Goal: Task Accomplishment & Management: Manage account settings

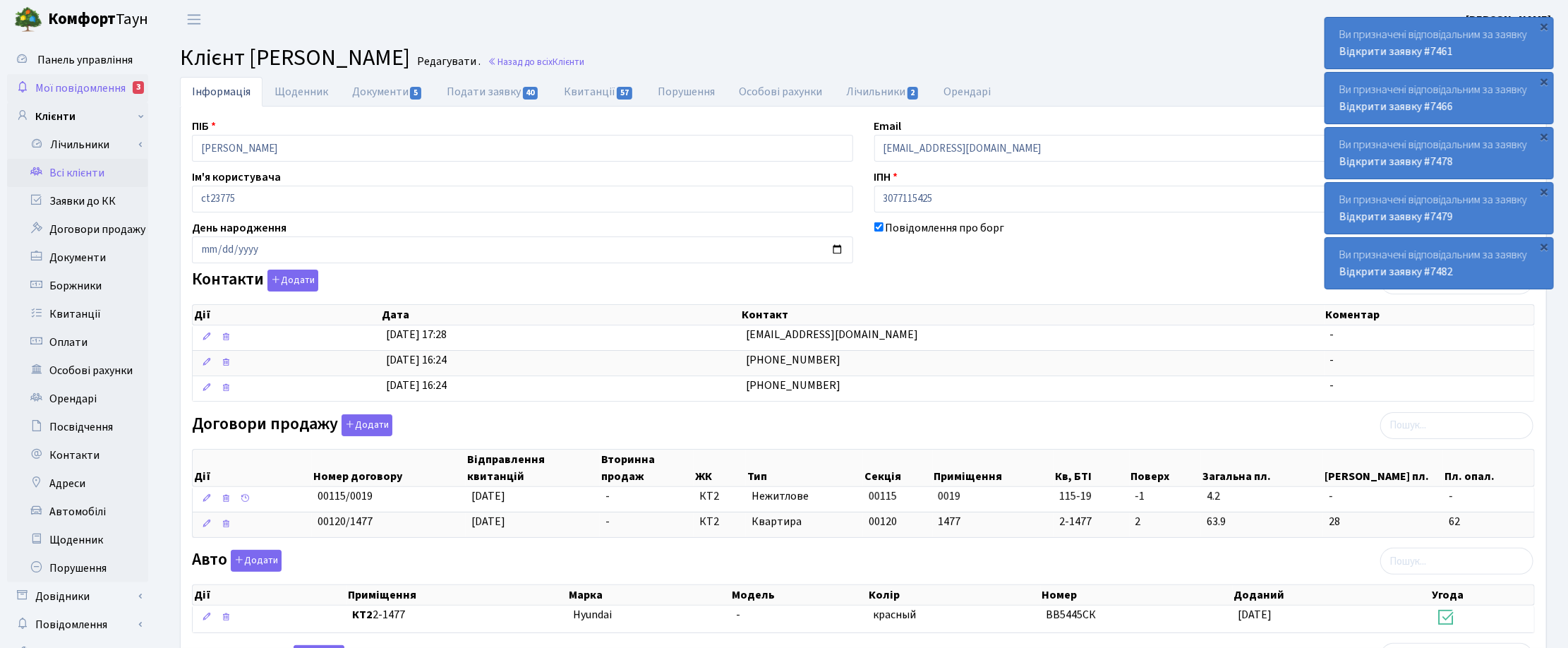
click at [113, 85] on span "Мої повідомлення" at bounding box center [80, 88] width 90 height 16
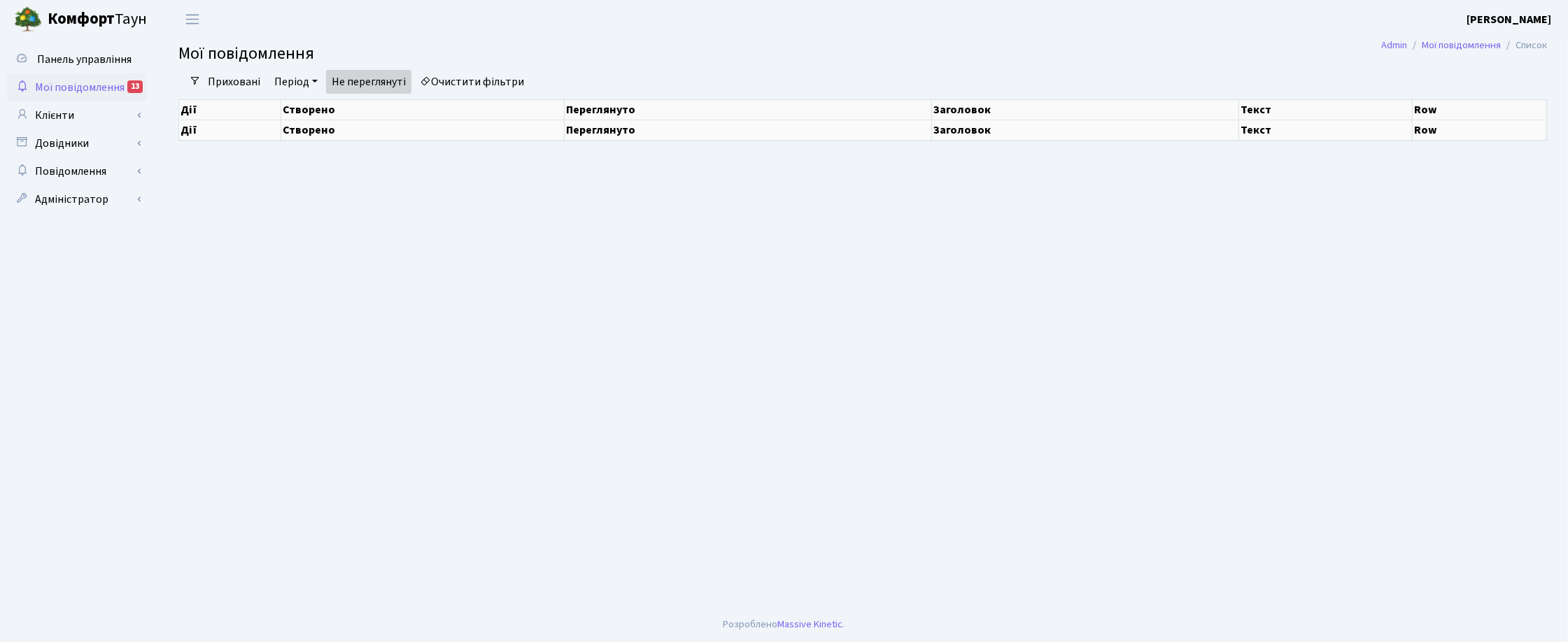
select select "25"
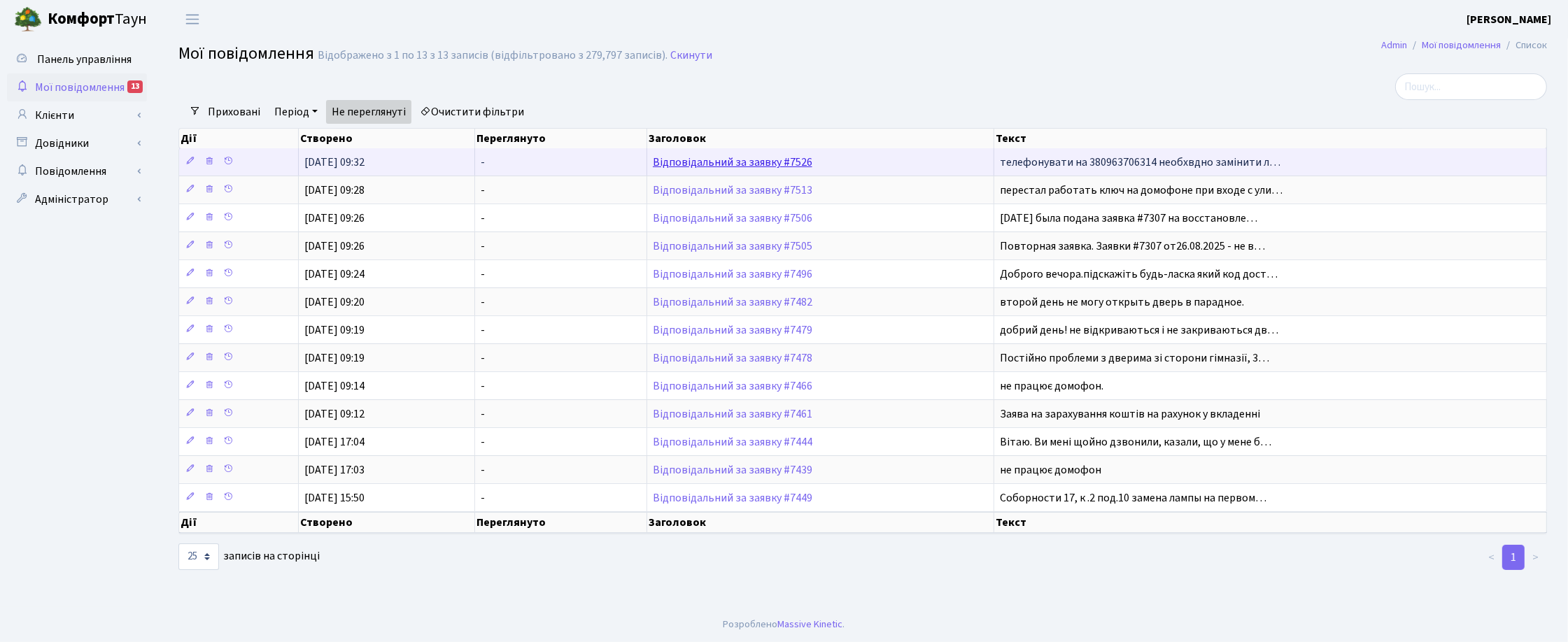
click at [670, 162] on link "Відповідальний за заявку #7526" at bounding box center [732, 162] width 160 height 16
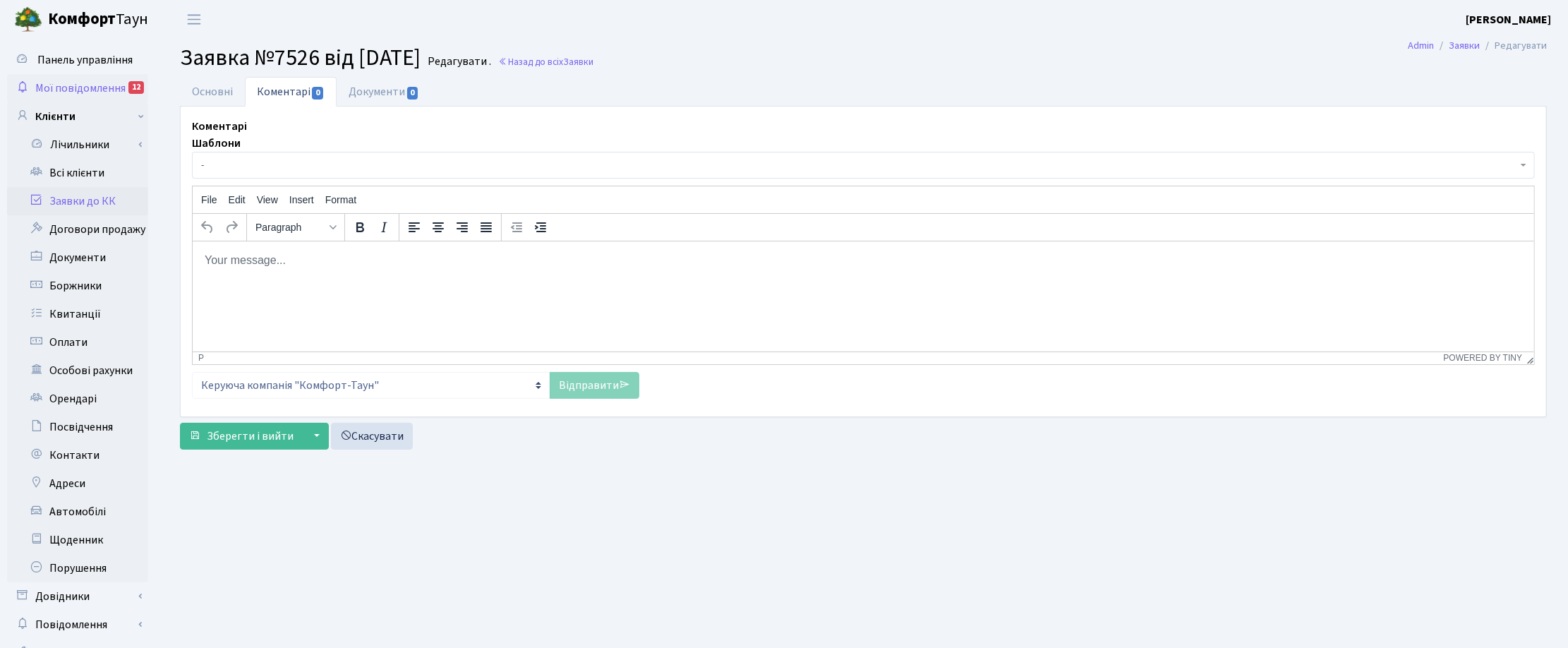
click at [99, 81] on span "Мої повідомлення" at bounding box center [80, 88] width 90 height 16
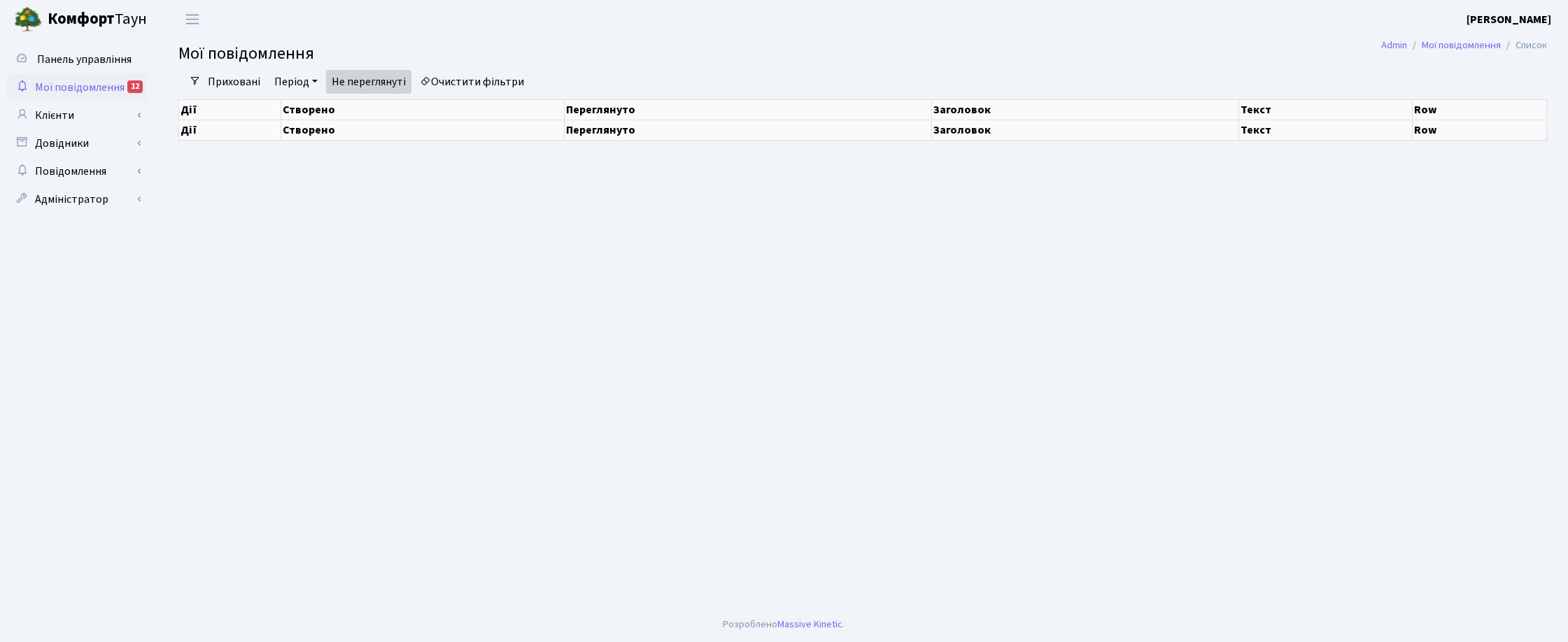
select select "25"
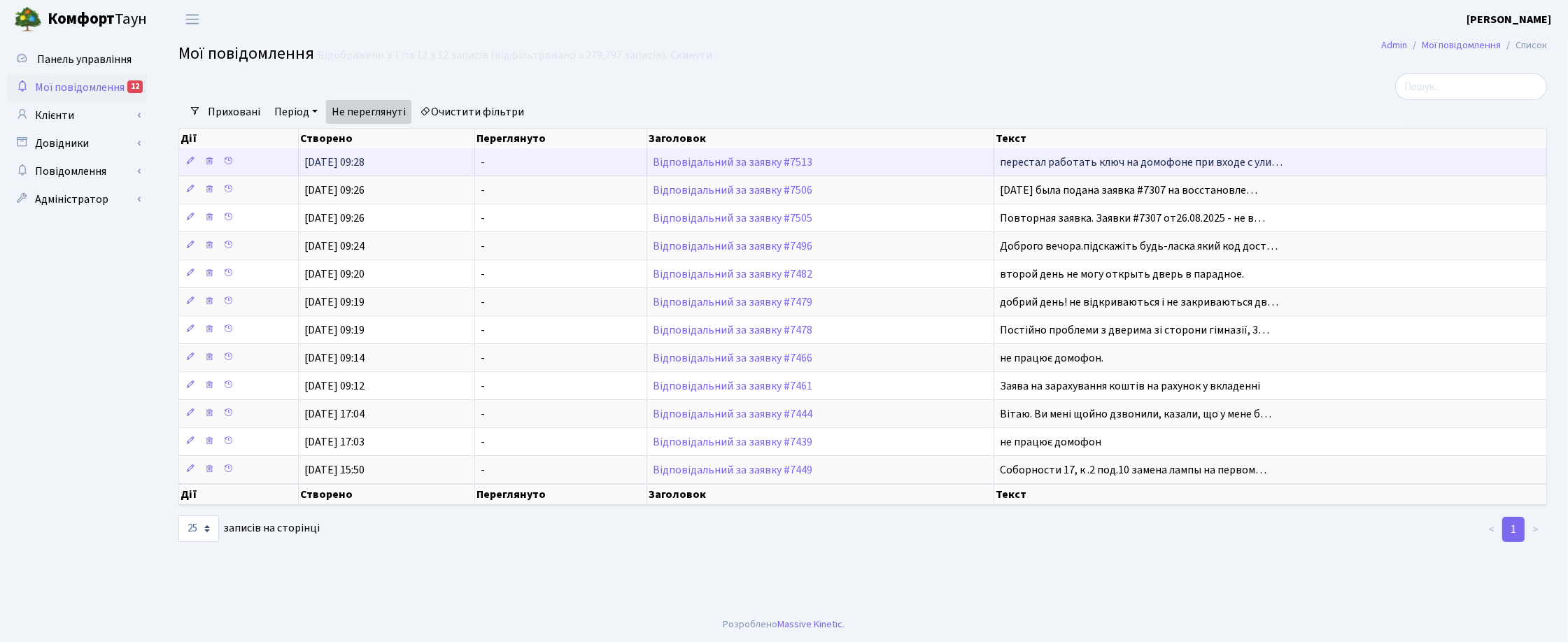
click at [1081, 165] on span "перестал работать ключ на домофоне при входе с ули…" at bounding box center [1141, 162] width 283 height 16
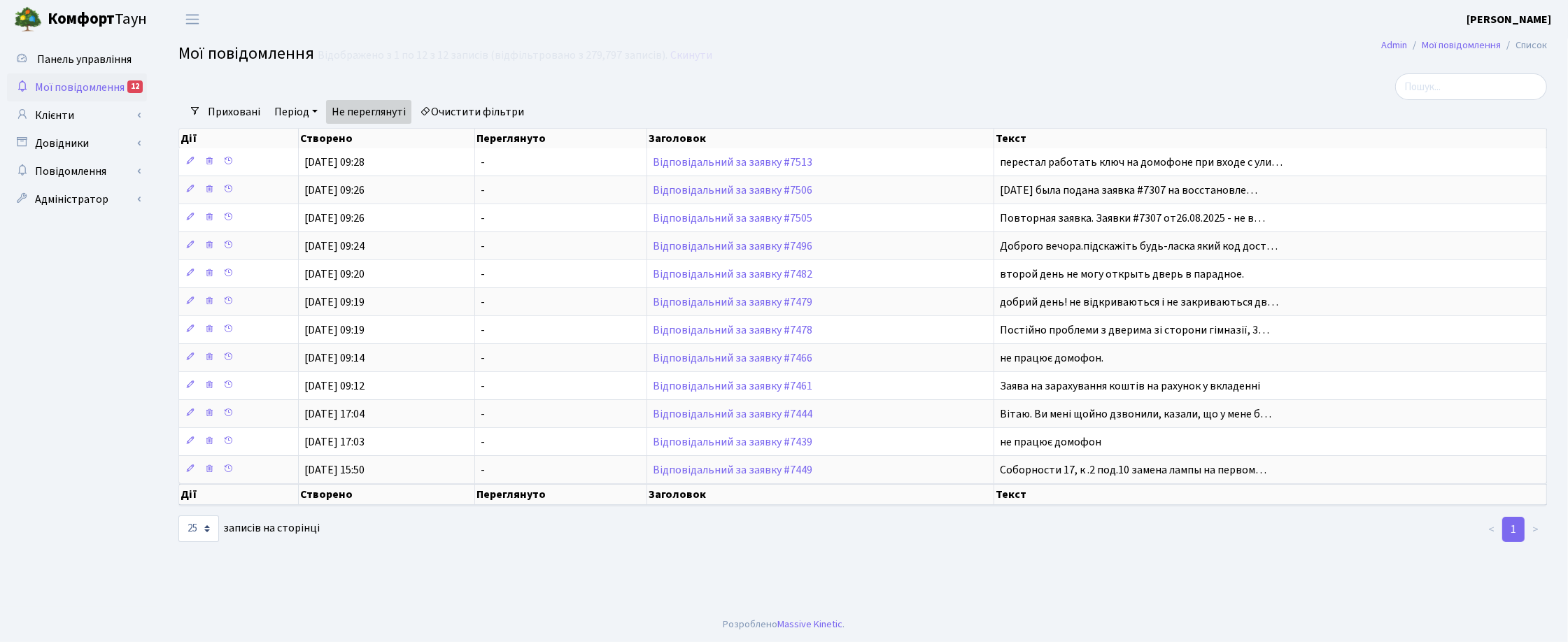
click at [81, 88] on span "Мої повідомлення" at bounding box center [80, 87] width 89 height 16
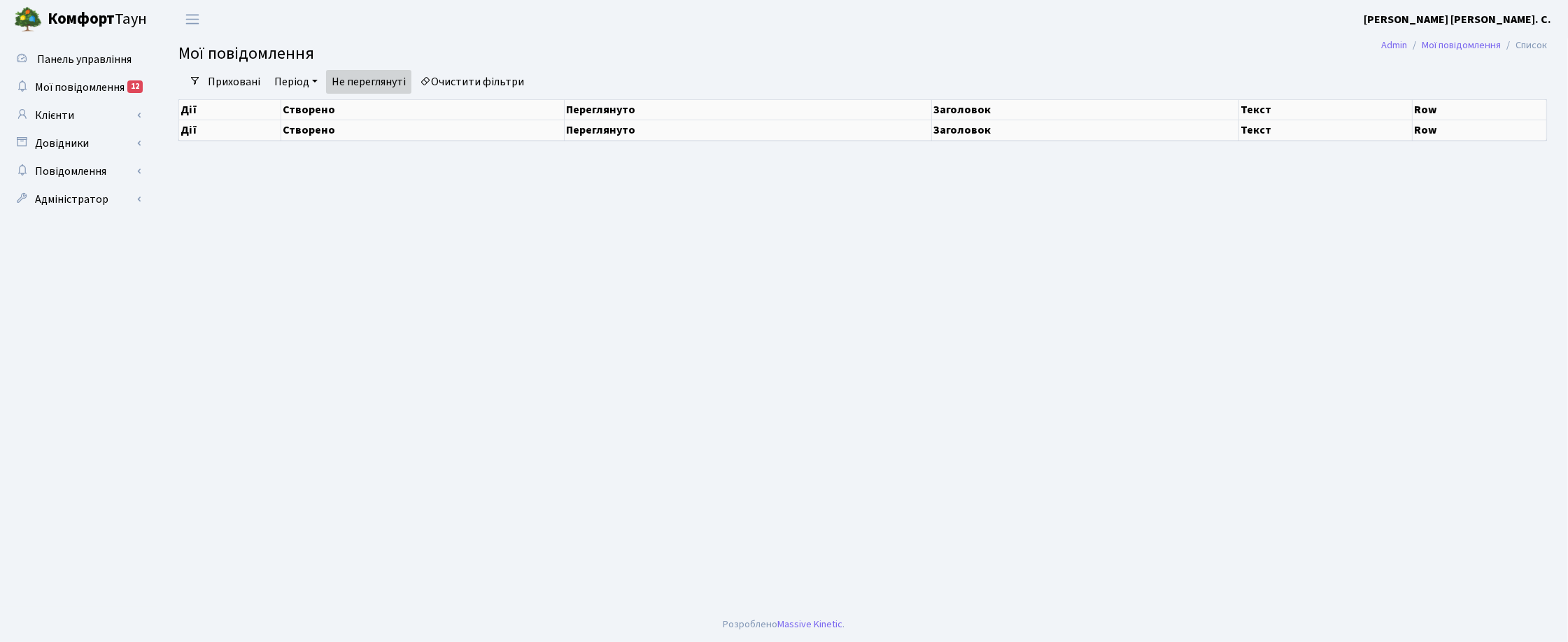
select select "25"
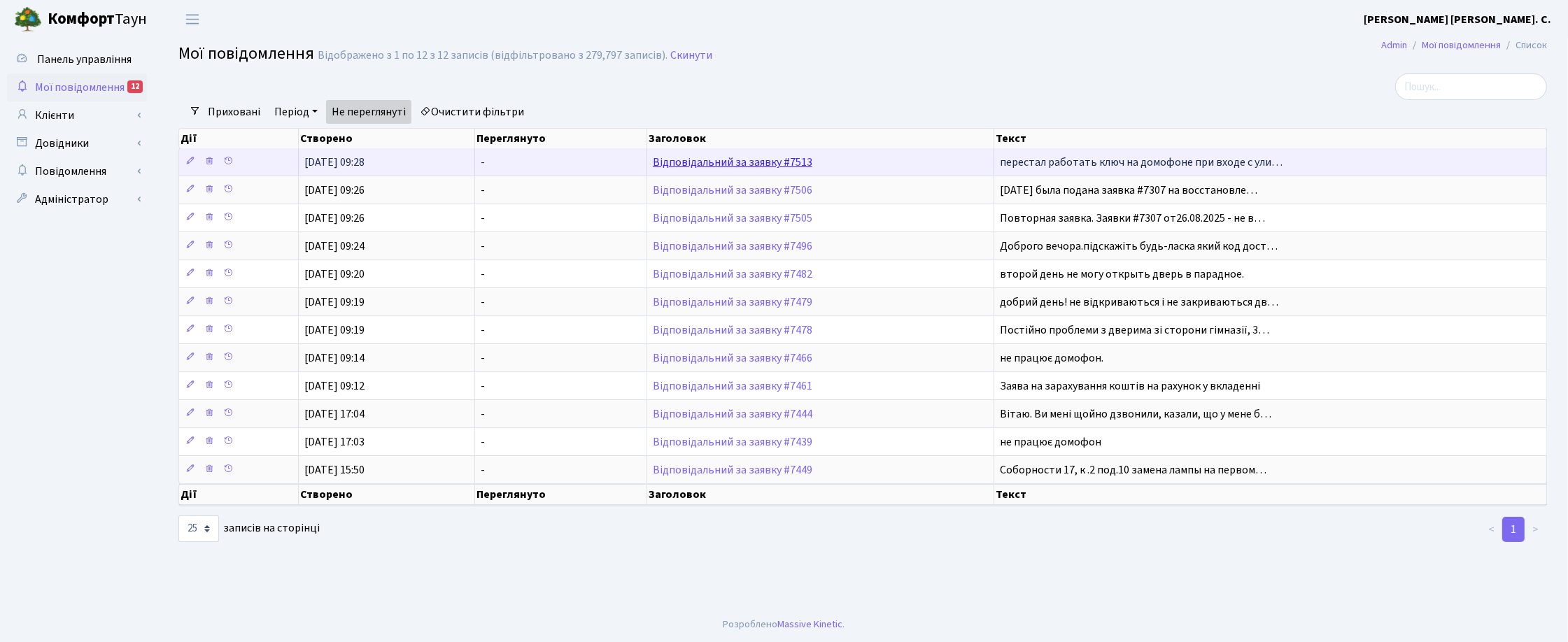
click at [768, 166] on link "Відповідальний за заявку #7513" at bounding box center [732, 162] width 160 height 16
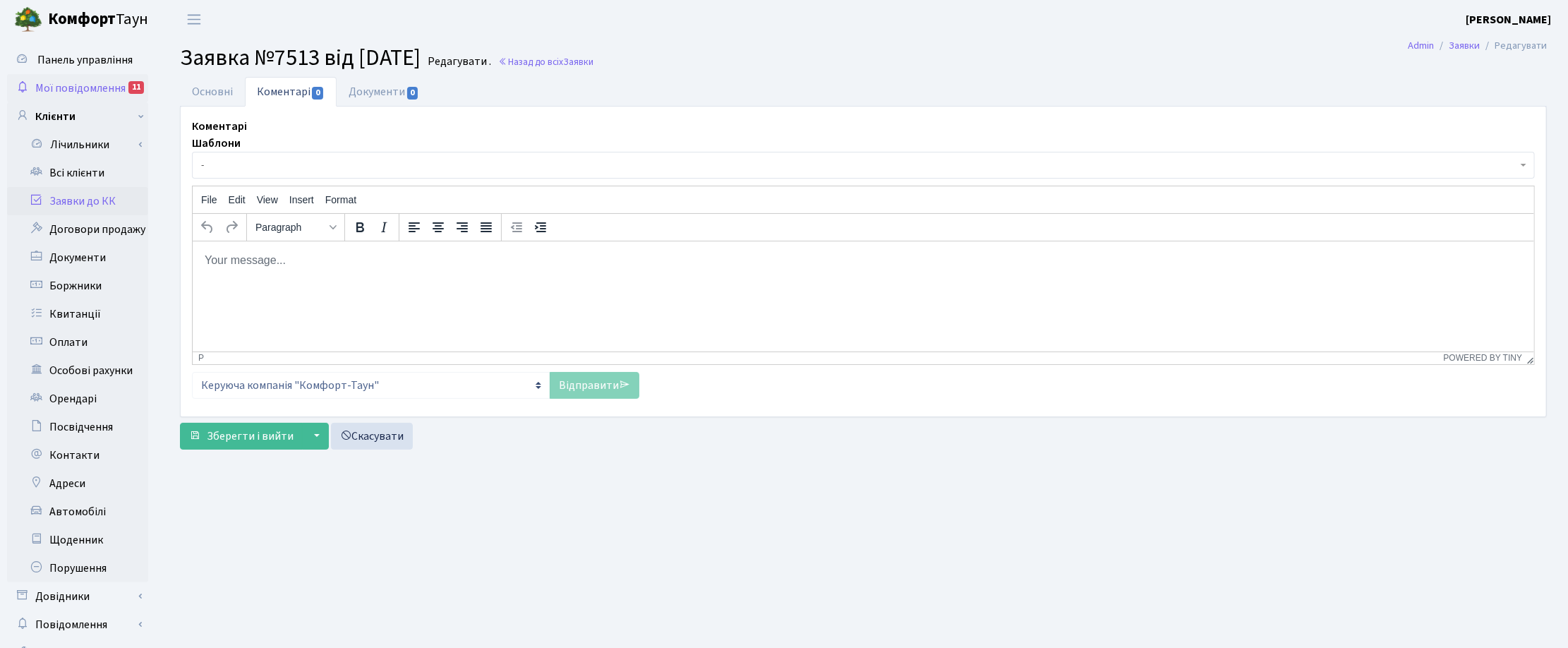
click at [93, 86] on span "Мої повідомлення" at bounding box center [80, 88] width 90 height 16
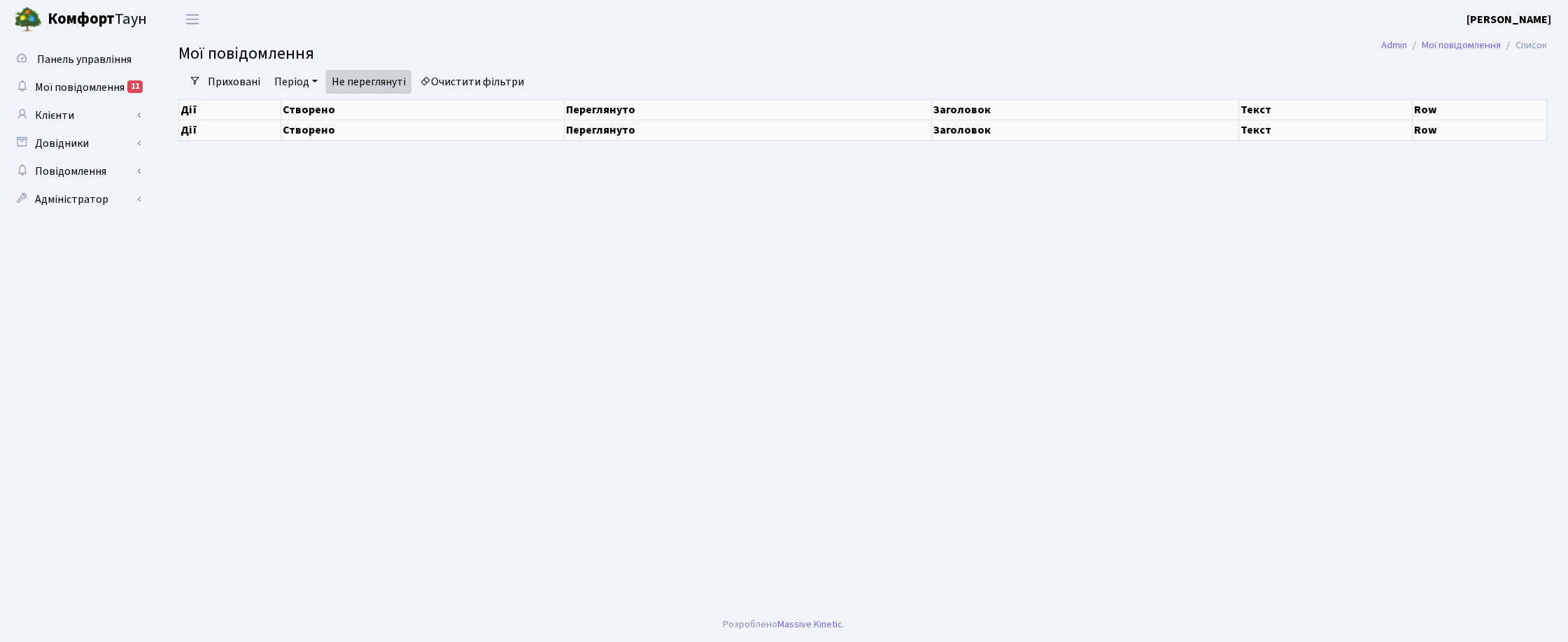
select select "25"
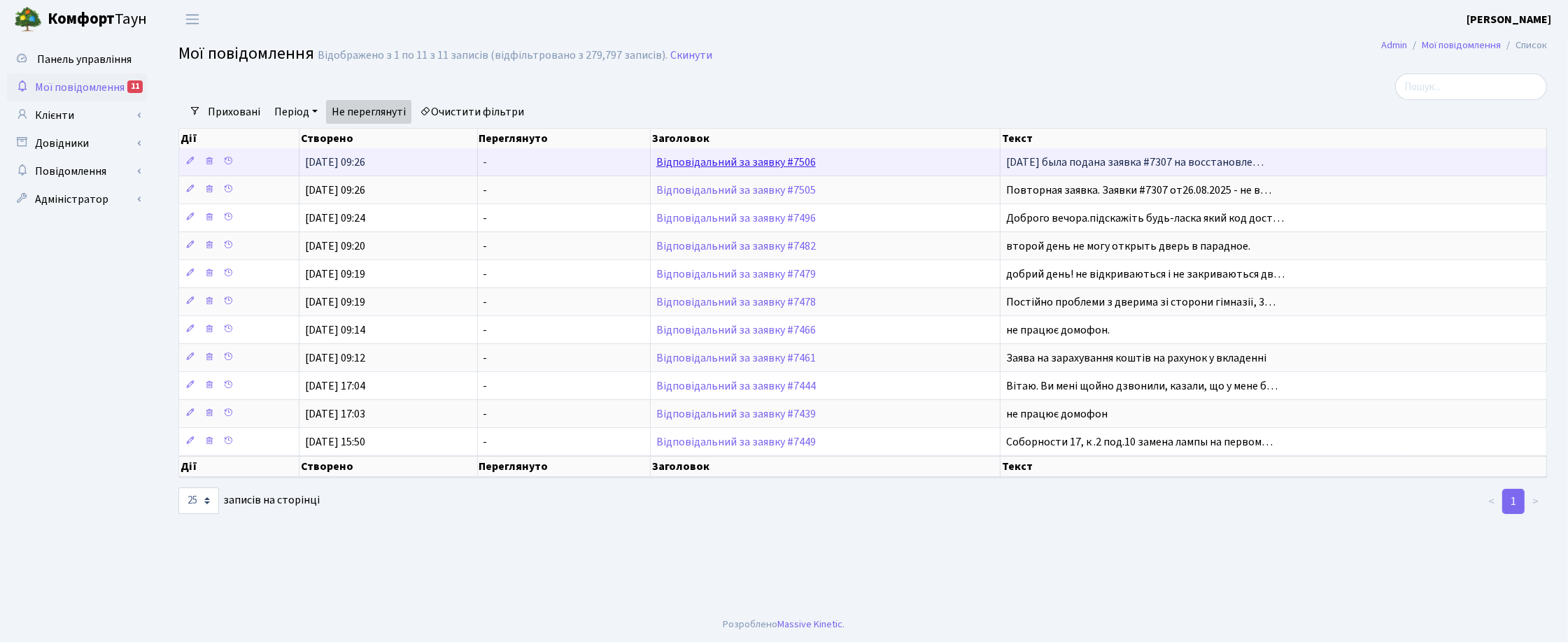
click at [772, 163] on link "Відповідальний за заявку #7506" at bounding box center [736, 162] width 160 height 16
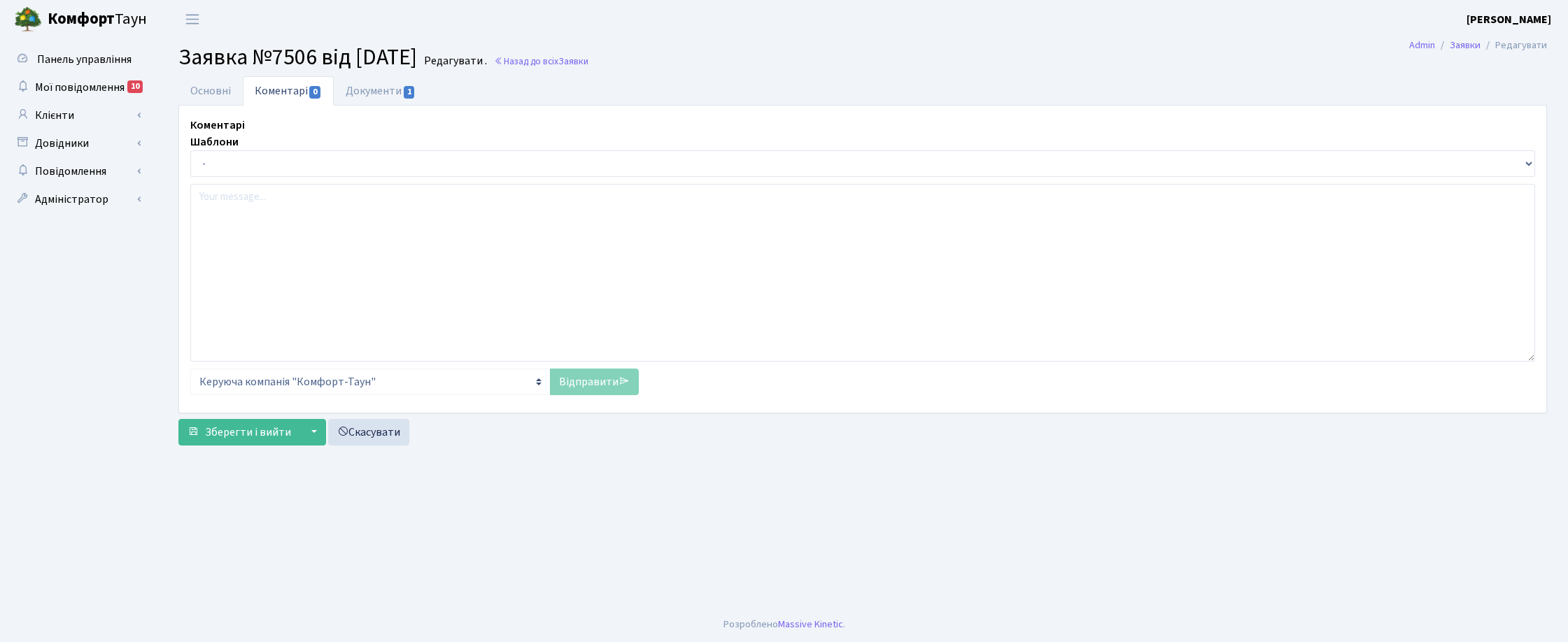
select select "15654"
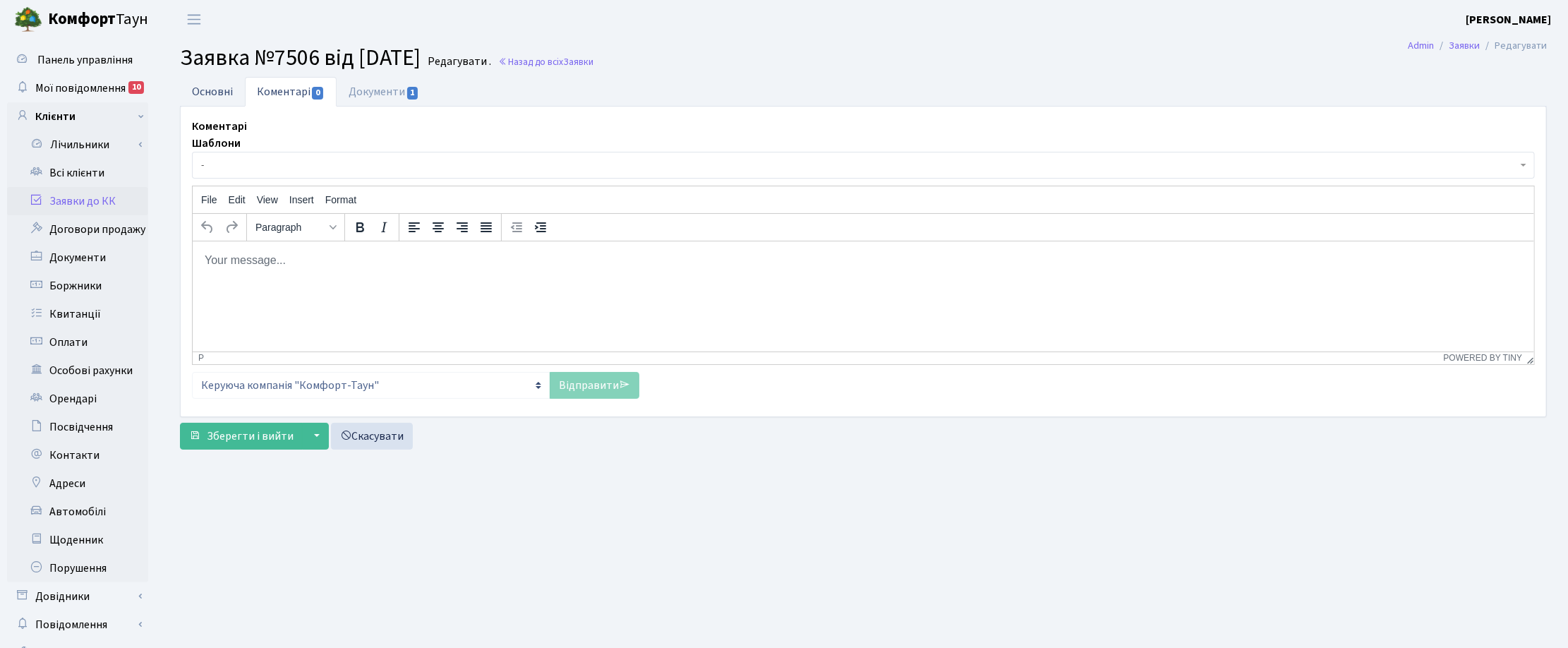
click at [203, 93] on link "Основні" at bounding box center [212, 91] width 65 height 29
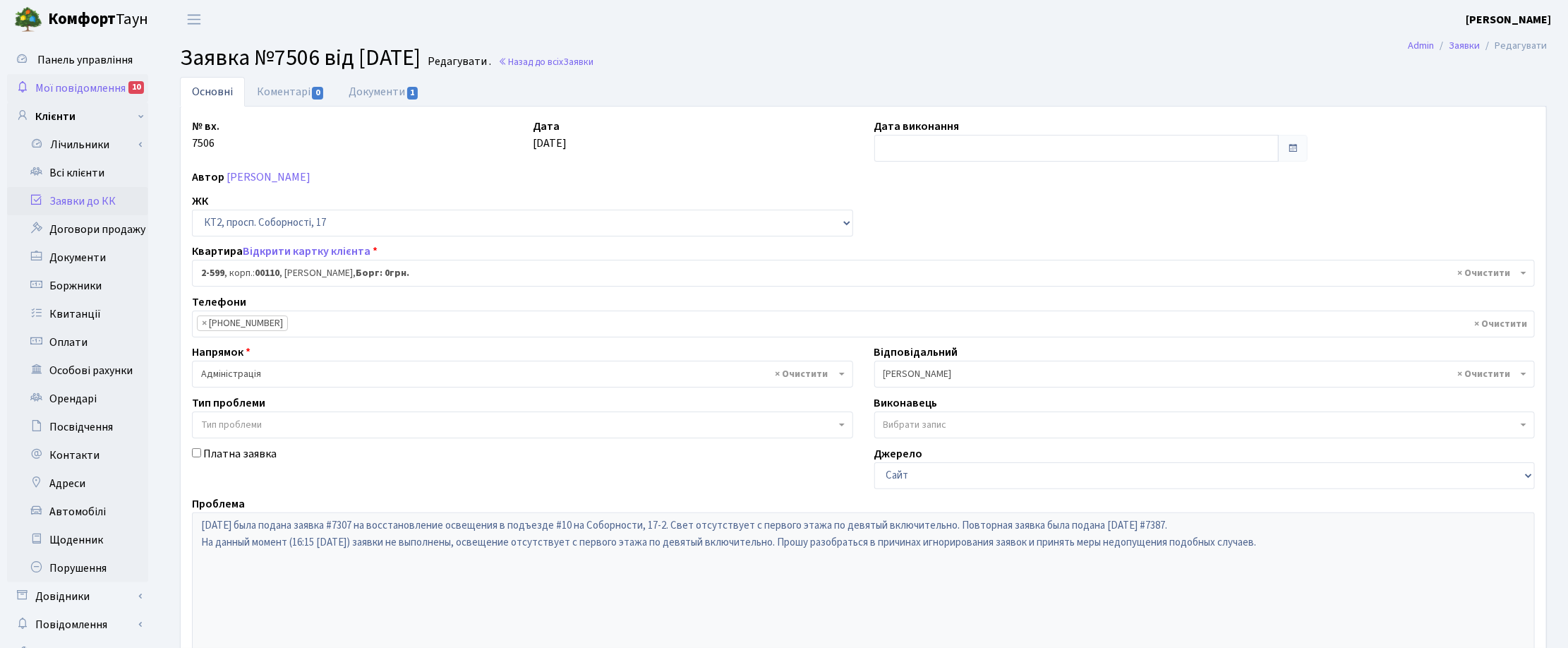
click at [78, 78] on link "Мої повідомлення 10" at bounding box center [77, 89] width 141 height 29
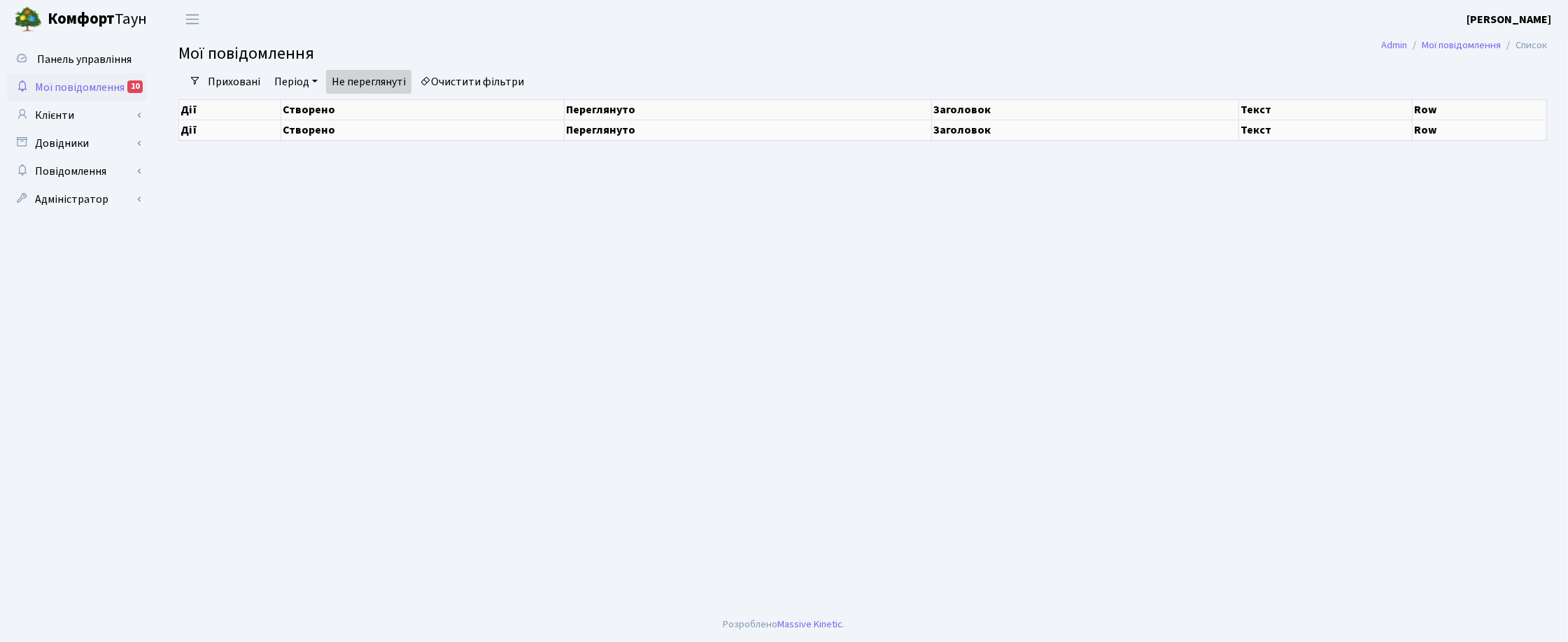
select select "25"
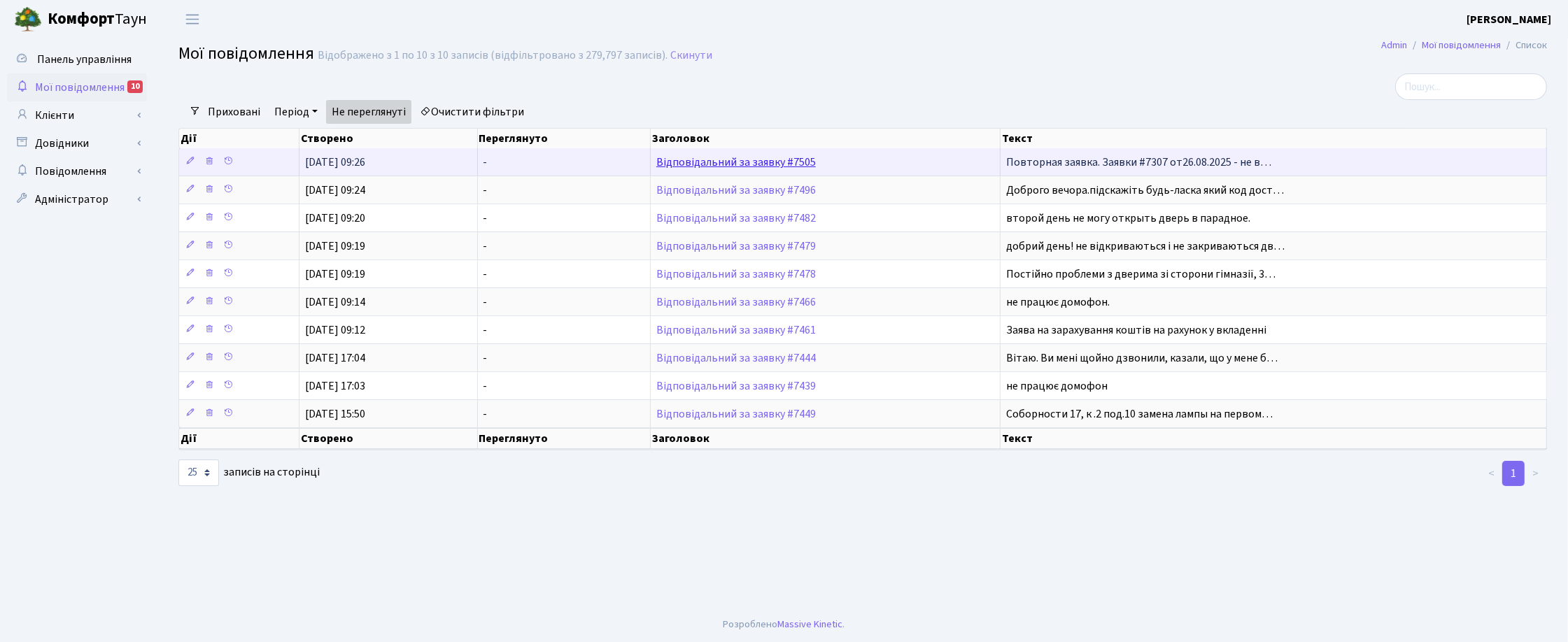
click at [792, 163] on link "Відповідальний за заявку #7505" at bounding box center [736, 162] width 160 height 16
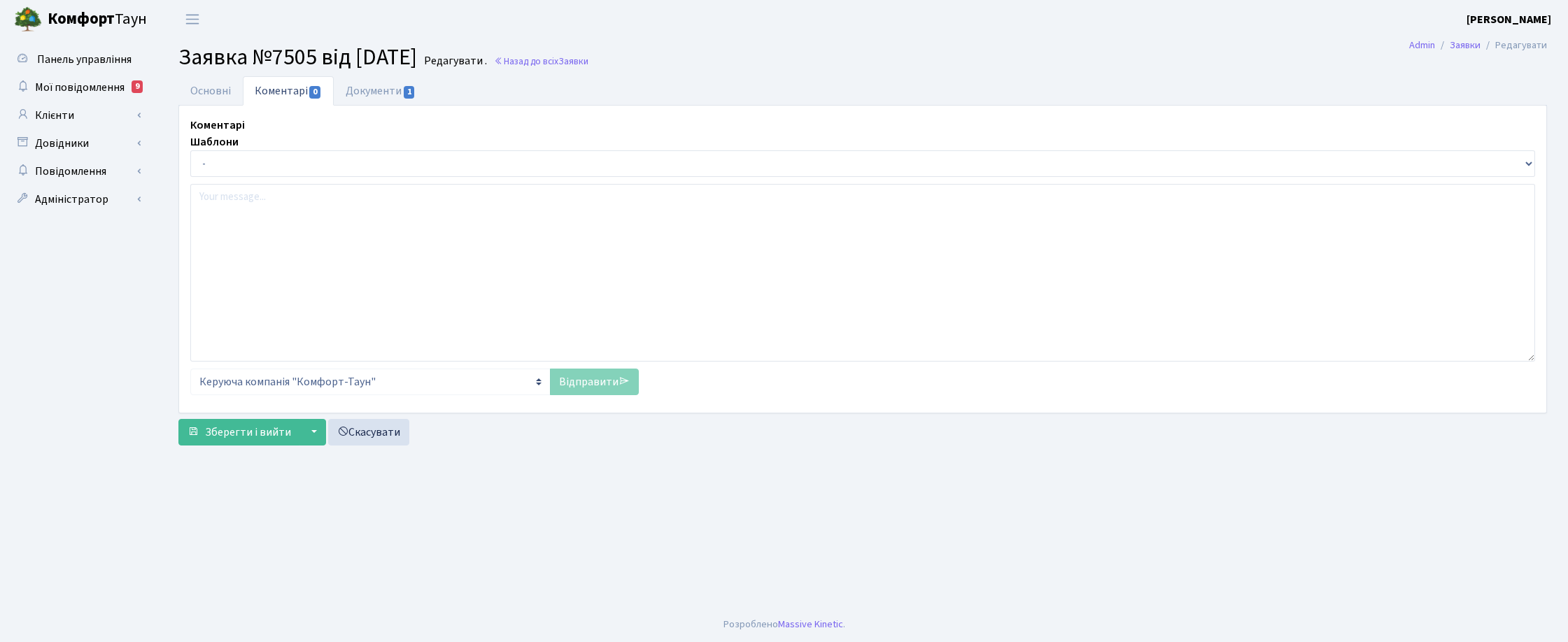
select select "15654"
select select "40"
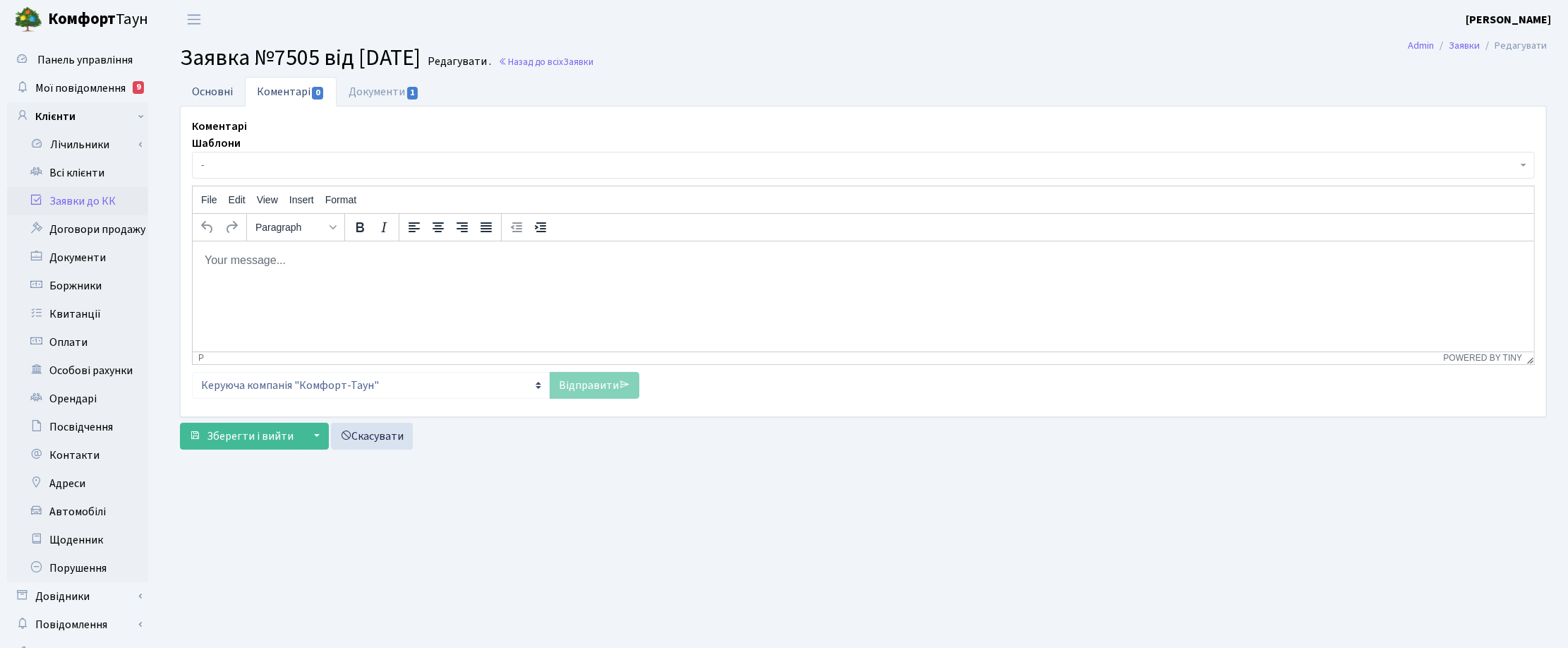
click at [215, 88] on link "Основні" at bounding box center [212, 91] width 65 height 29
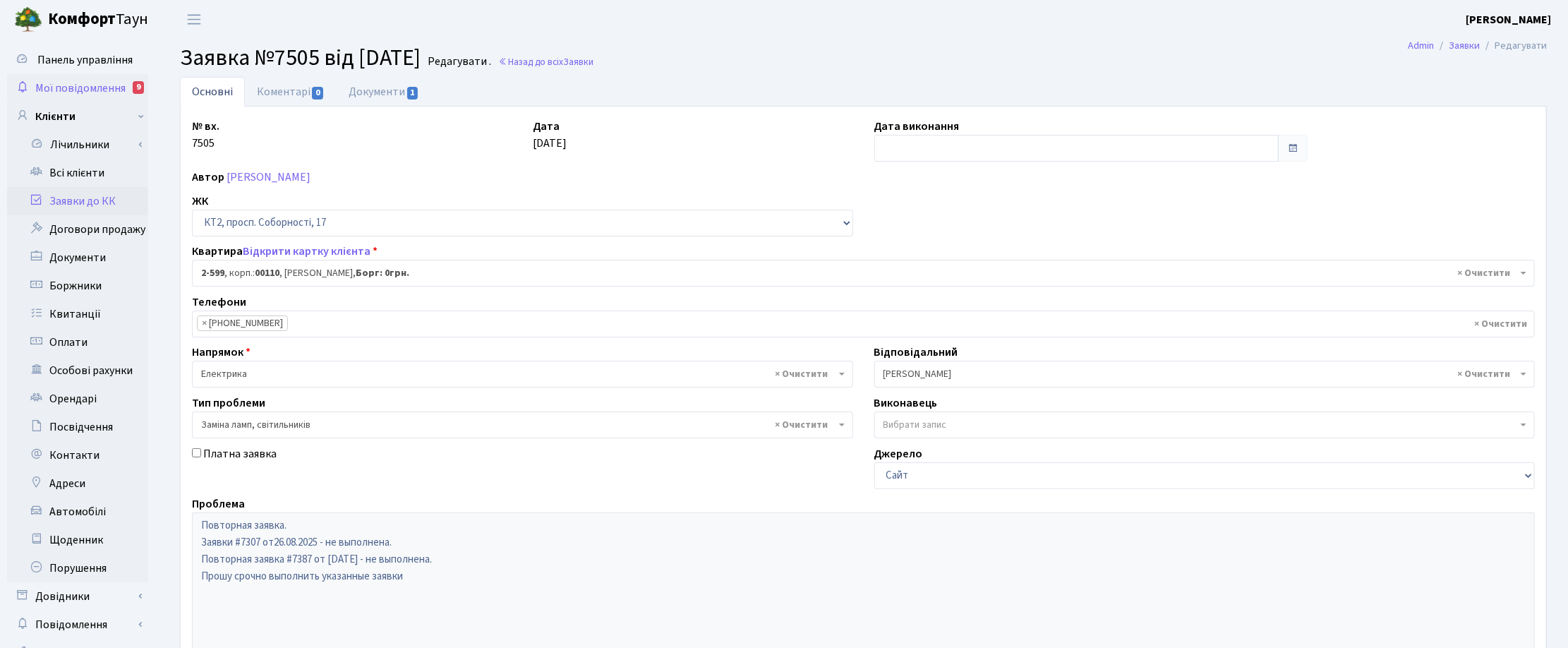
click at [92, 82] on span "Мої повідомлення" at bounding box center [80, 88] width 90 height 16
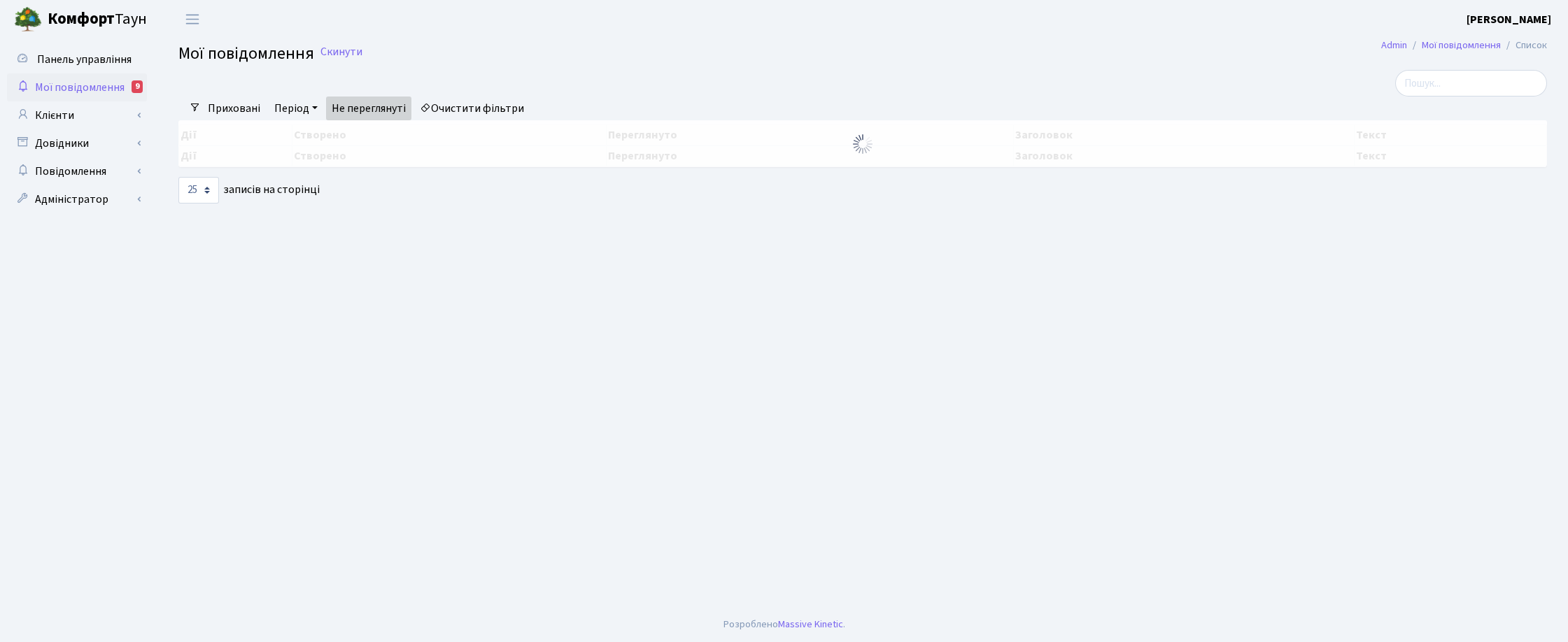
select select "25"
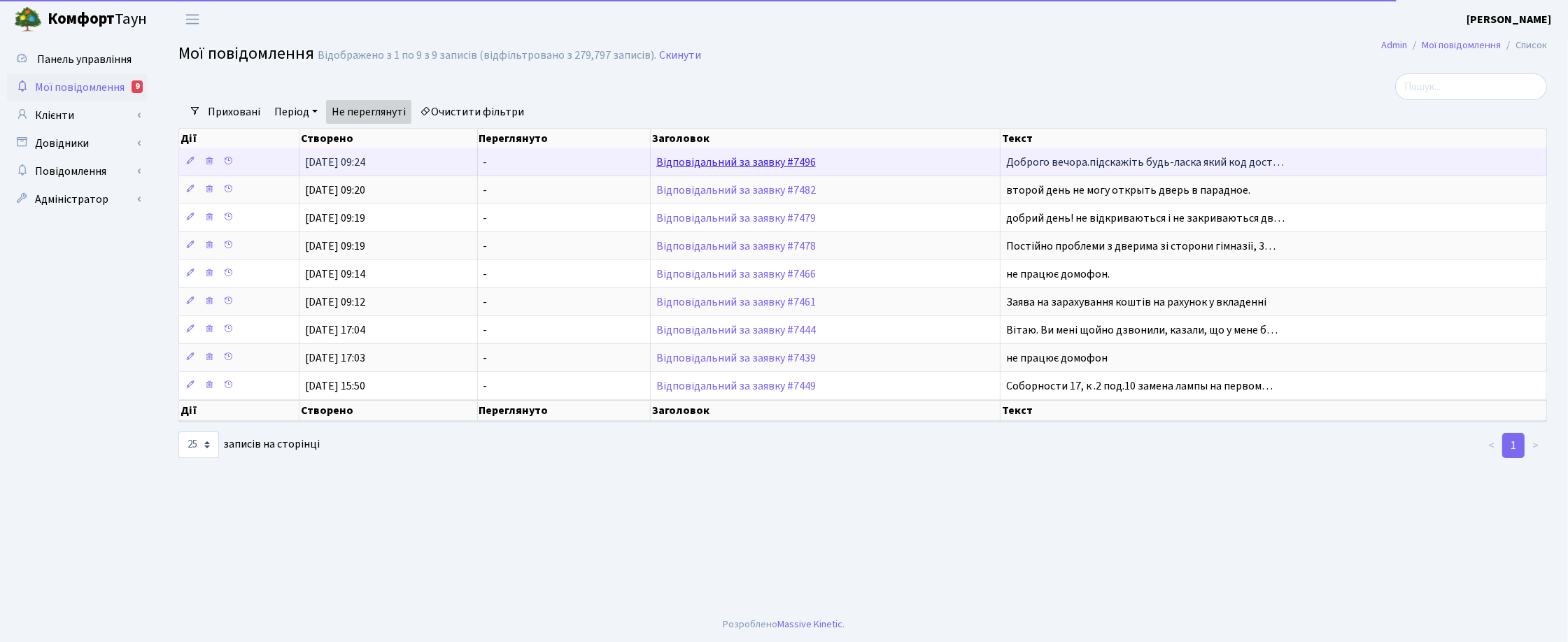
click at [687, 159] on link "Відповідальний за заявку #7496" at bounding box center [736, 162] width 160 height 16
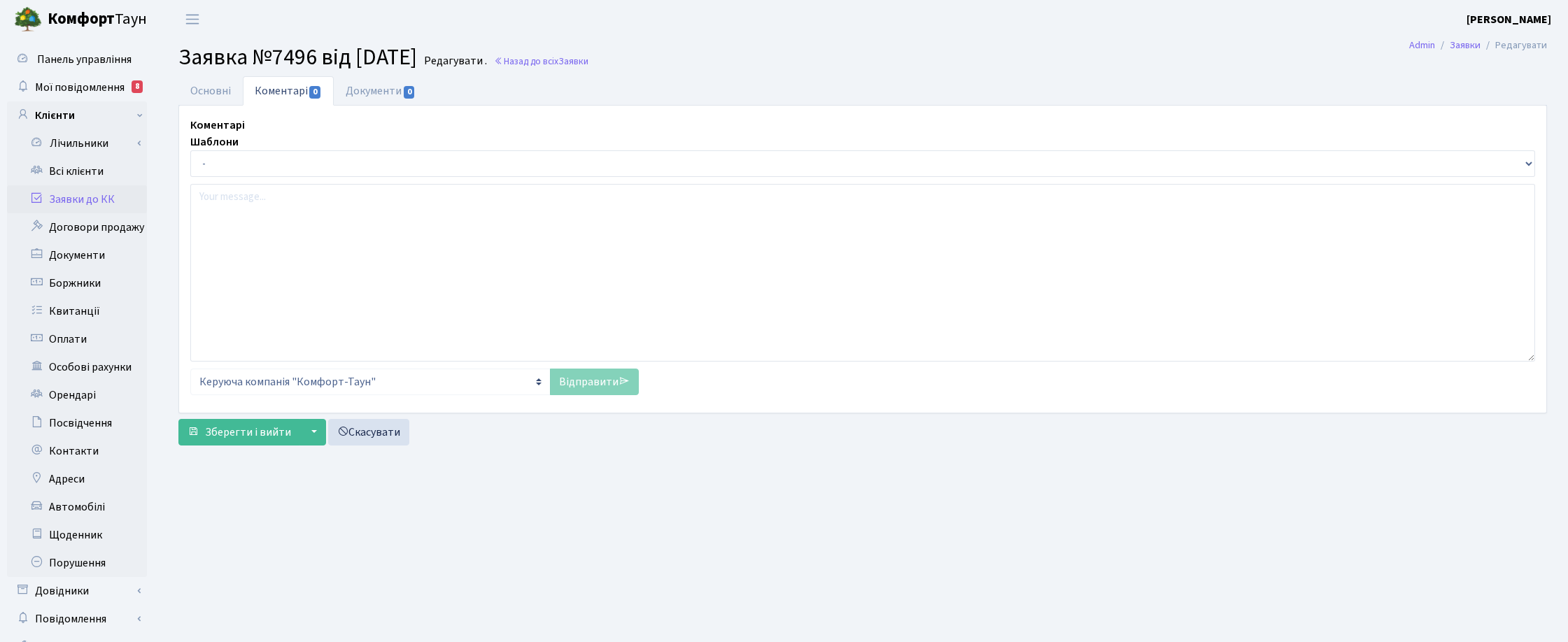
select select "1771"
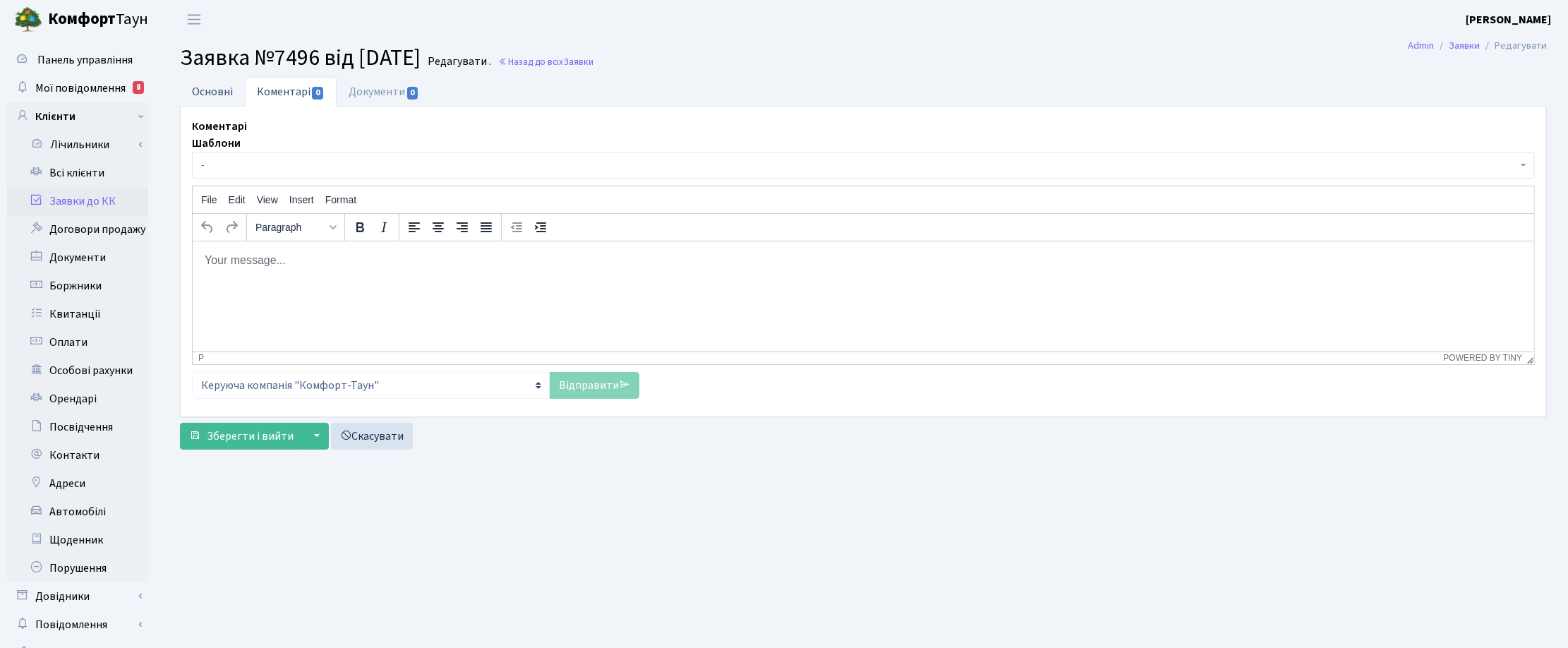
click at [196, 87] on link "Основні" at bounding box center [212, 91] width 65 height 29
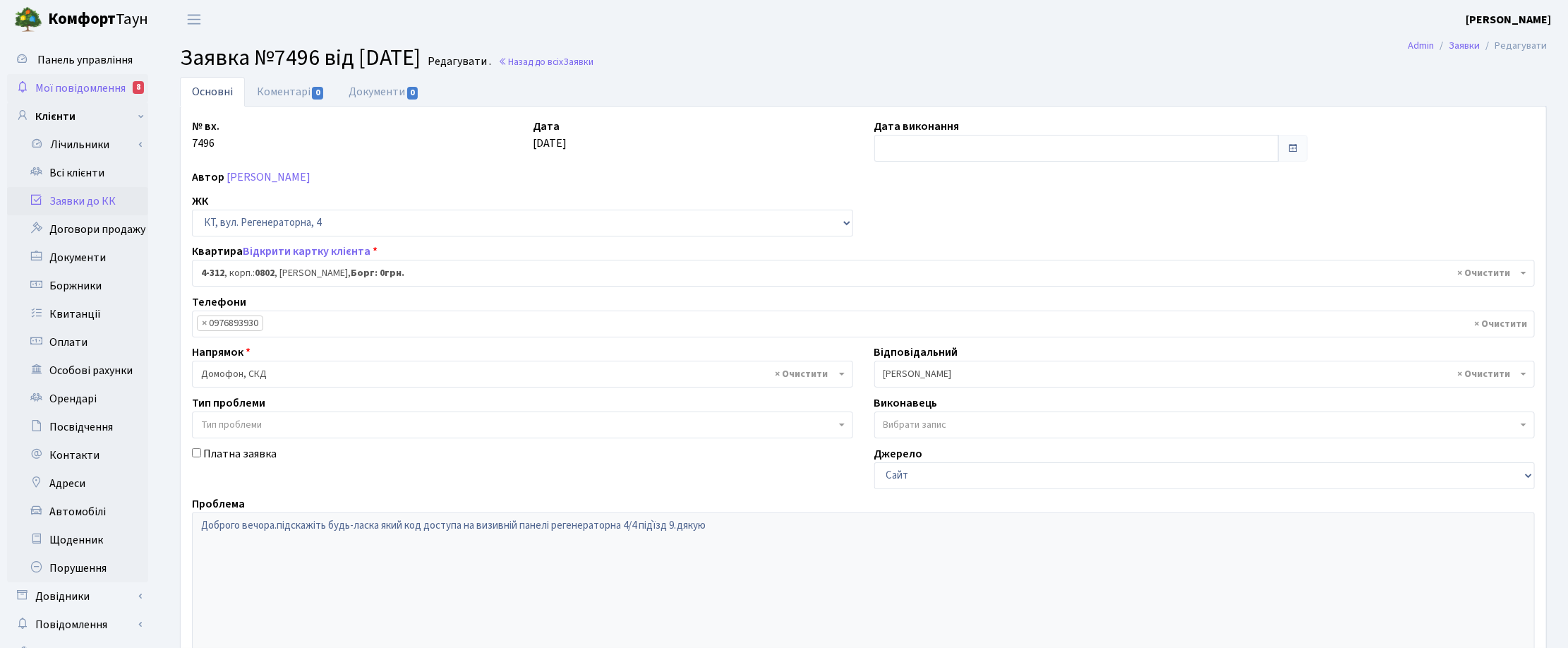
click at [71, 86] on span "Мої повідомлення" at bounding box center [80, 88] width 90 height 16
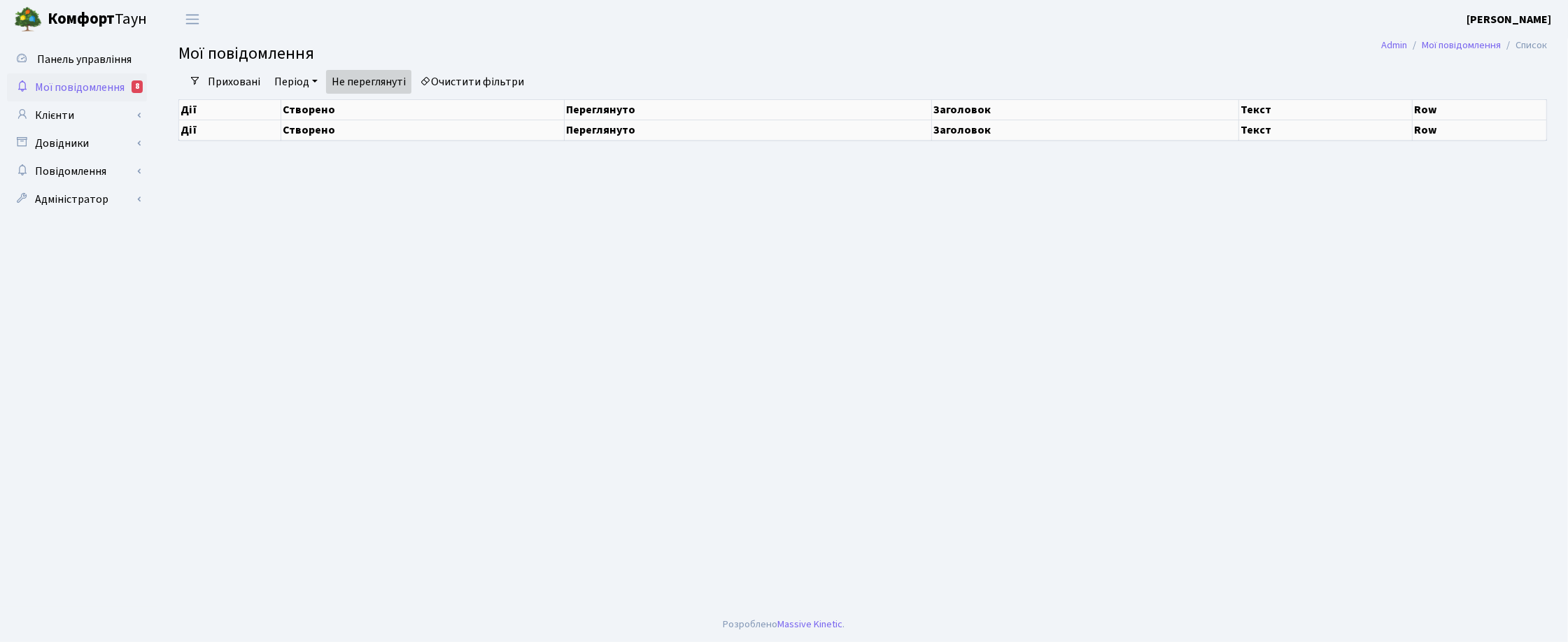
select select "25"
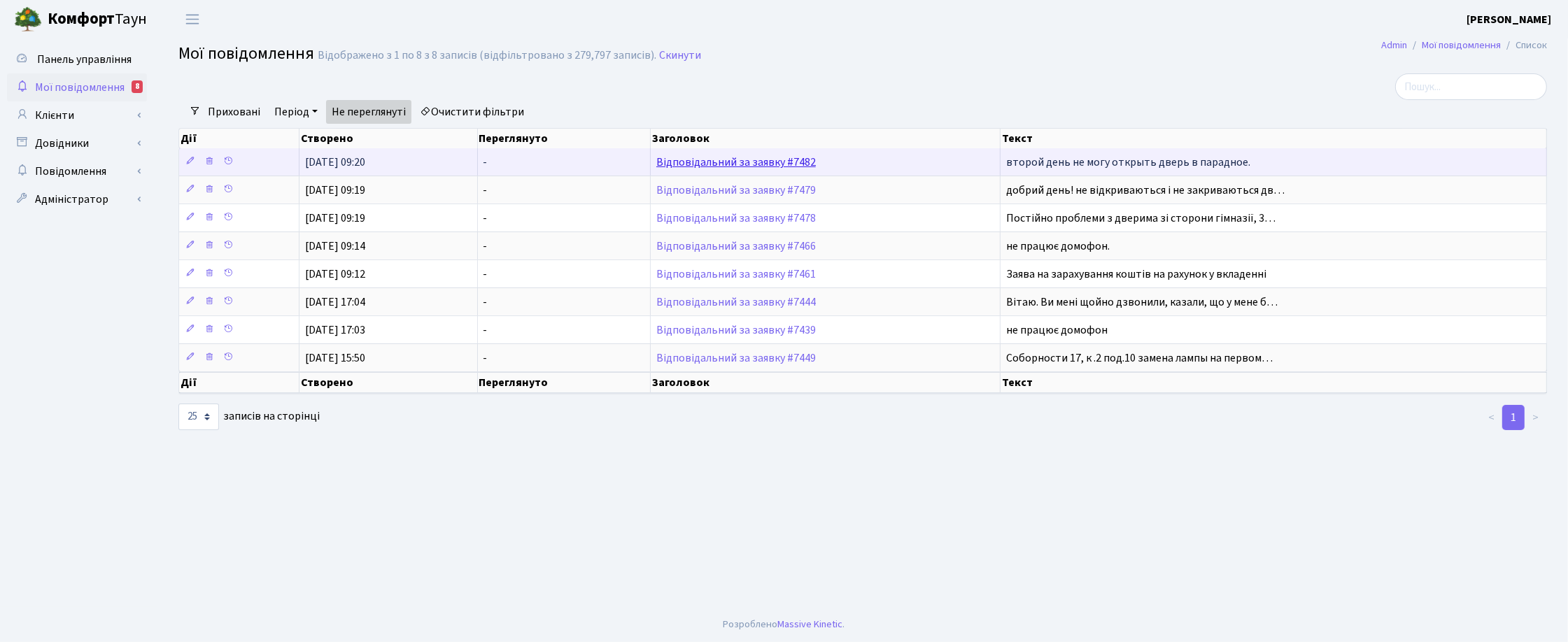
click at [686, 165] on link "Відповідальний за заявку #7482" at bounding box center [736, 162] width 160 height 16
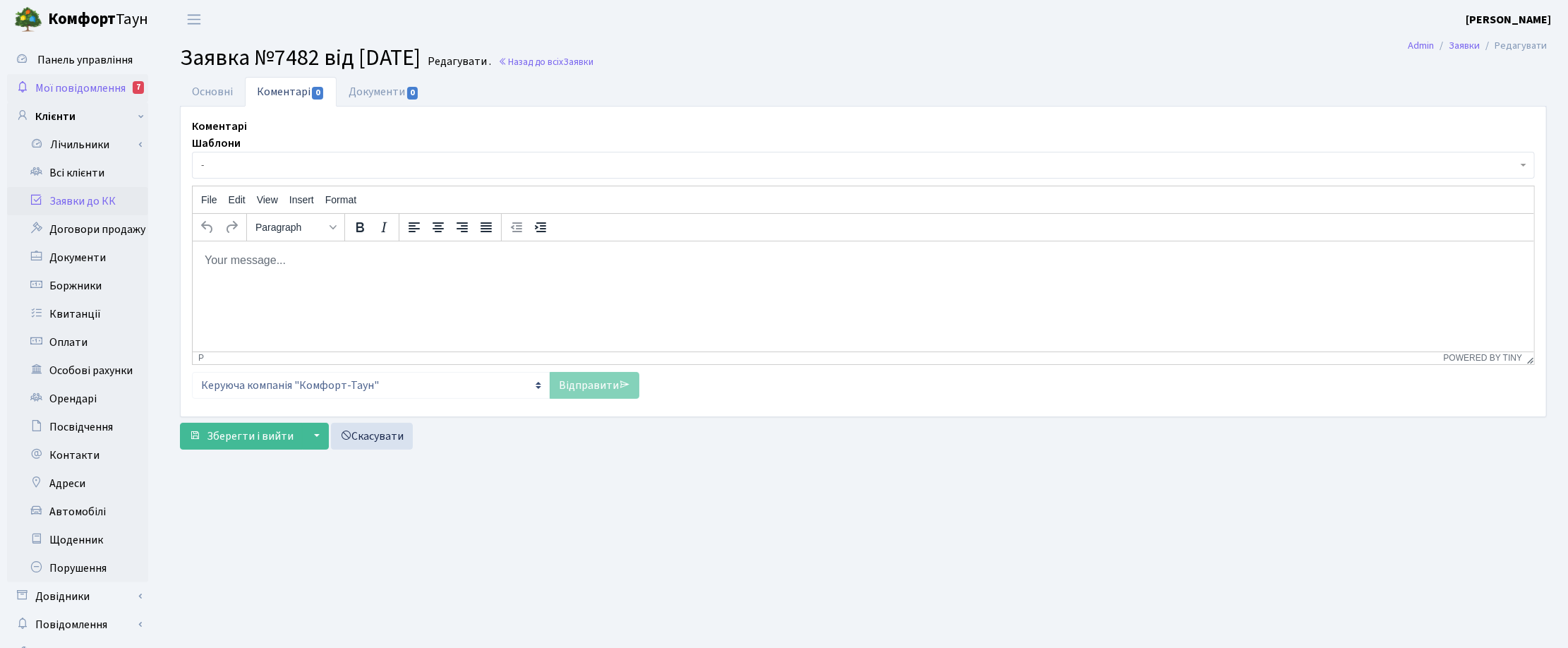
click at [72, 90] on span "Мої повідомлення" at bounding box center [80, 88] width 90 height 16
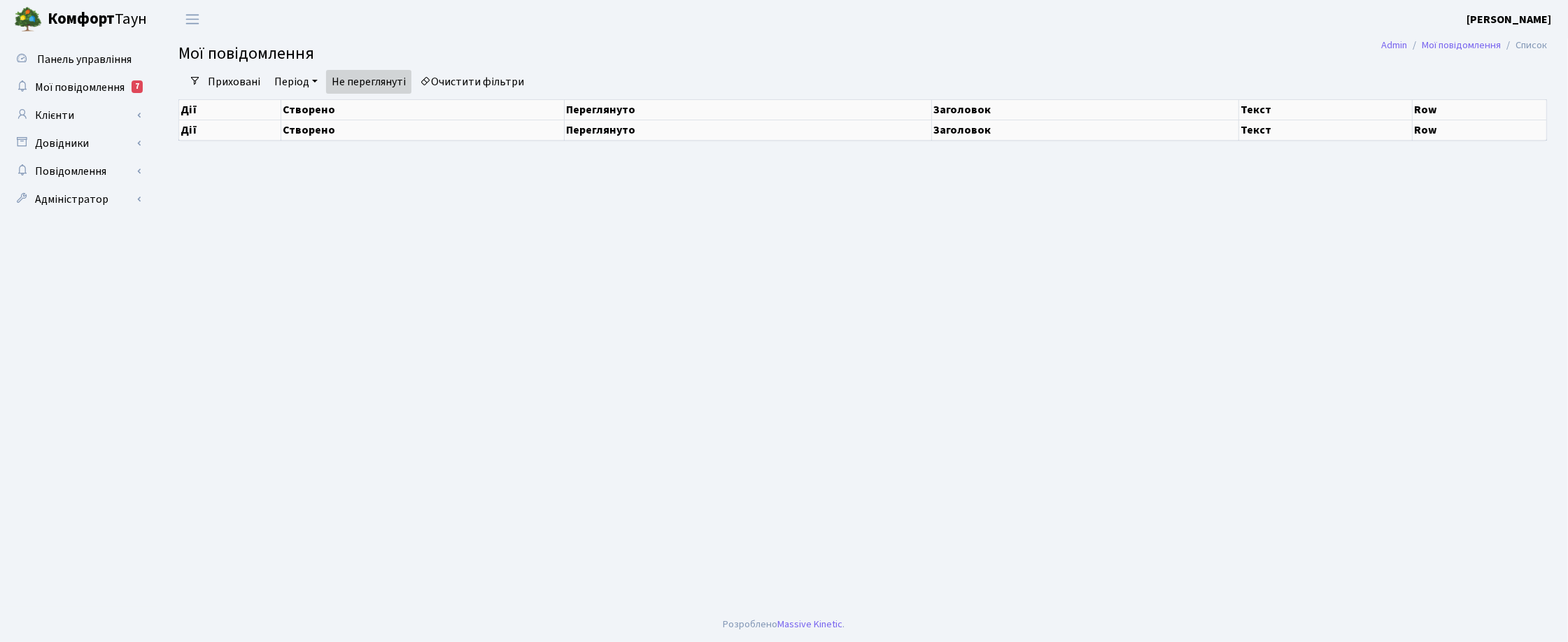
select select "25"
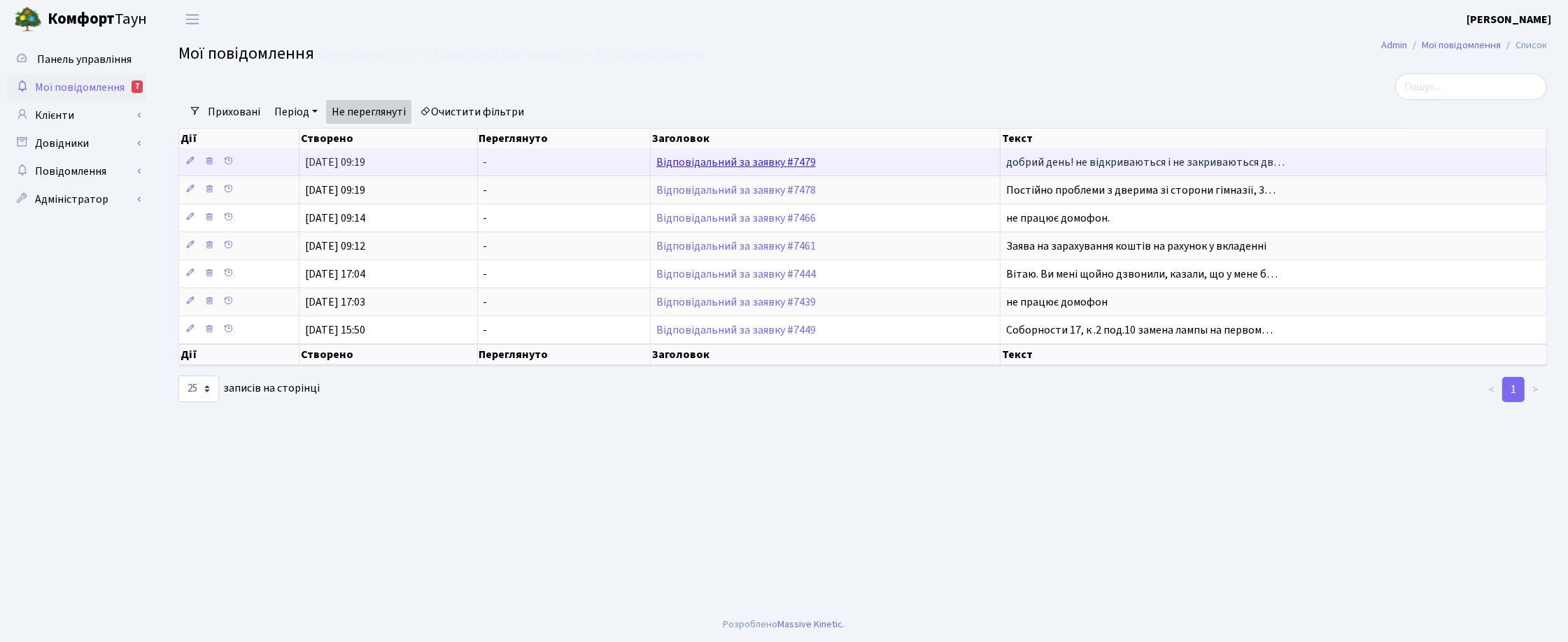
click at [715, 163] on link "Відповідальний за заявку #7479" at bounding box center [736, 162] width 160 height 16
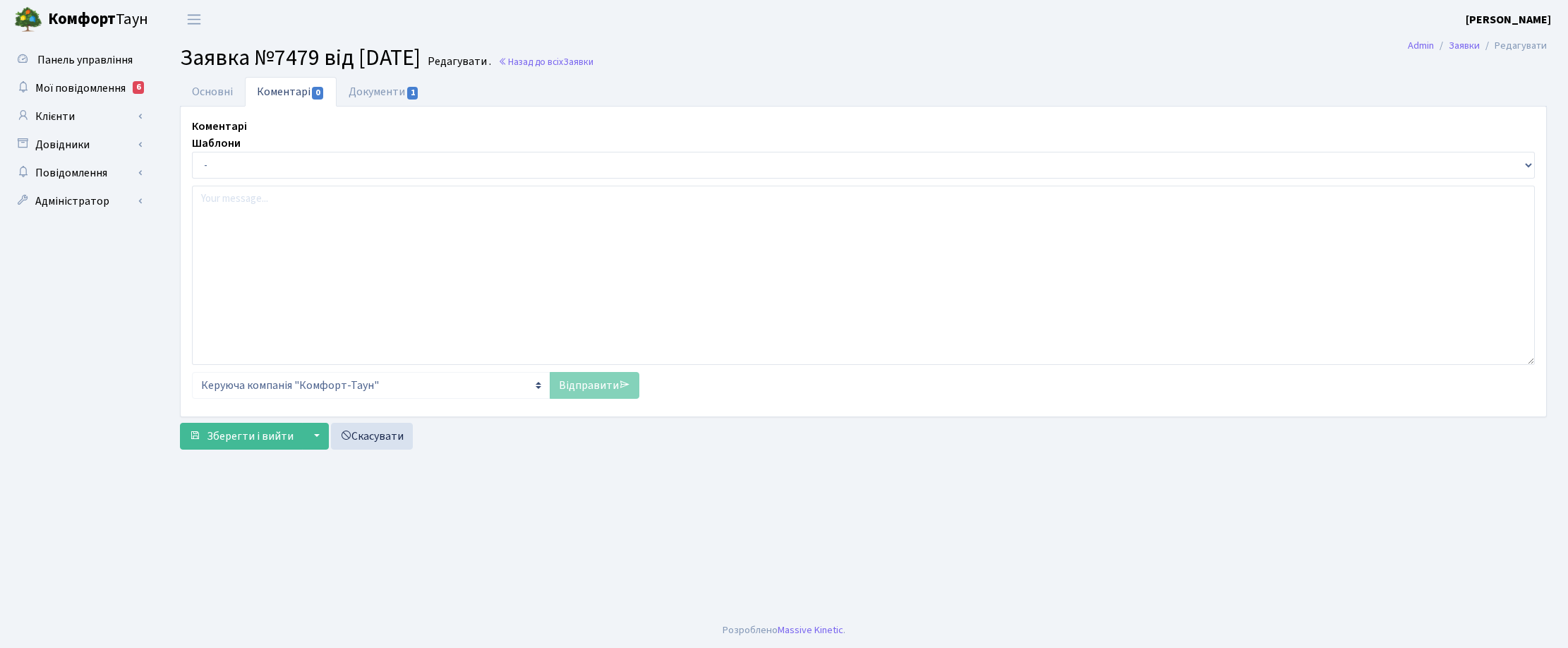
select select "205"
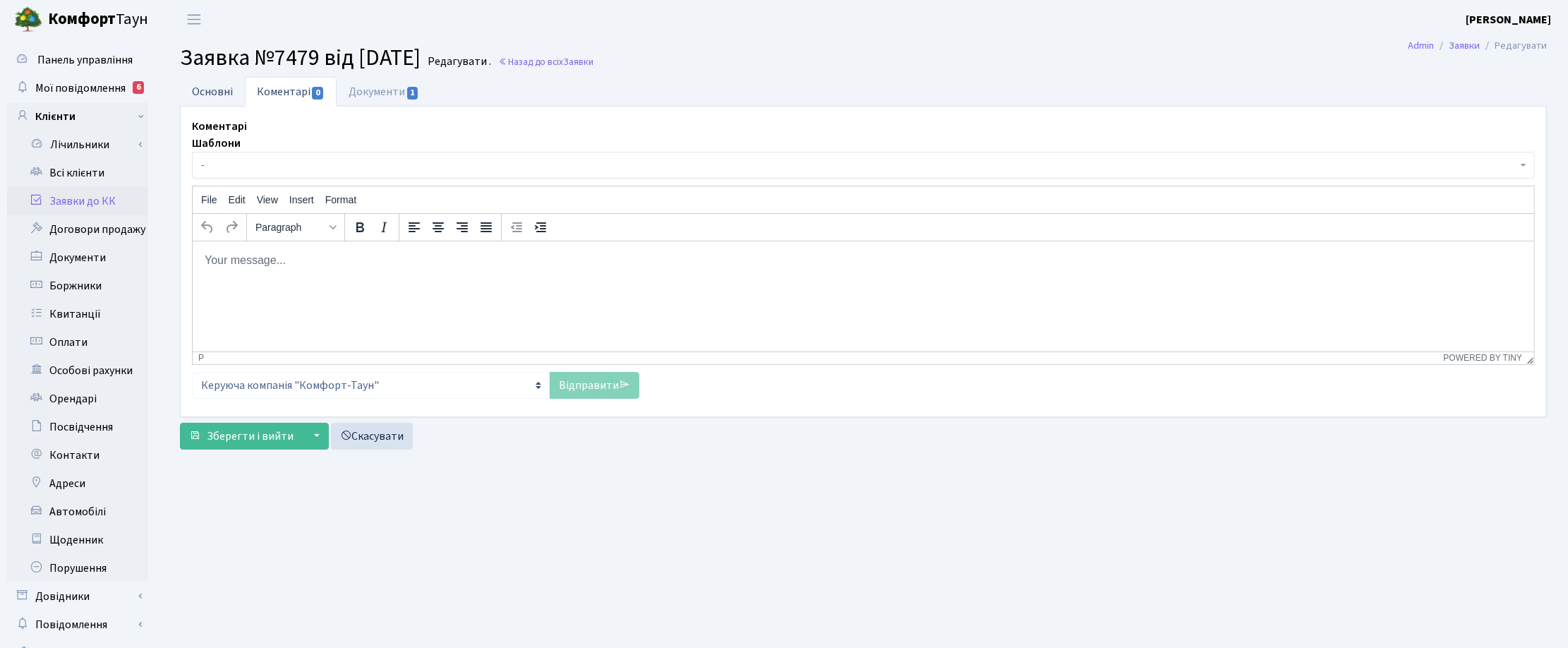
click at [202, 93] on link "Основні" at bounding box center [212, 91] width 65 height 29
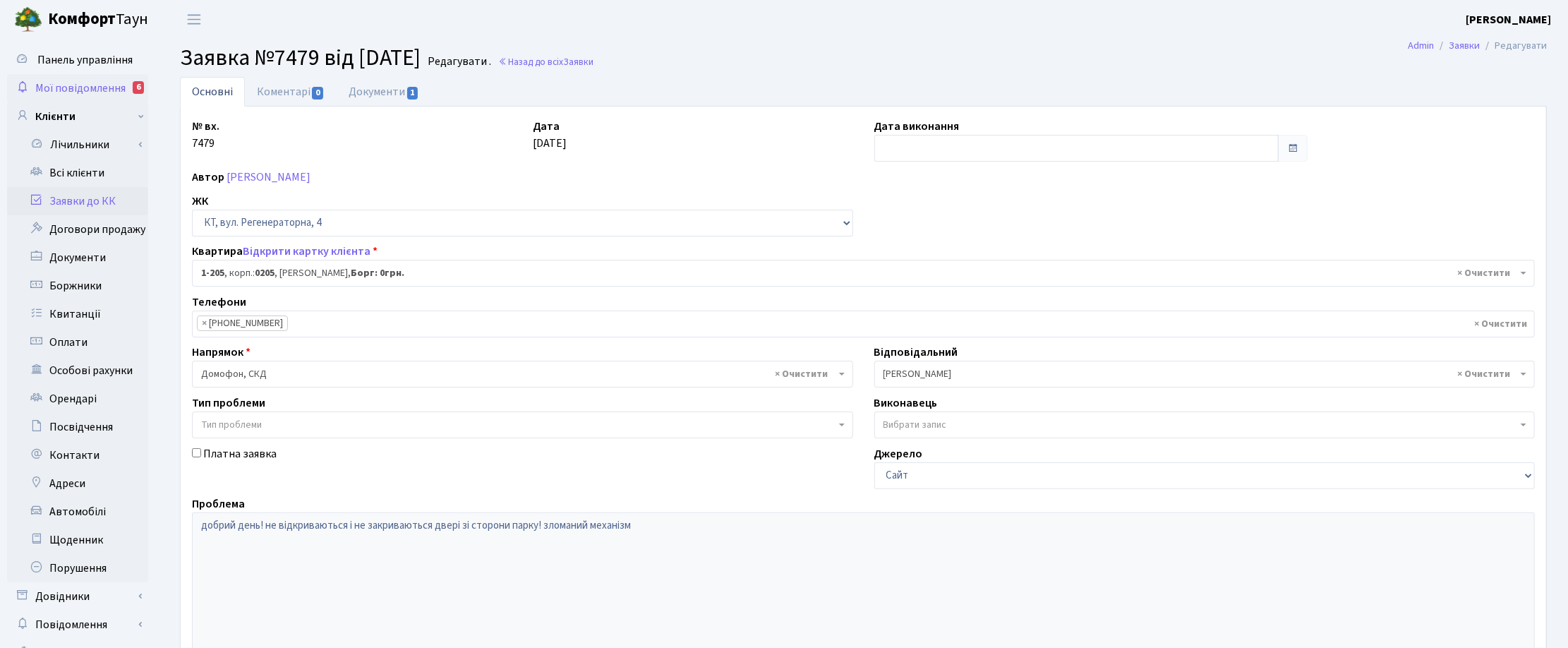
click at [65, 84] on span "Мої повідомлення" at bounding box center [80, 88] width 90 height 16
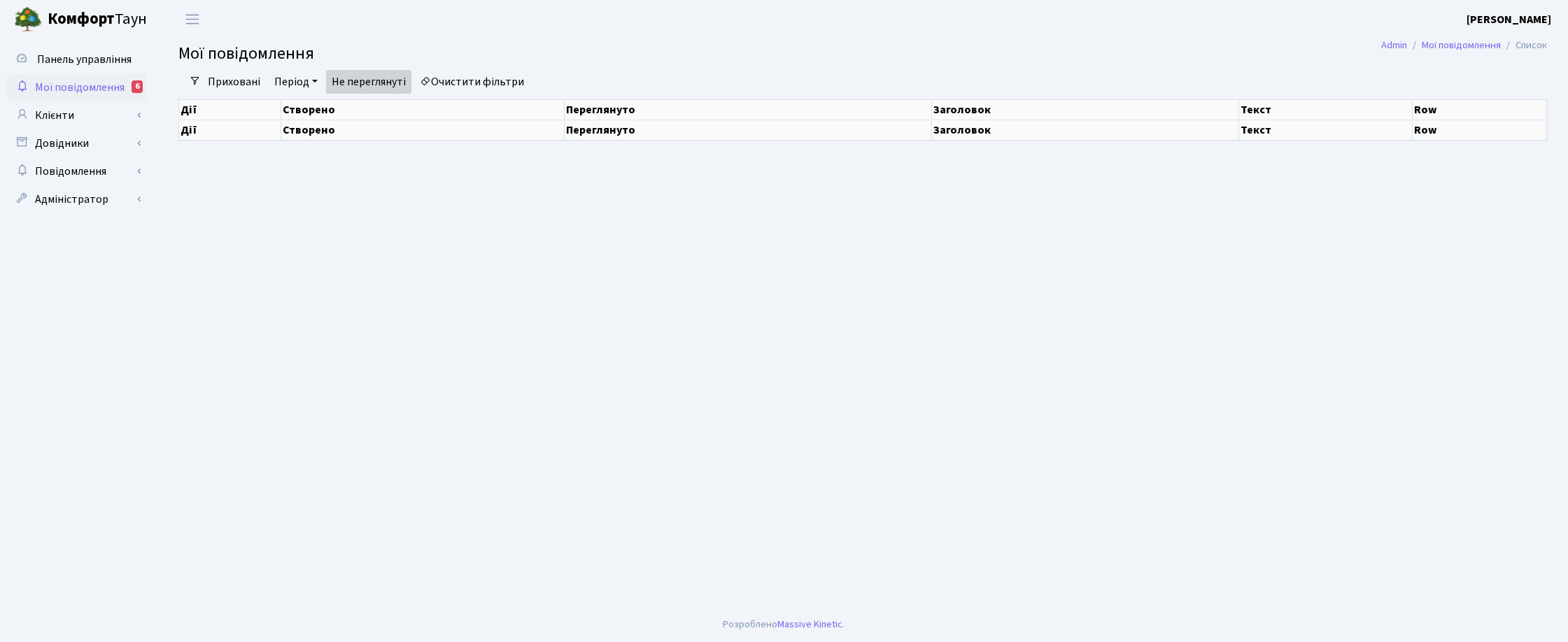
select select "25"
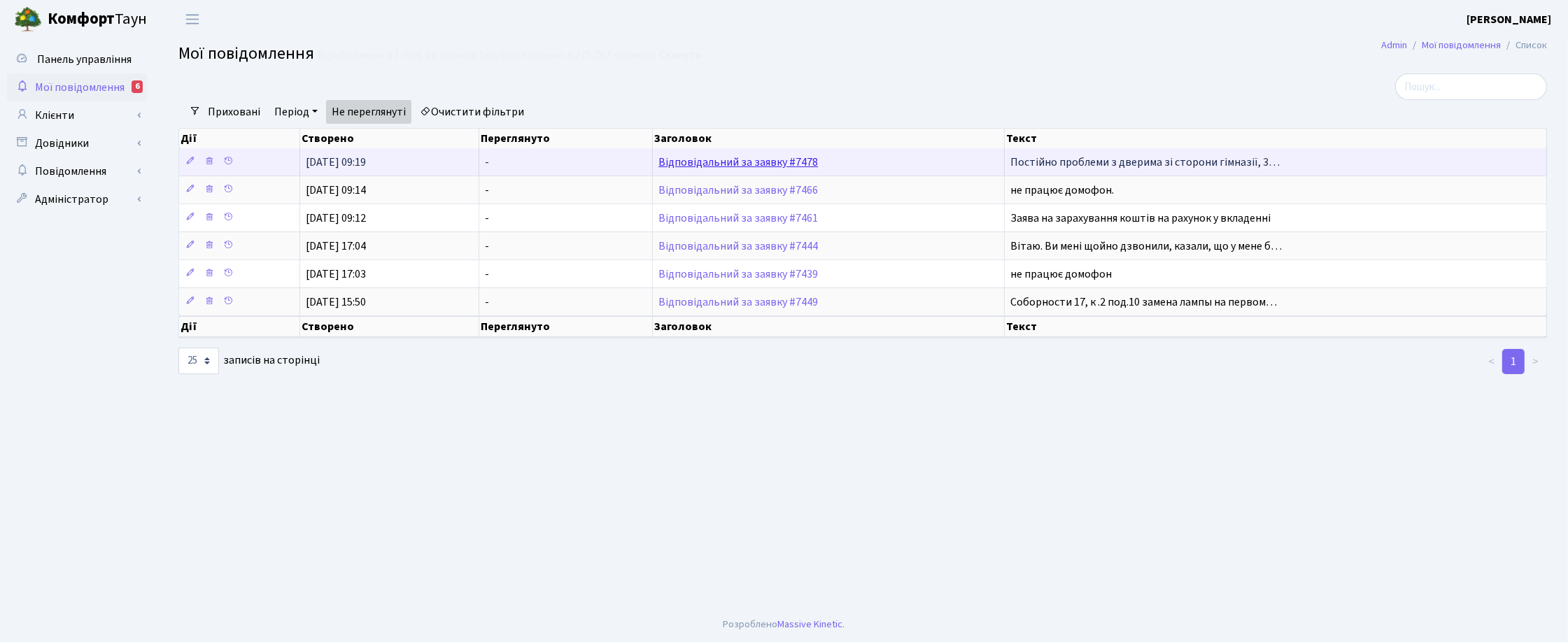
click at [702, 163] on link "Відповідальний за заявку #7478" at bounding box center [738, 162] width 160 height 16
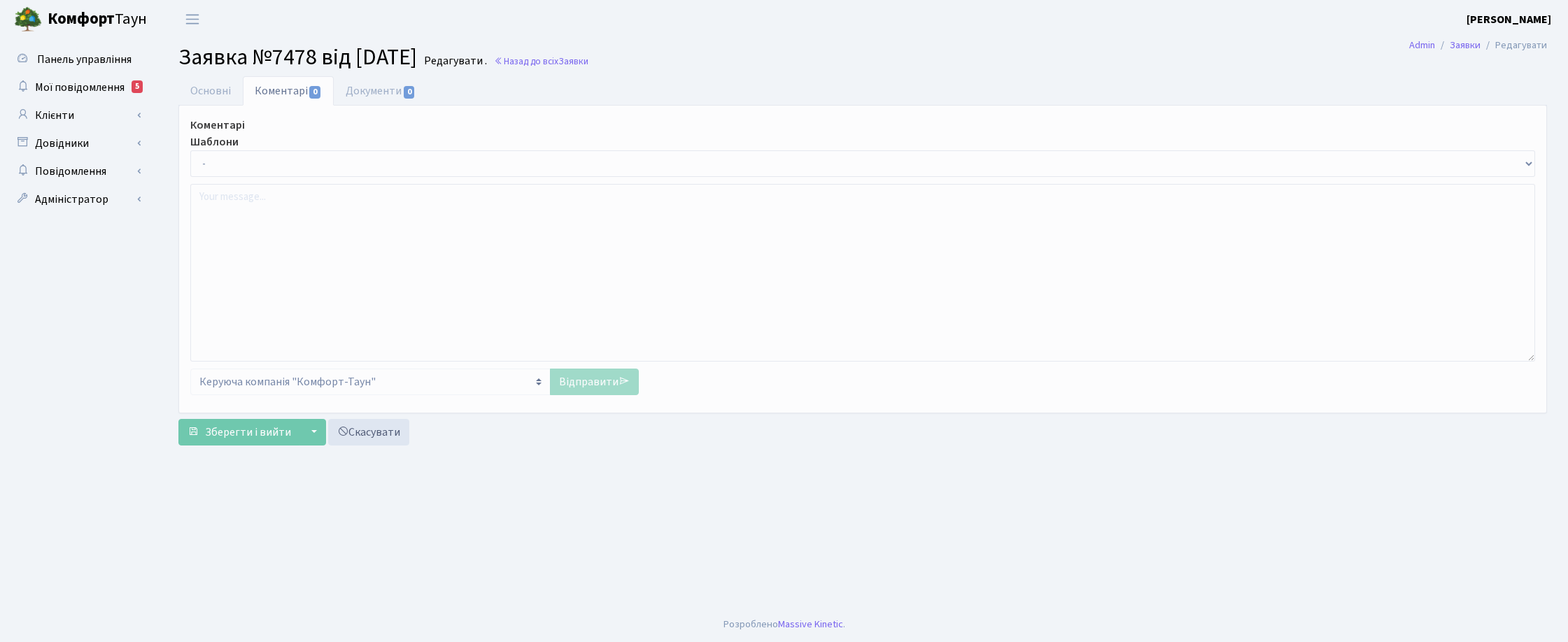
select select "16563"
select select "38"
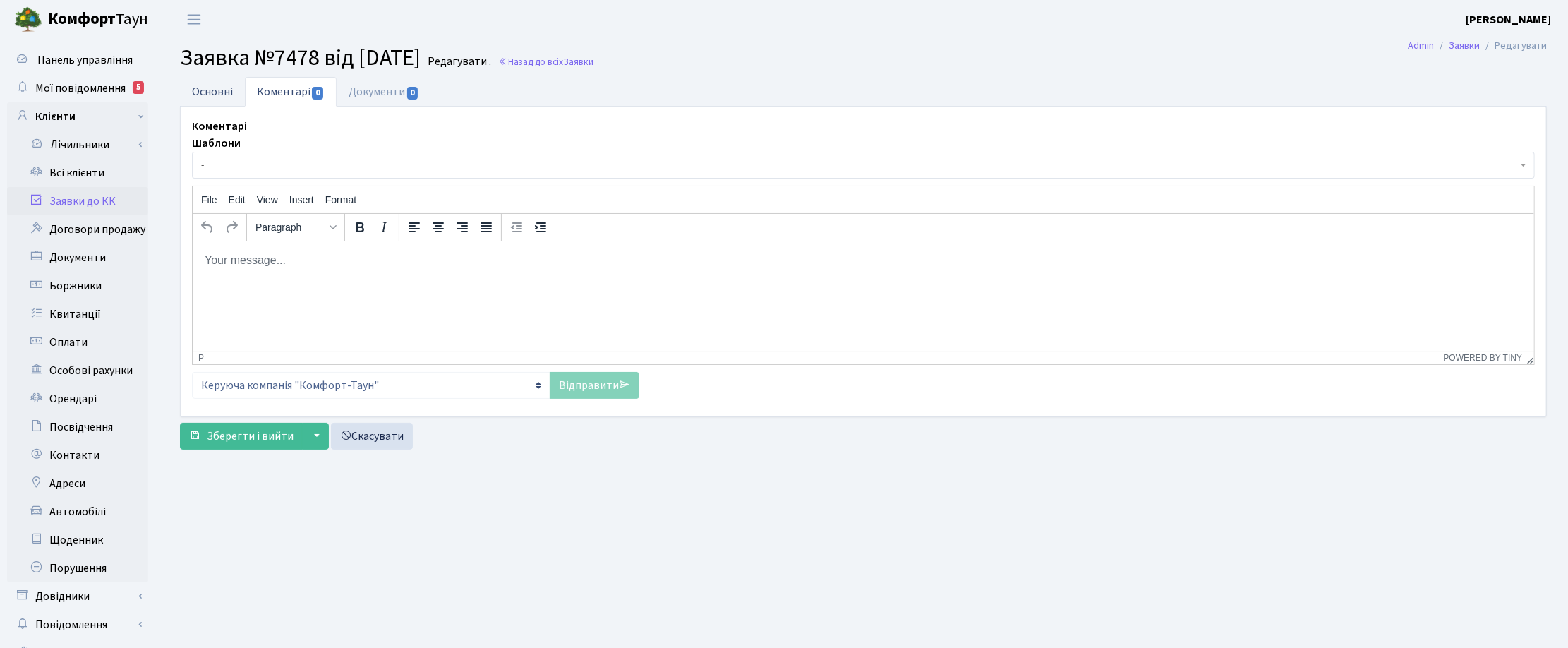
click at [217, 88] on link "Основні" at bounding box center [212, 91] width 65 height 29
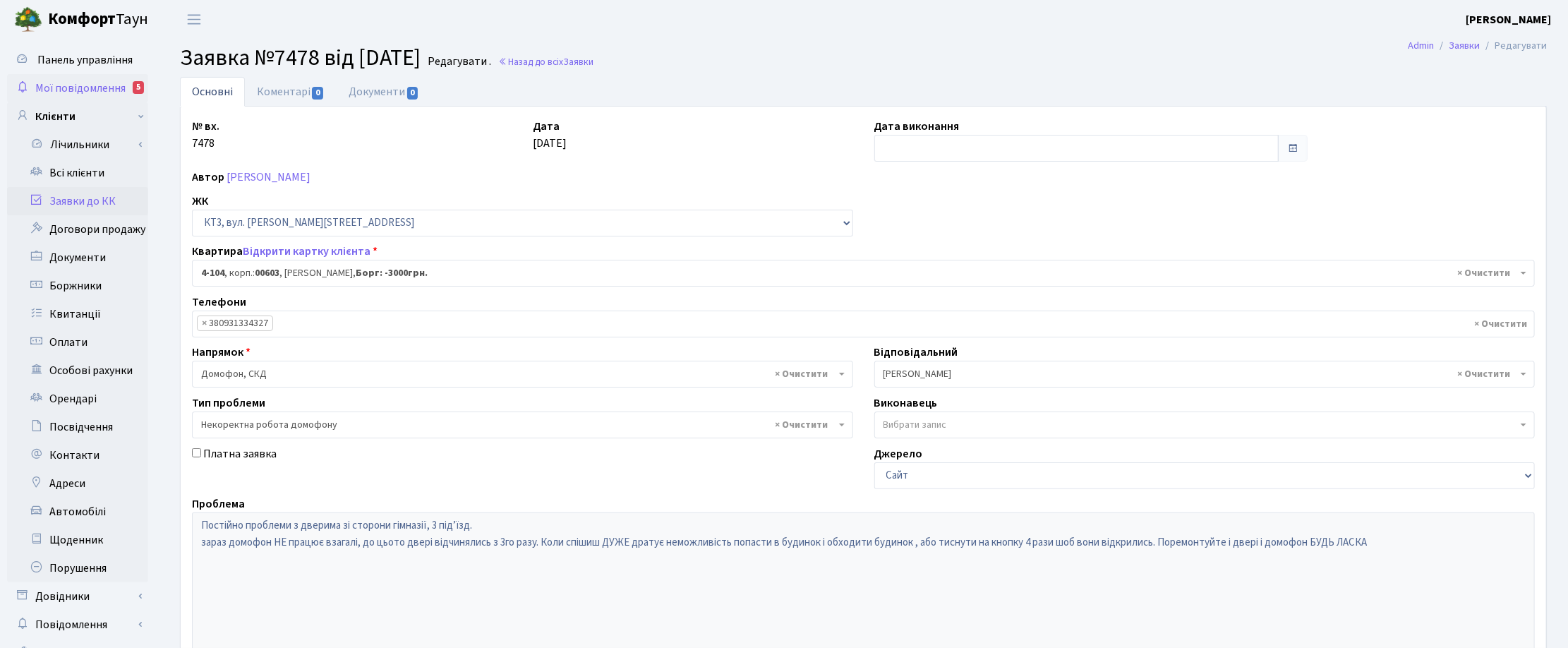
click at [76, 83] on span "Мої повідомлення" at bounding box center [80, 88] width 90 height 16
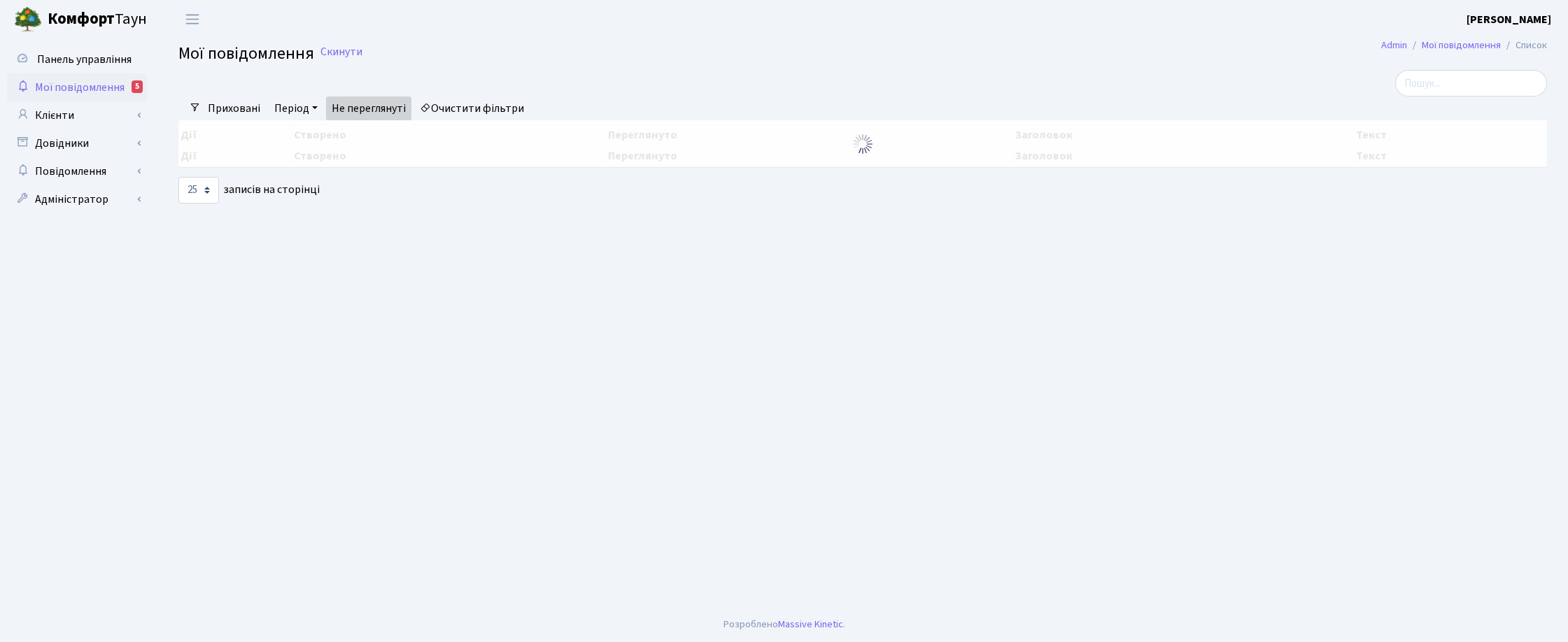
select select "25"
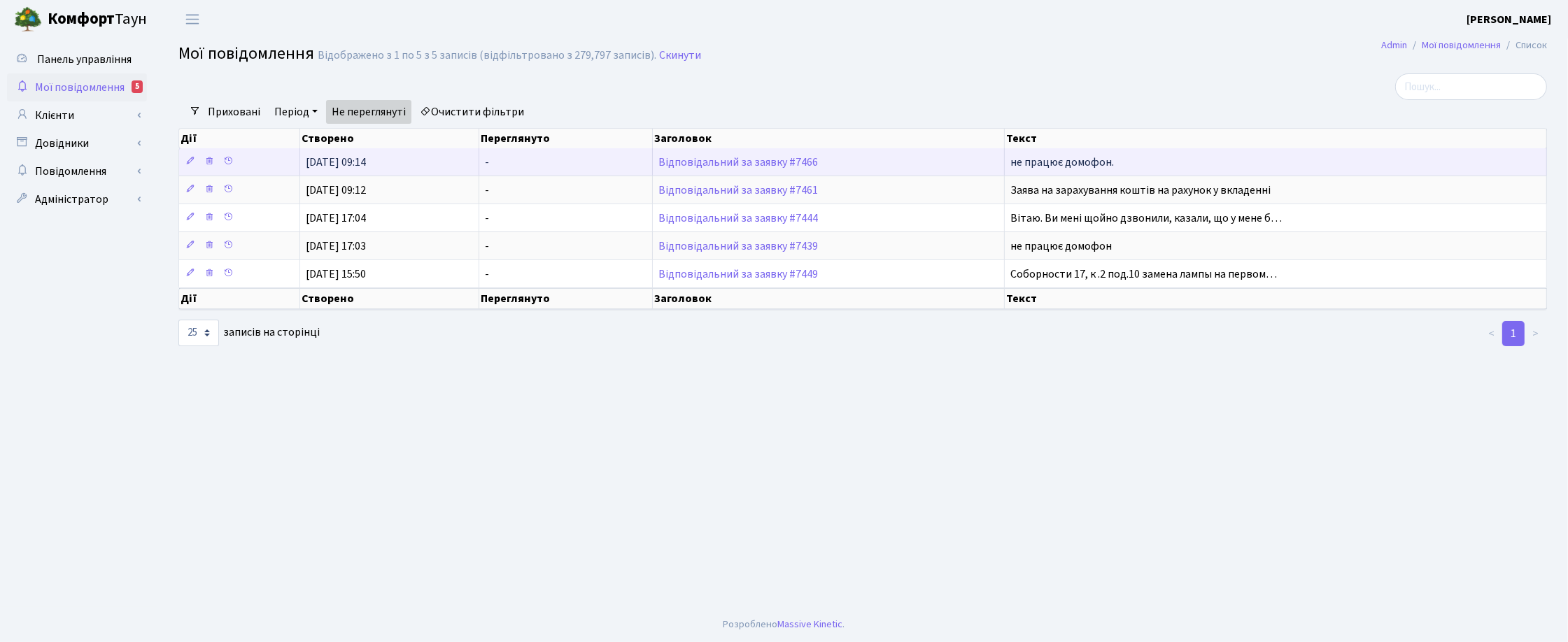
click at [705, 169] on td "Відповідальний за заявку #7466" at bounding box center [828, 162] width 352 height 28
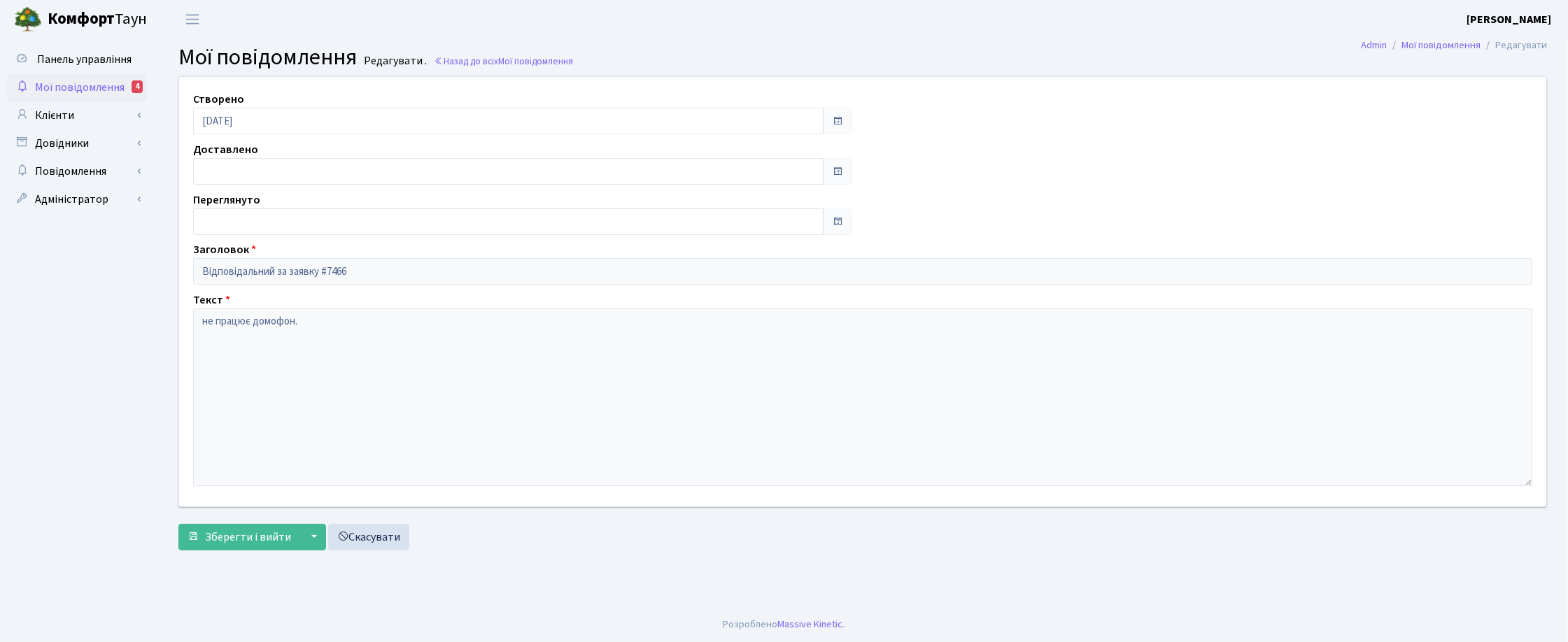
click at [79, 86] on span "Мої повідомлення" at bounding box center [80, 87] width 89 height 16
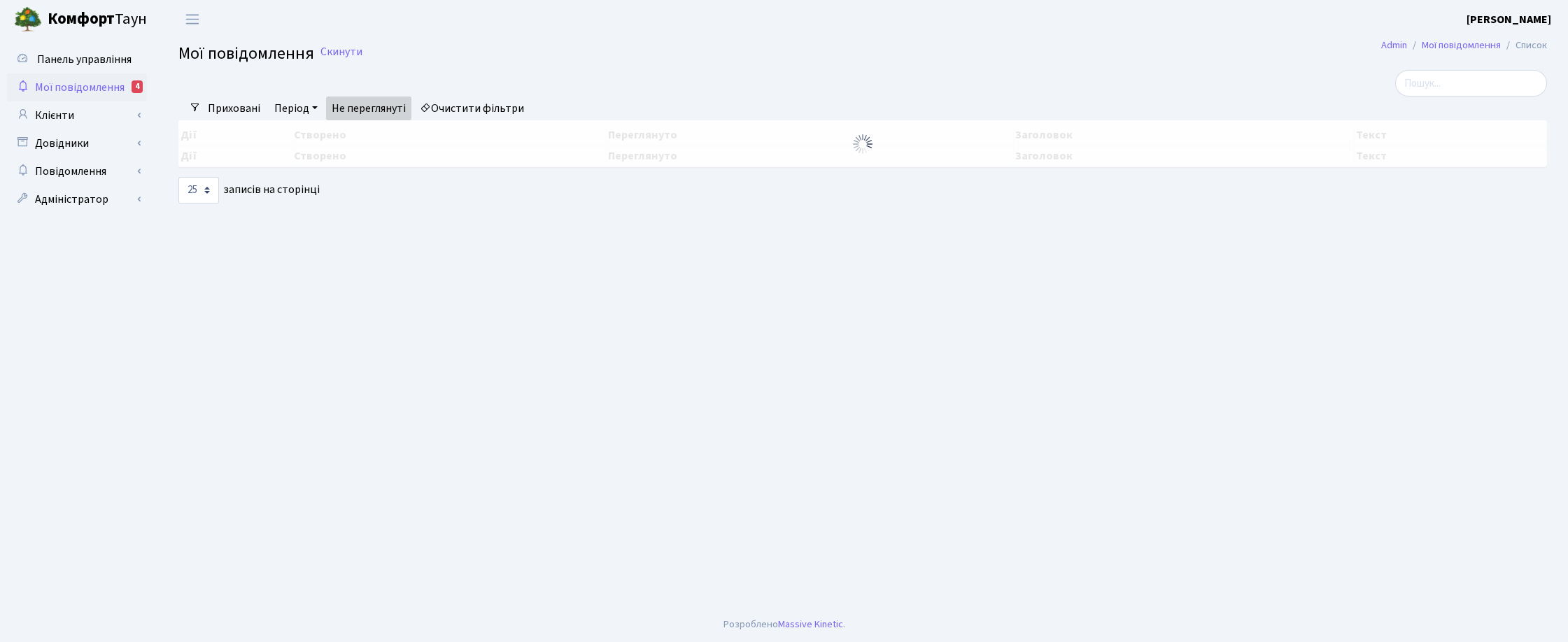
select select "25"
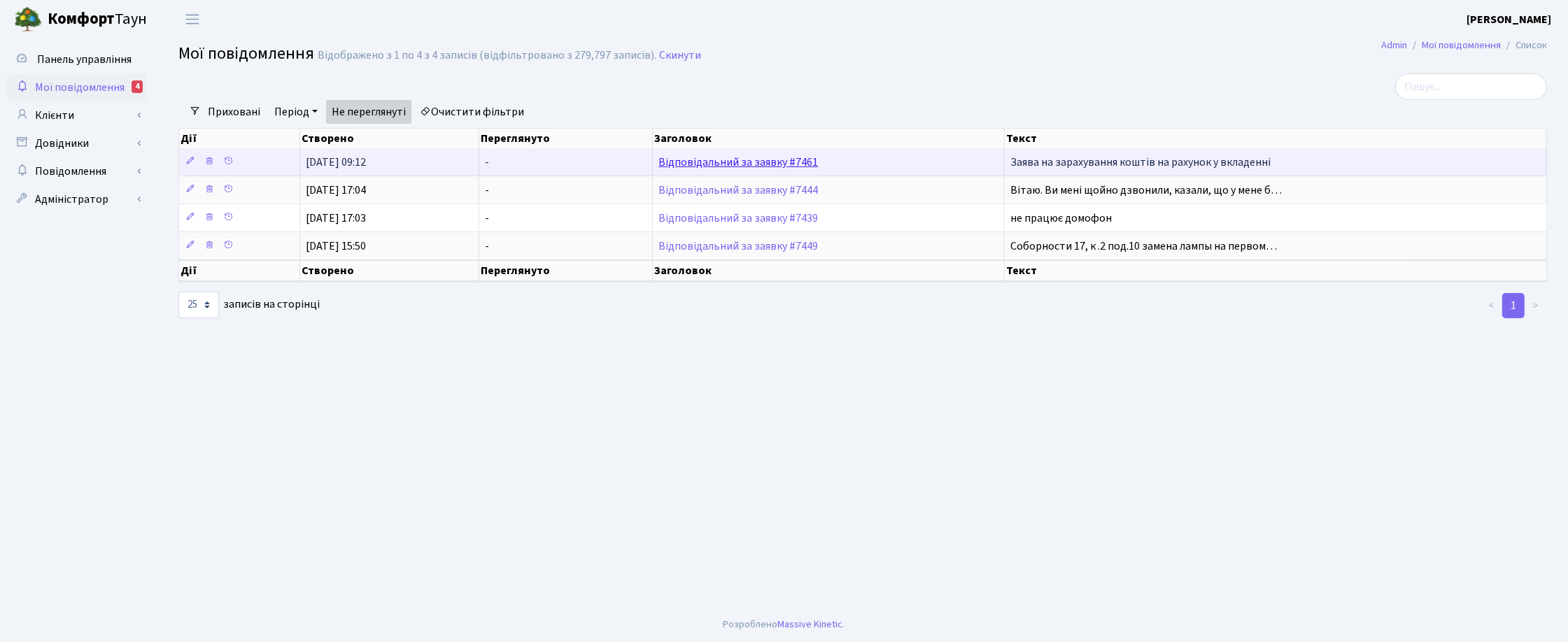
click at [766, 164] on link "Відповідальний за заявку #7461" at bounding box center [738, 162] width 160 height 16
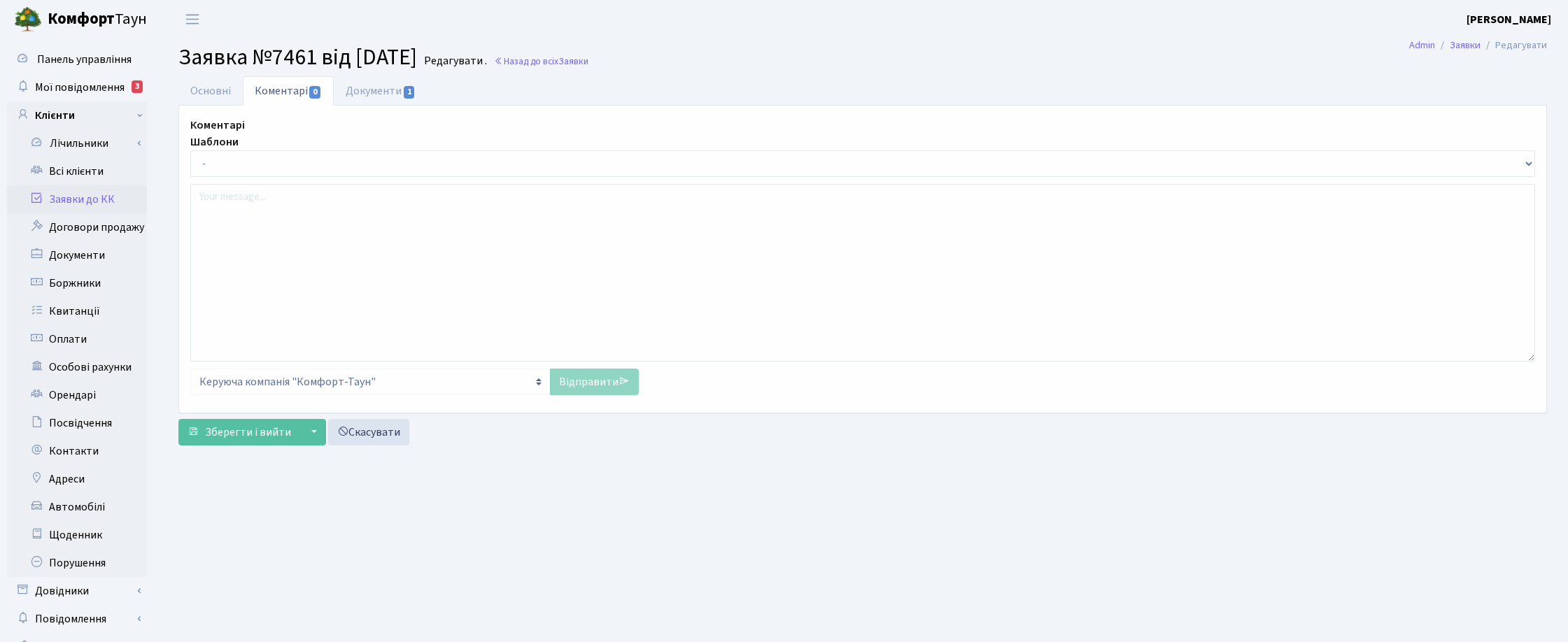
select select "30868"
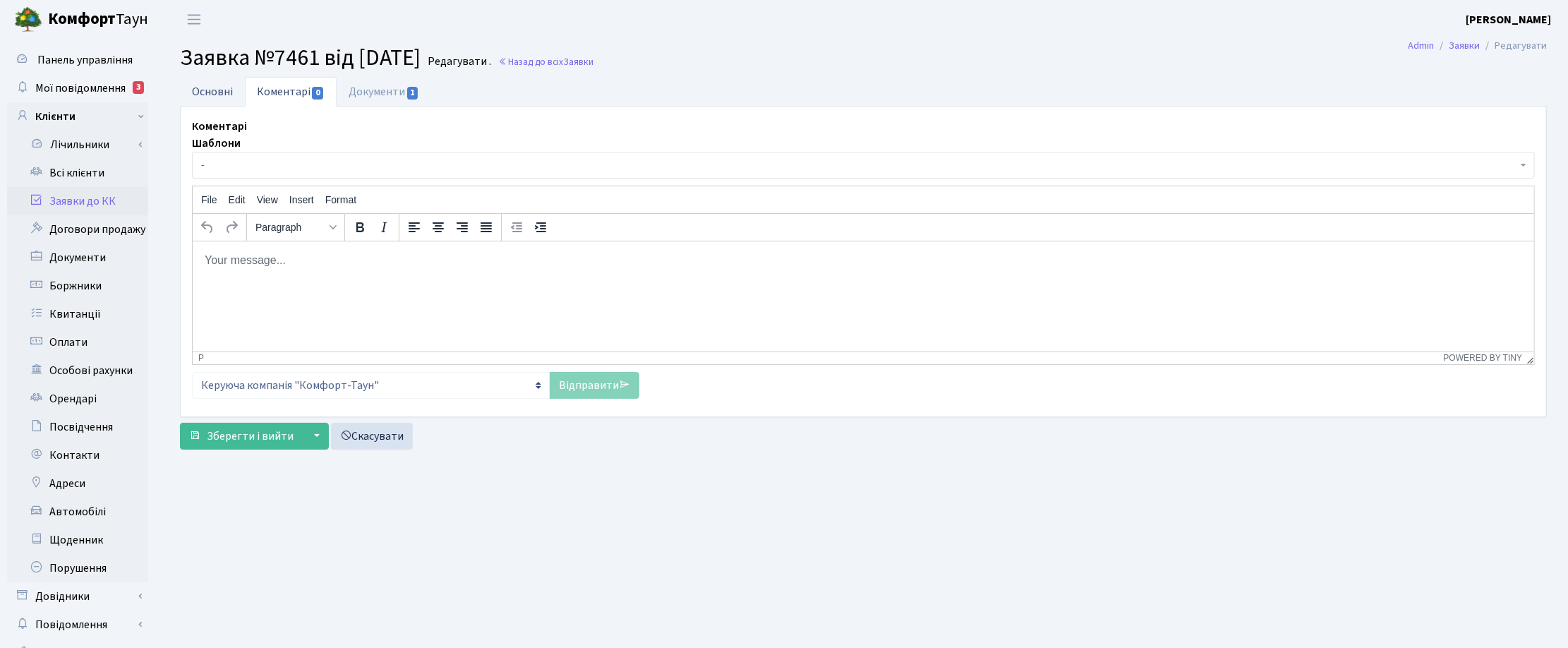
click at [203, 96] on link "Основні" at bounding box center [212, 91] width 65 height 29
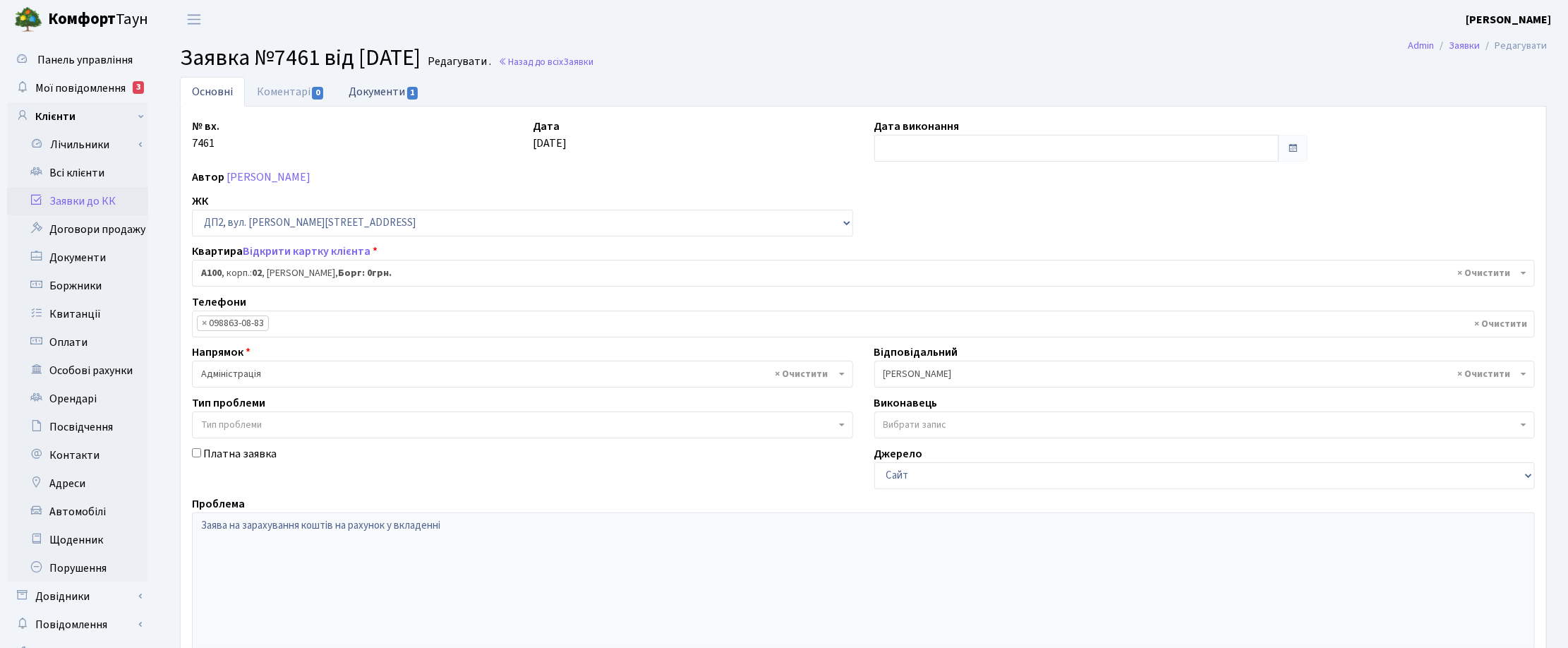
click at [376, 94] on link "Документи 1" at bounding box center [384, 91] width 95 height 29
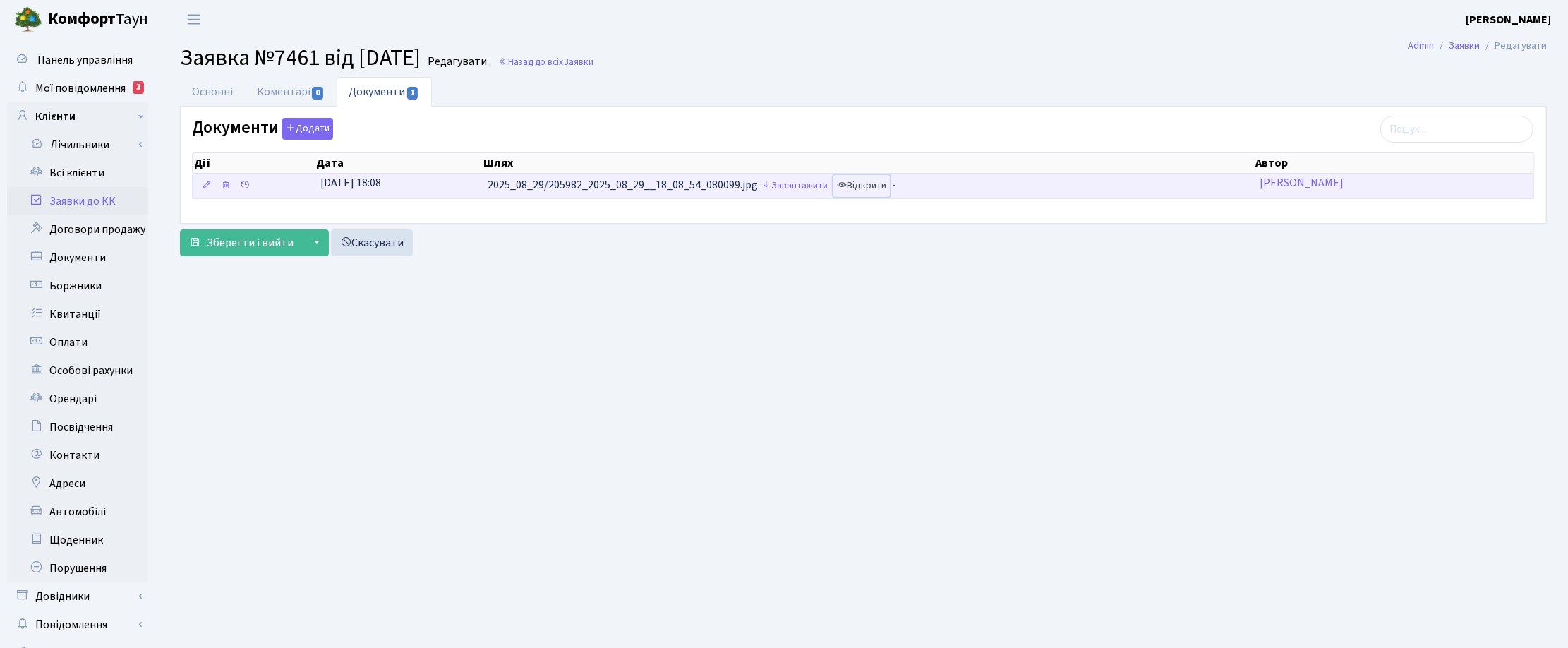
click at [876, 189] on link "Відкрити" at bounding box center [861, 186] width 56 height 22
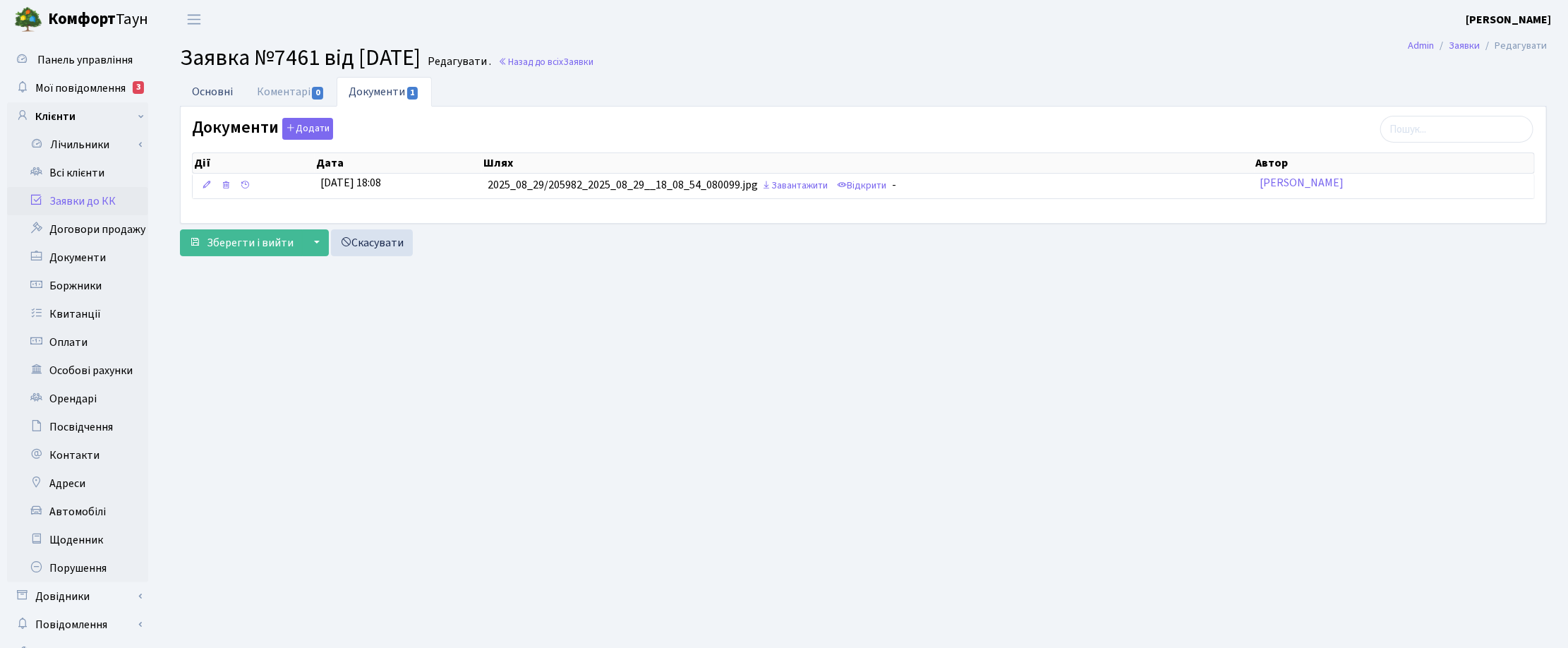
click at [211, 84] on link "Основні" at bounding box center [212, 91] width 65 height 29
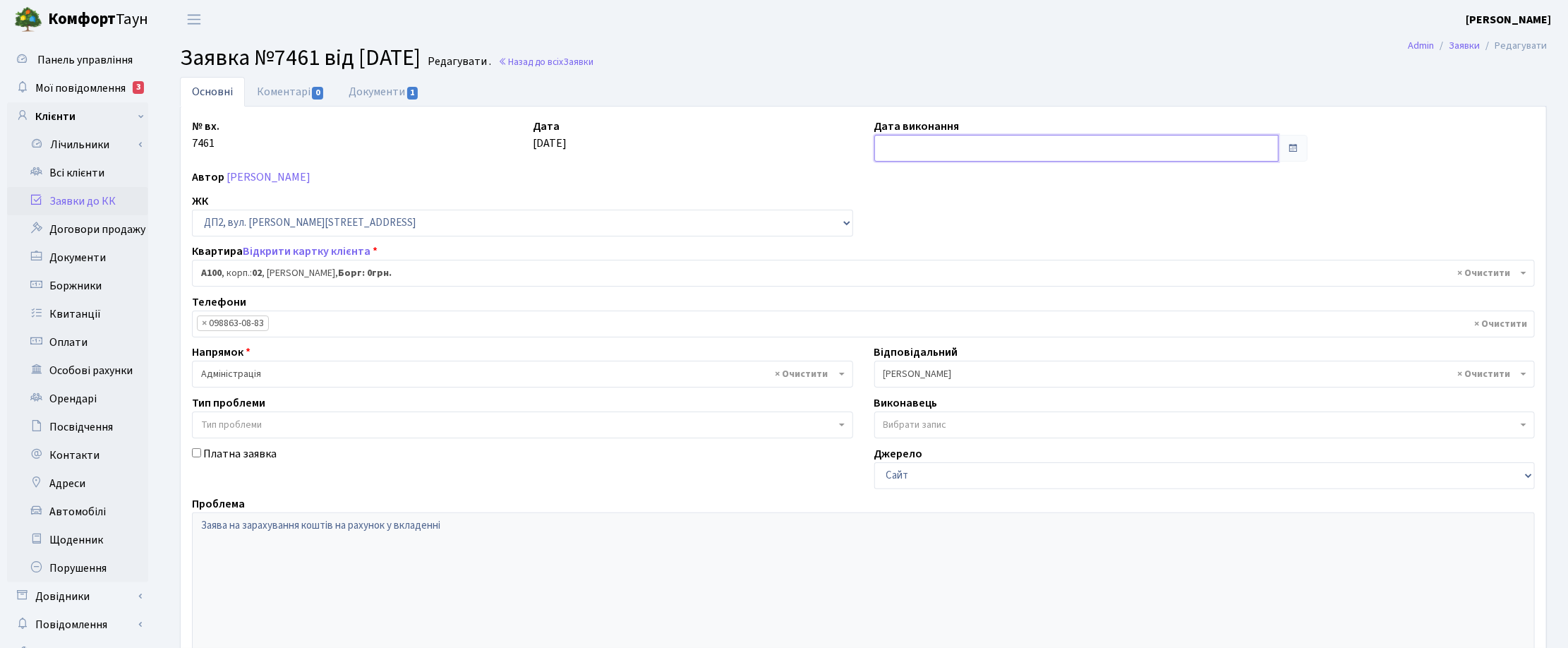
click at [890, 145] on input "text" at bounding box center [1076, 148] width 405 height 27
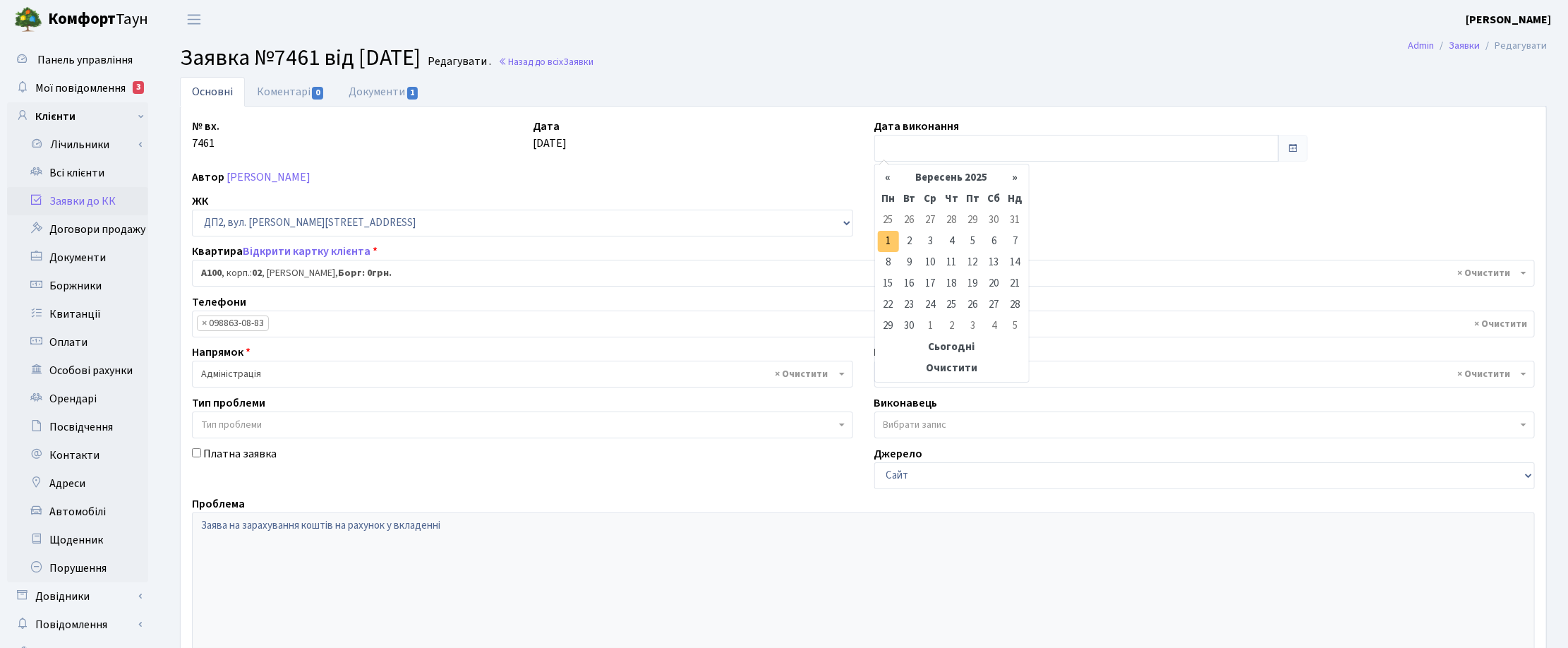
click at [894, 238] on td "1" at bounding box center [888, 242] width 21 height 21
type input "01.09.2025"
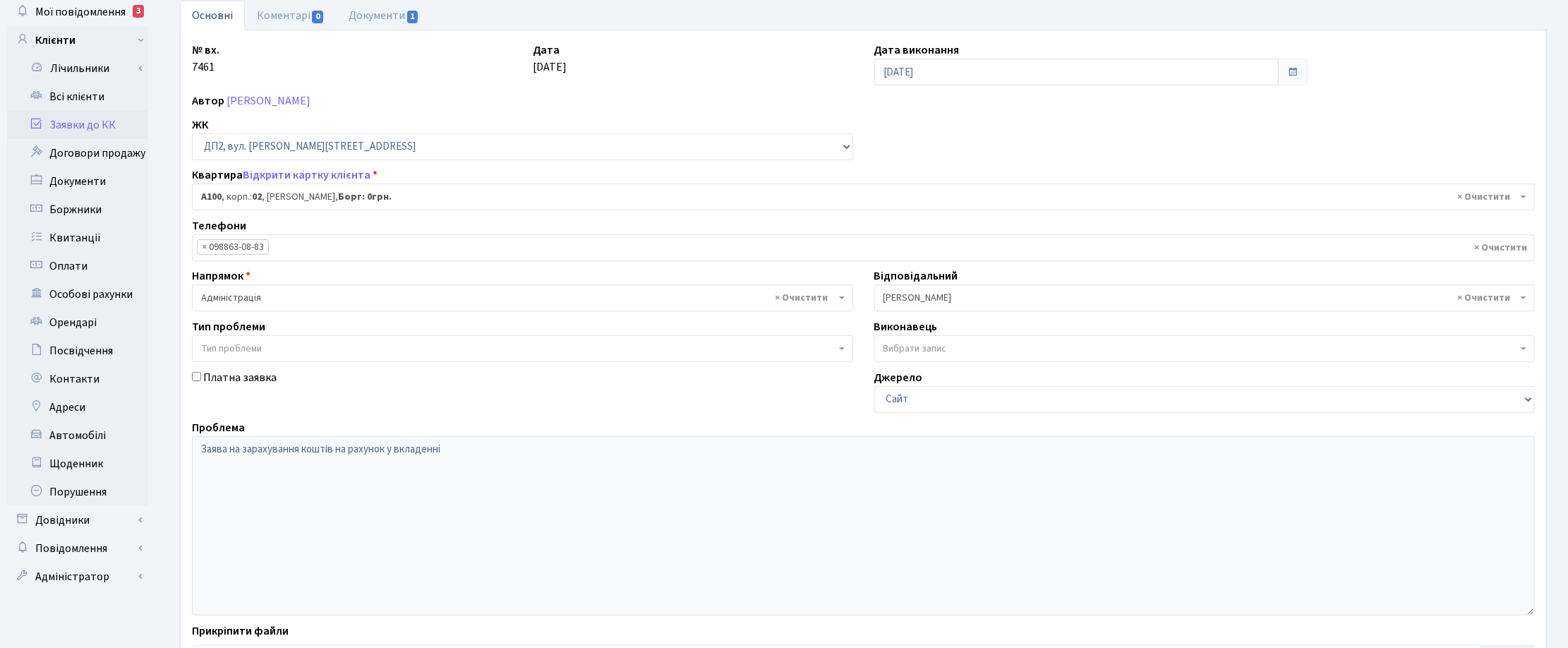
scroll to position [177, 0]
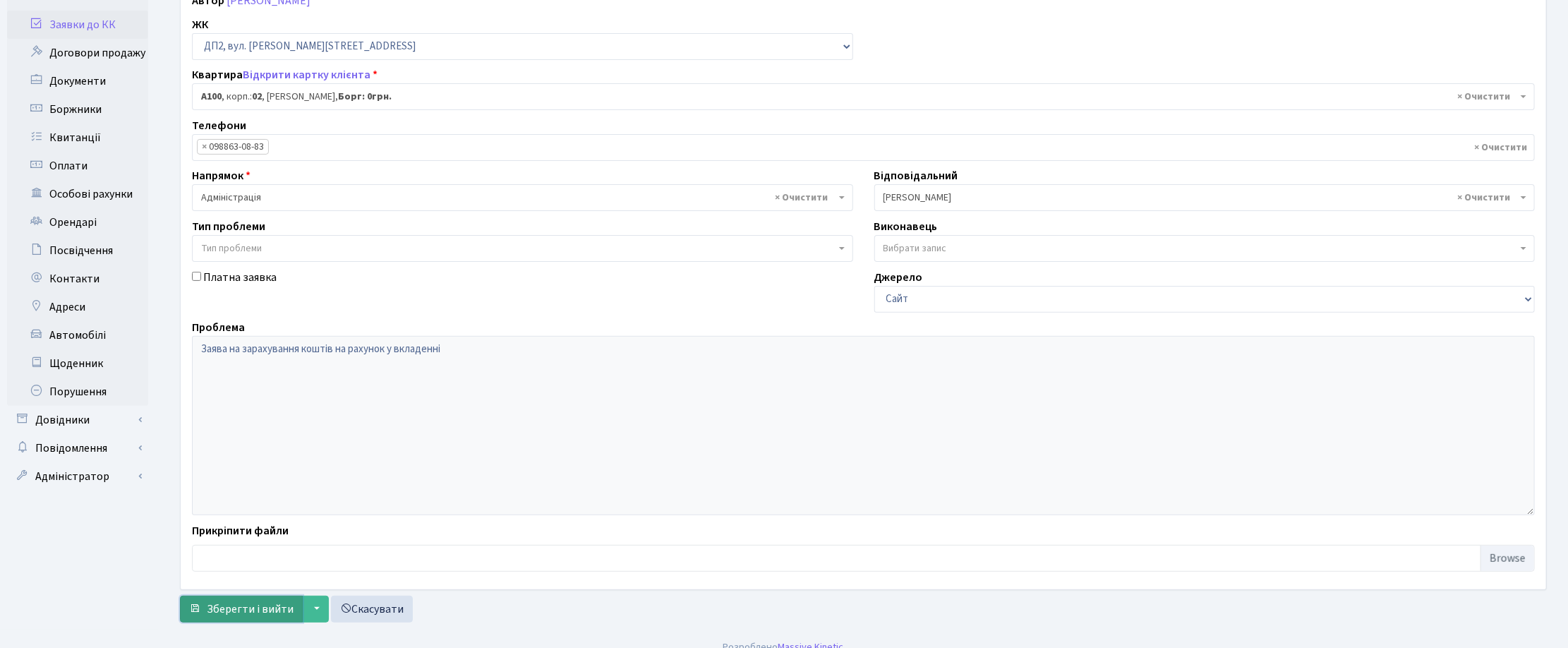
click at [229, 613] on span "Зберегти і вийти" at bounding box center [250, 609] width 86 height 16
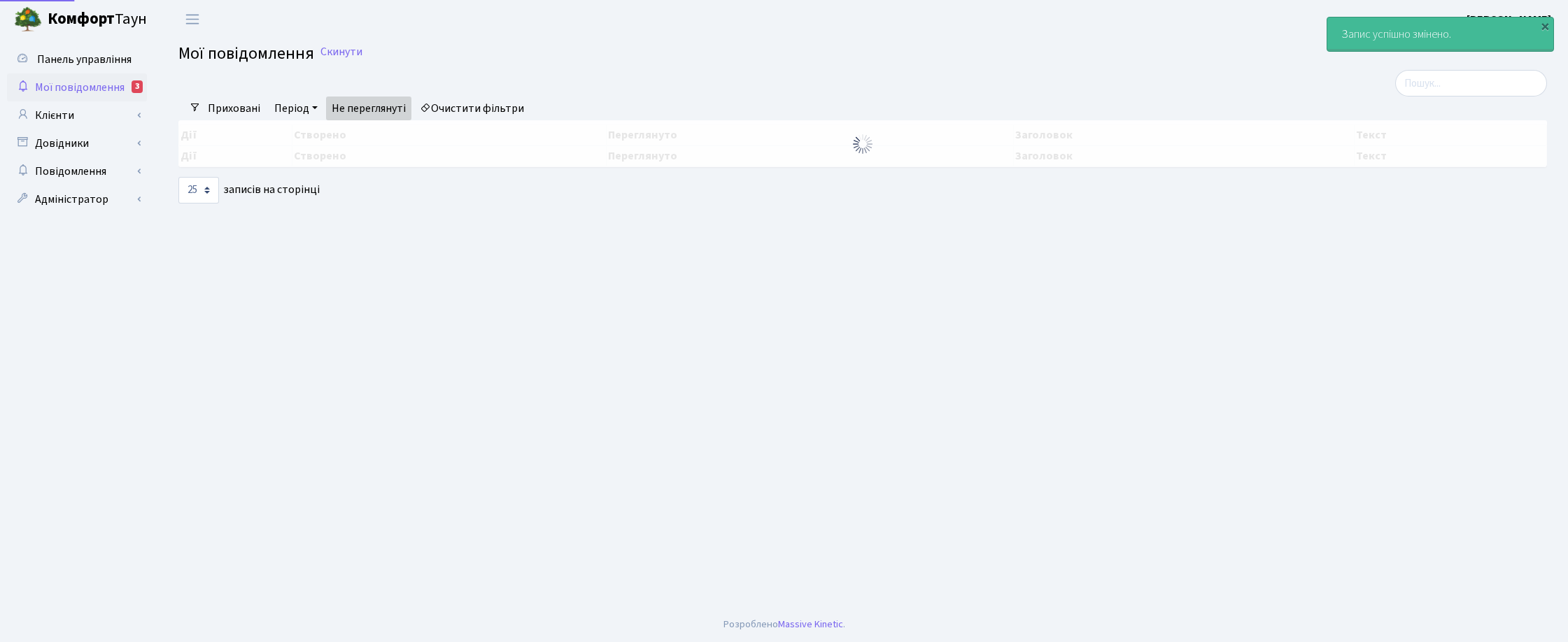
select select "25"
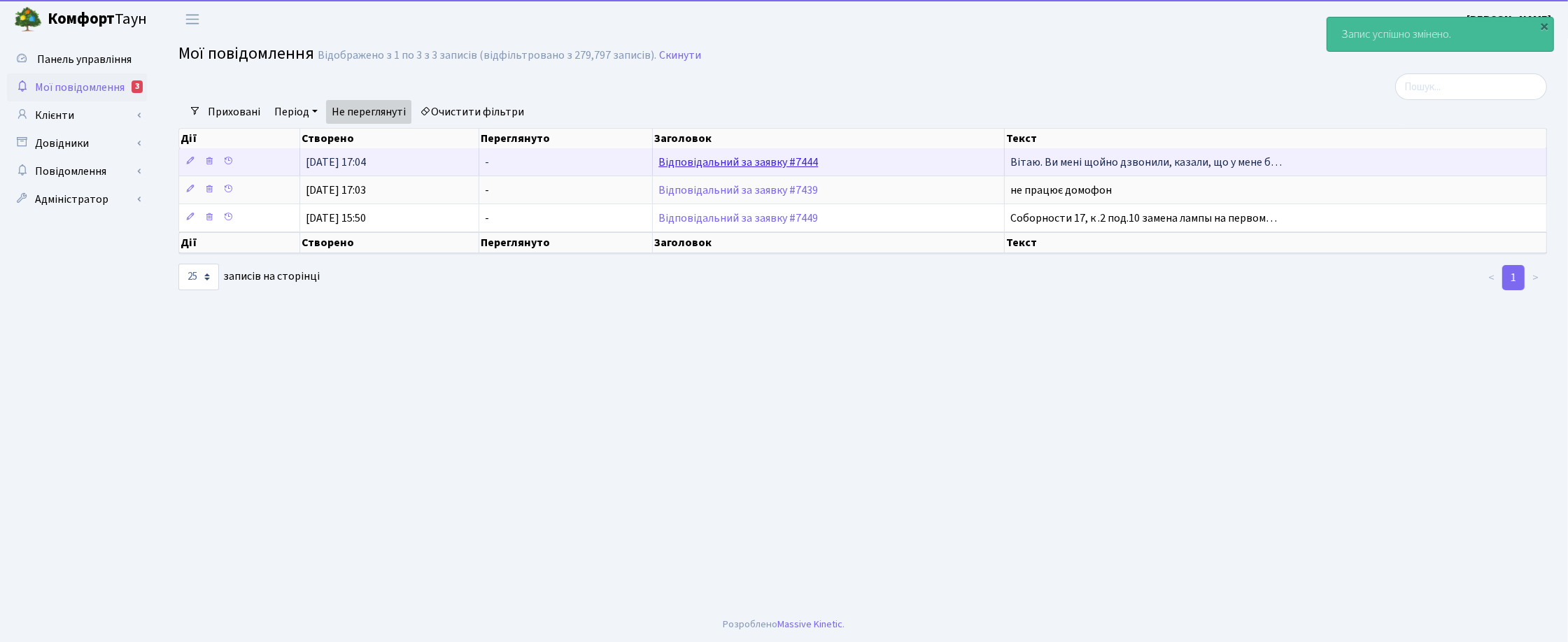
click at [773, 162] on link "Відповідальний за заявку #7444" at bounding box center [738, 162] width 160 height 16
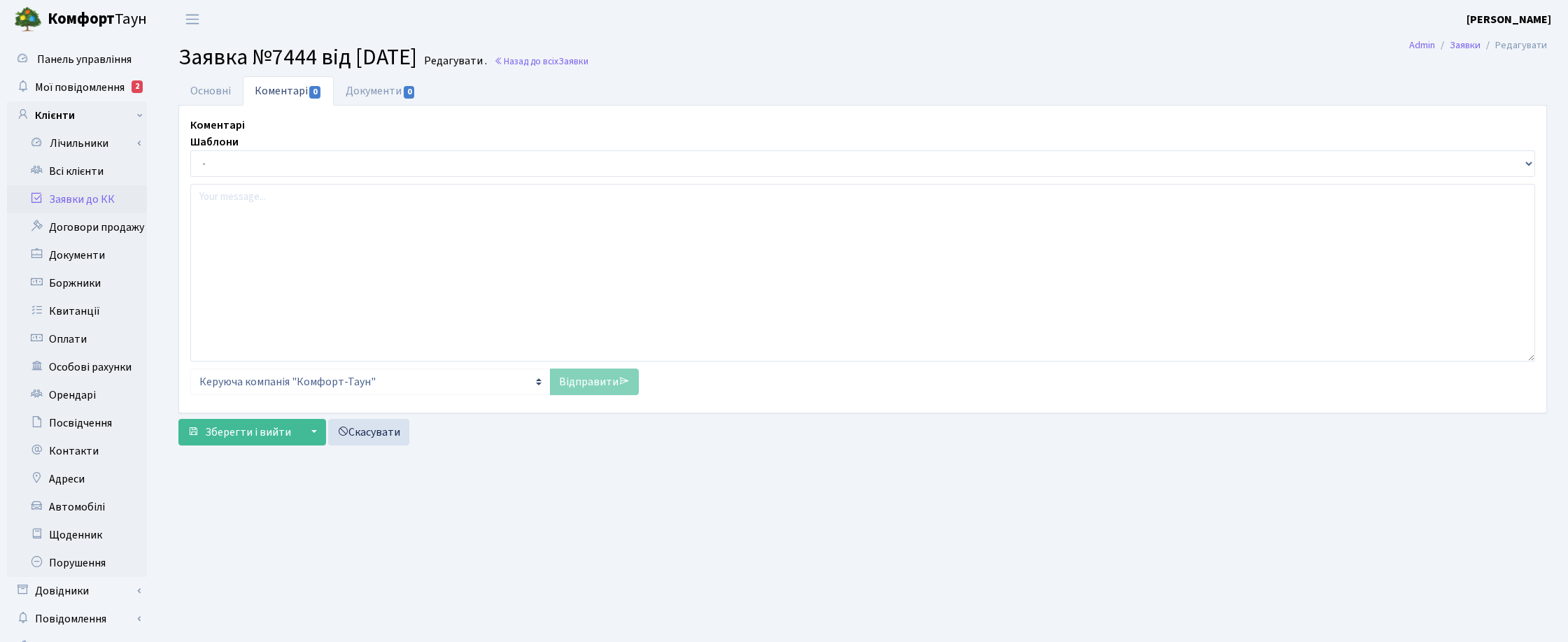
select select "20589"
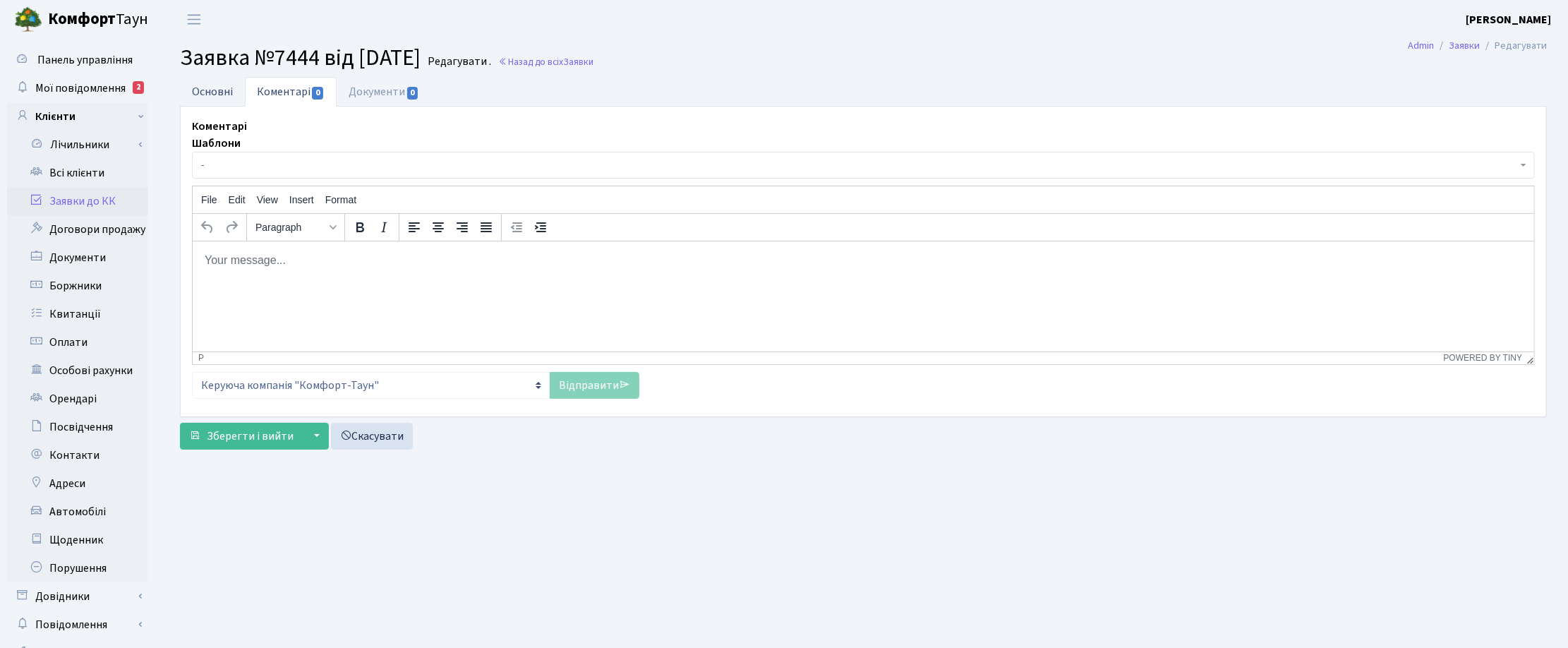
click at [224, 81] on link "Основні" at bounding box center [212, 91] width 65 height 29
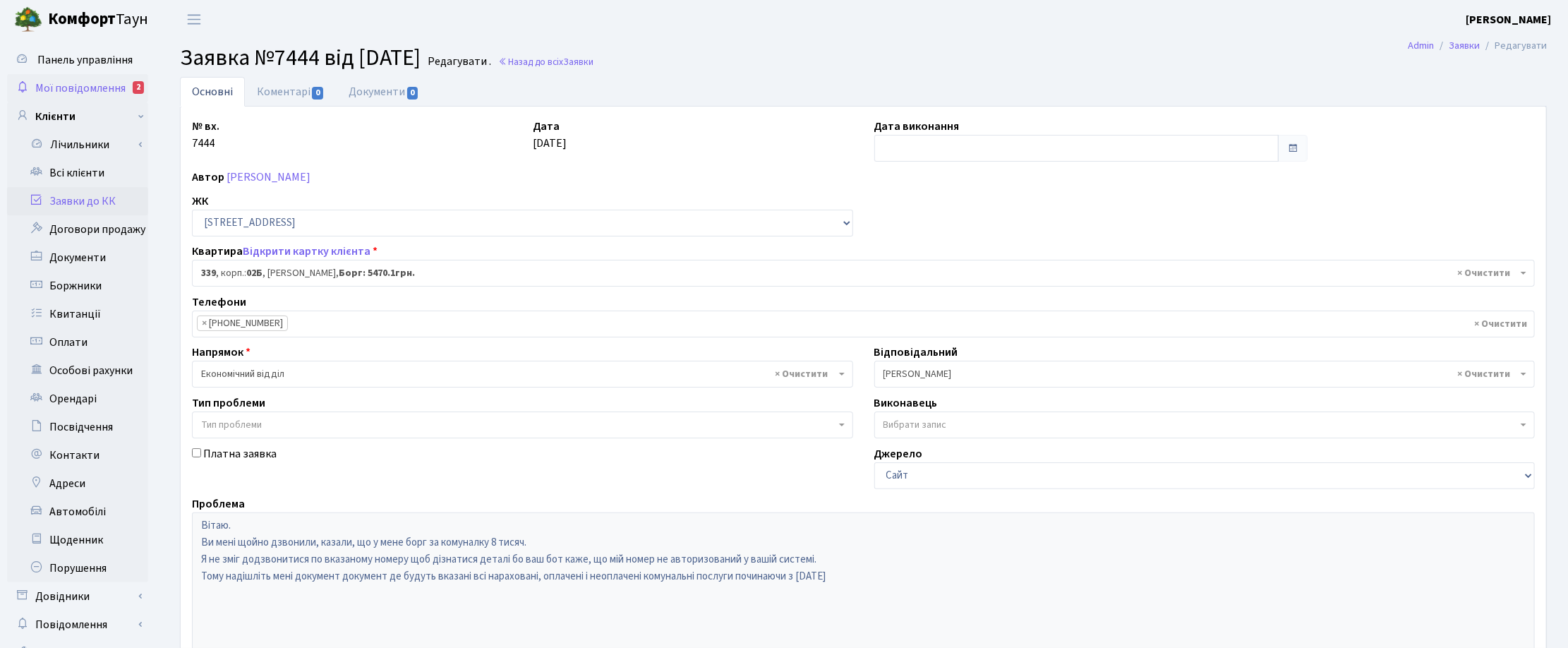
click at [75, 86] on span "Мої повідомлення" at bounding box center [80, 88] width 90 height 16
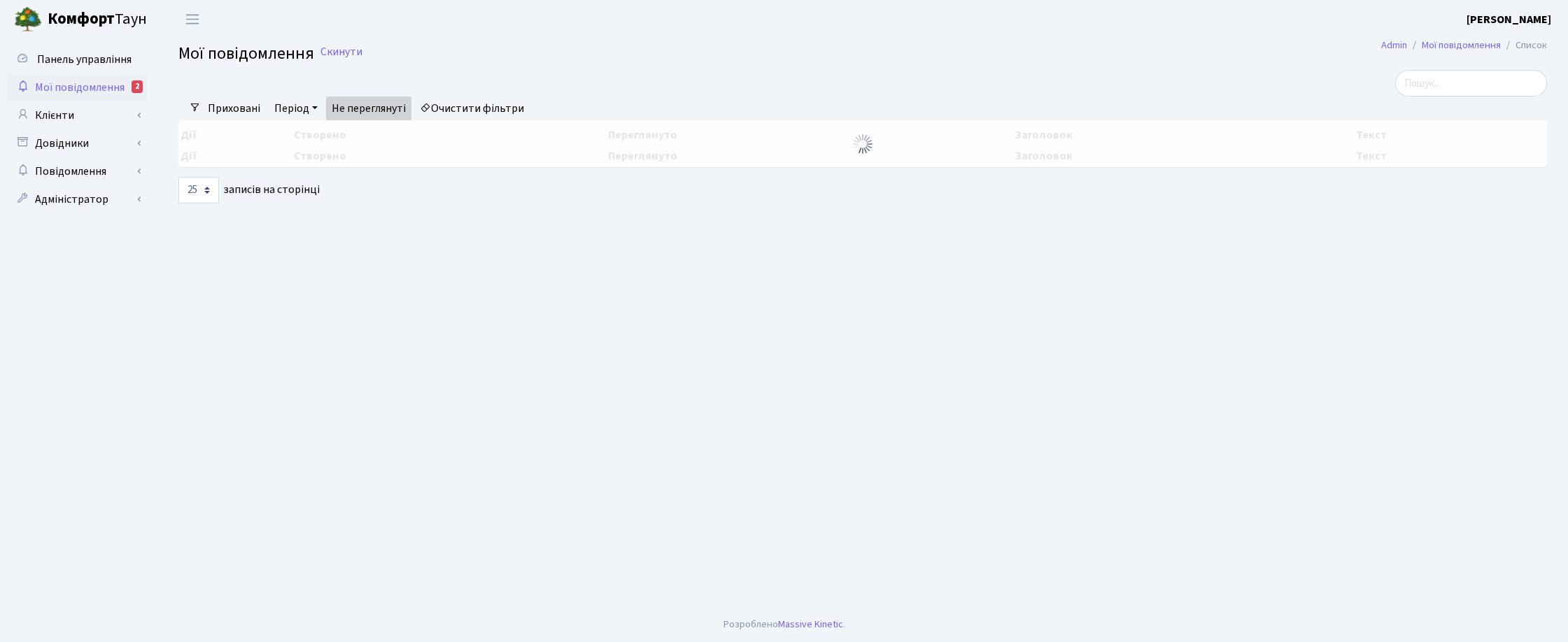
select select "25"
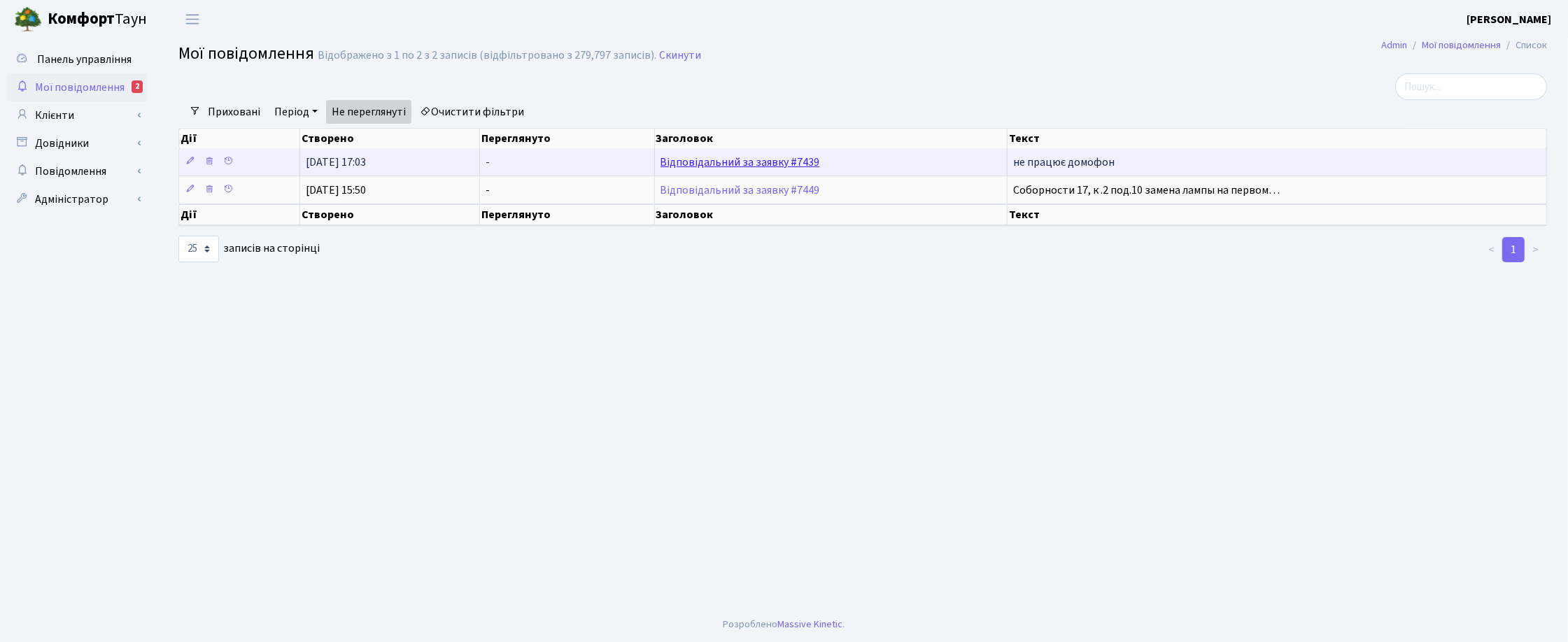
click at [694, 166] on link "Відповідальний за заявку #7439" at bounding box center [740, 162] width 160 height 16
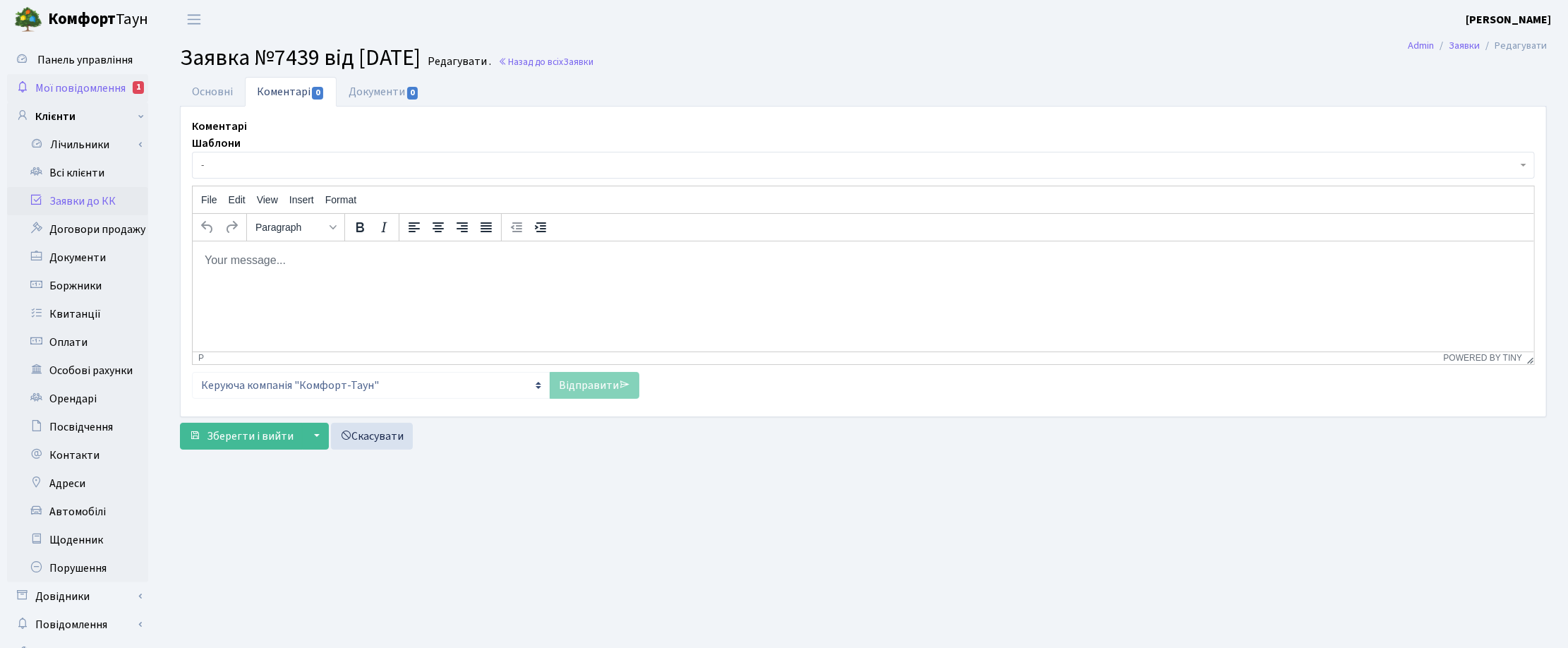
click at [92, 85] on span "Мої повідомлення" at bounding box center [80, 88] width 90 height 16
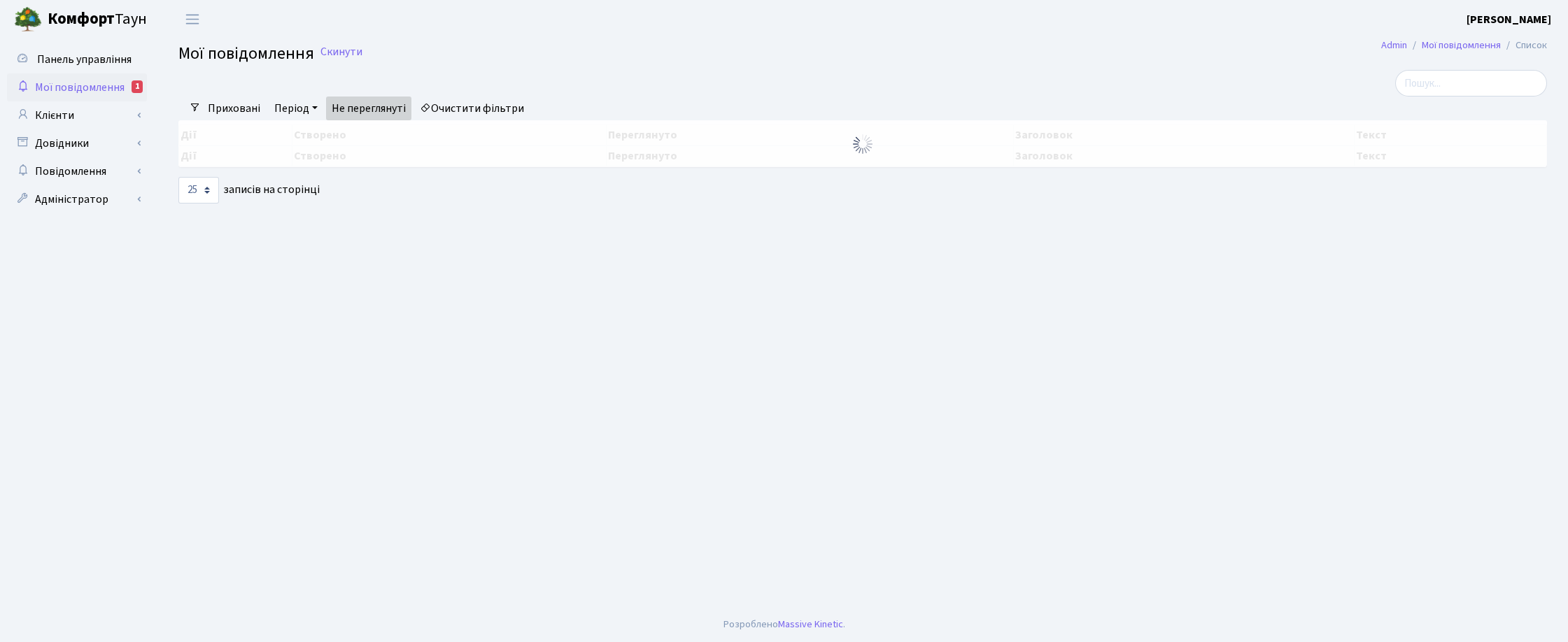
select select "25"
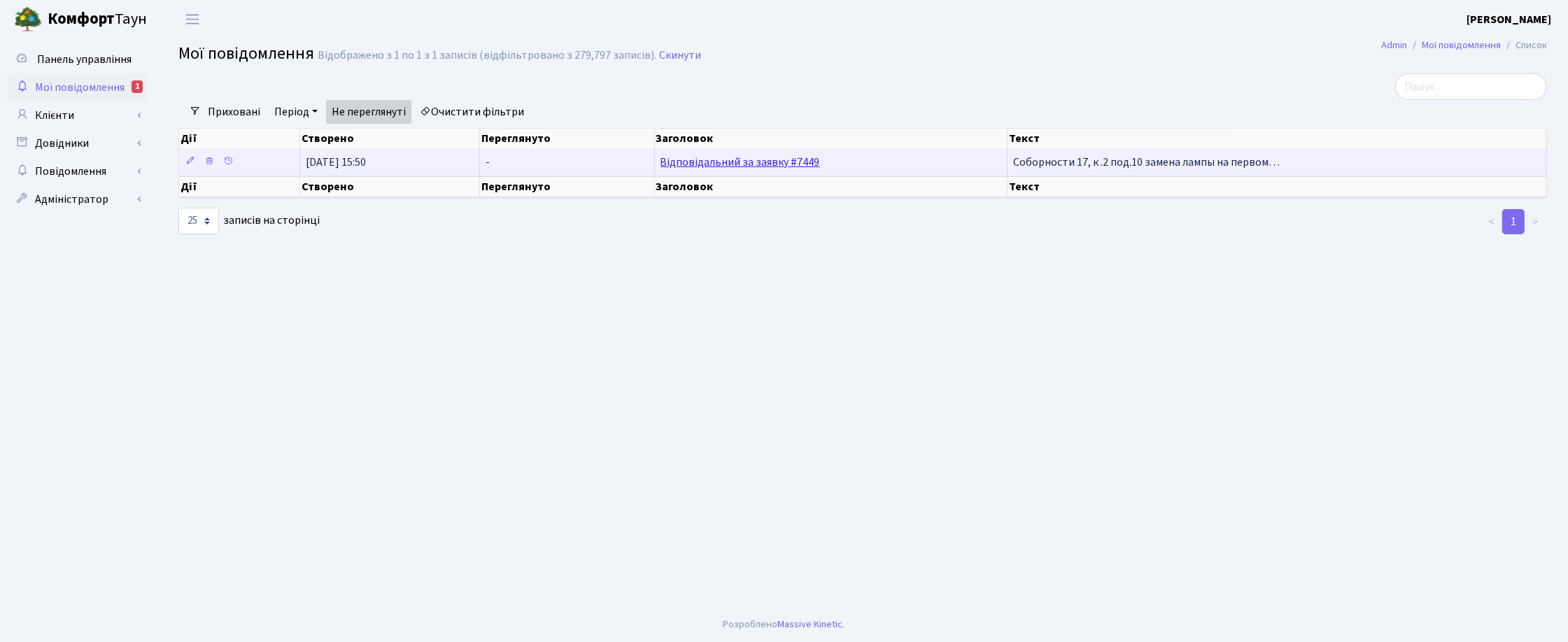
click at [702, 163] on link "Відповідальний за заявку #7449" at bounding box center [740, 162] width 160 height 16
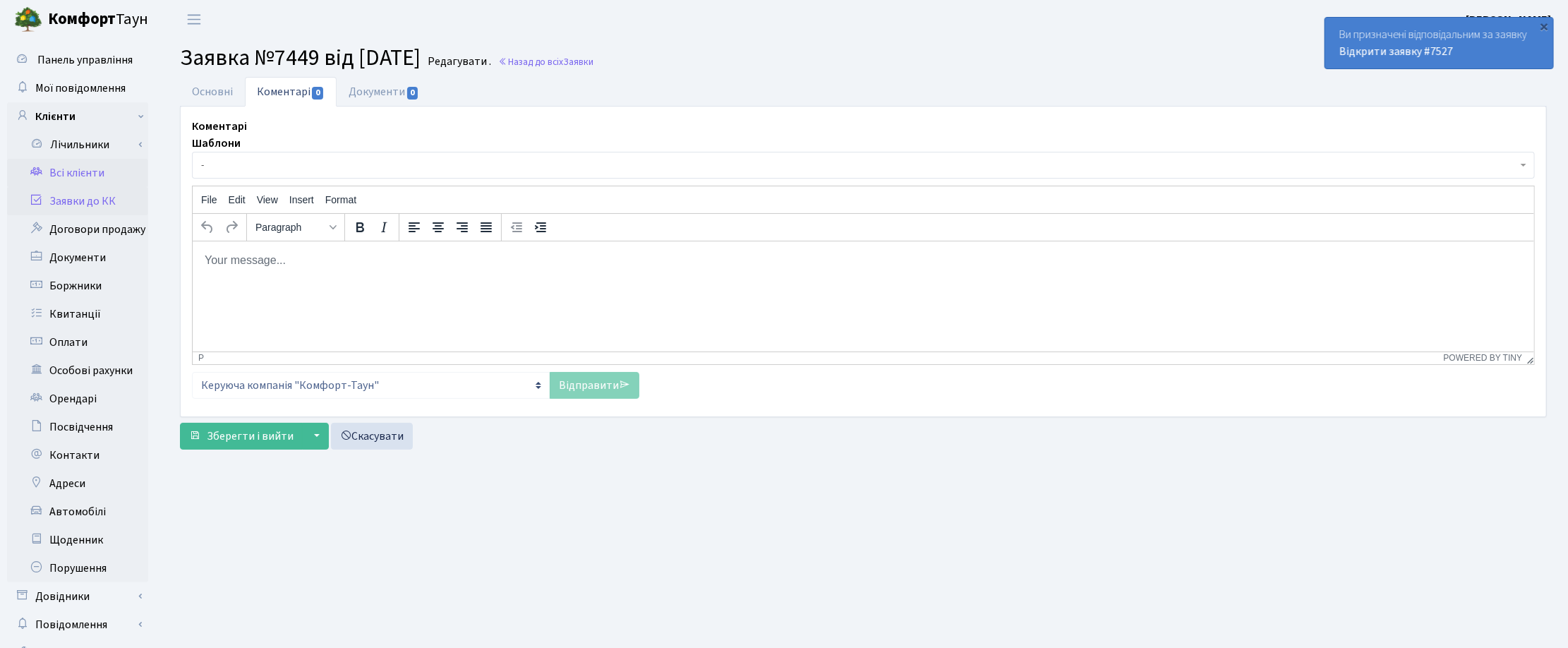
click at [86, 178] on link "Всі клієнти" at bounding box center [77, 173] width 141 height 29
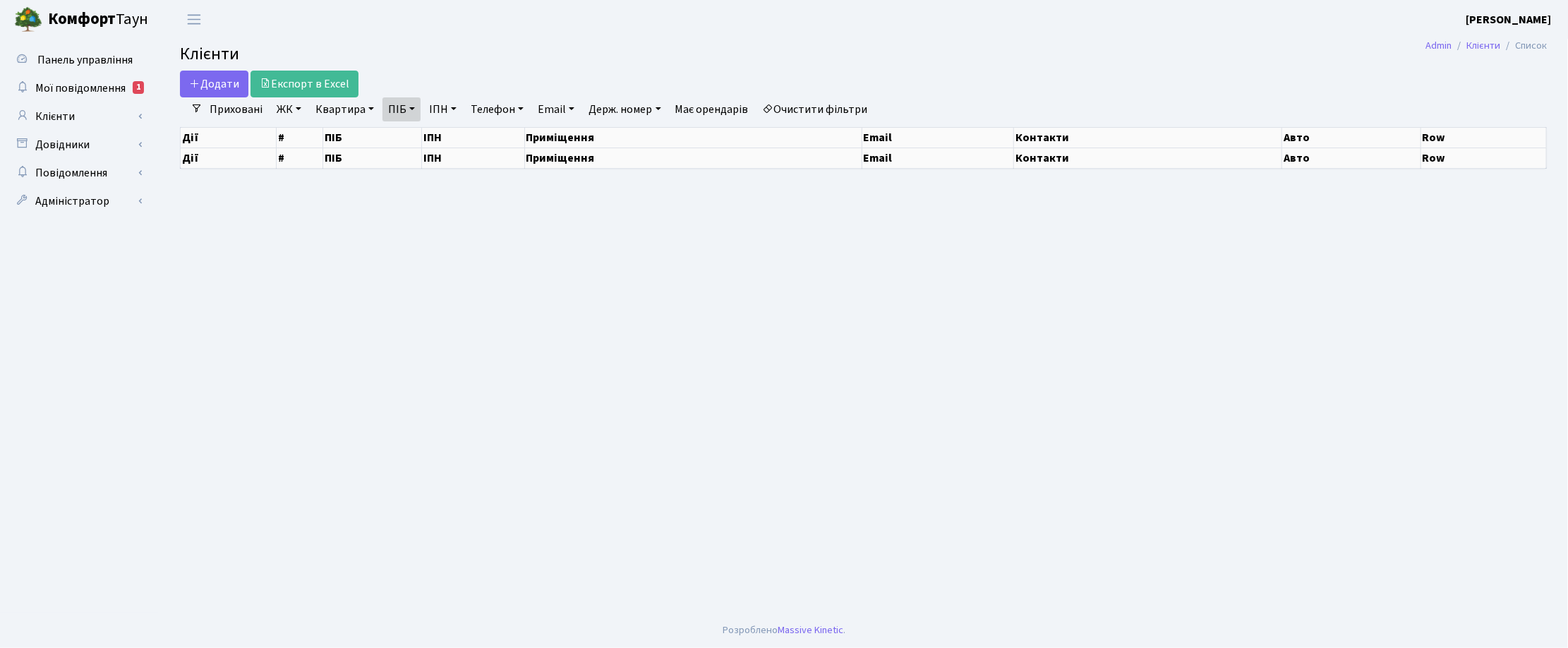
select select "25"
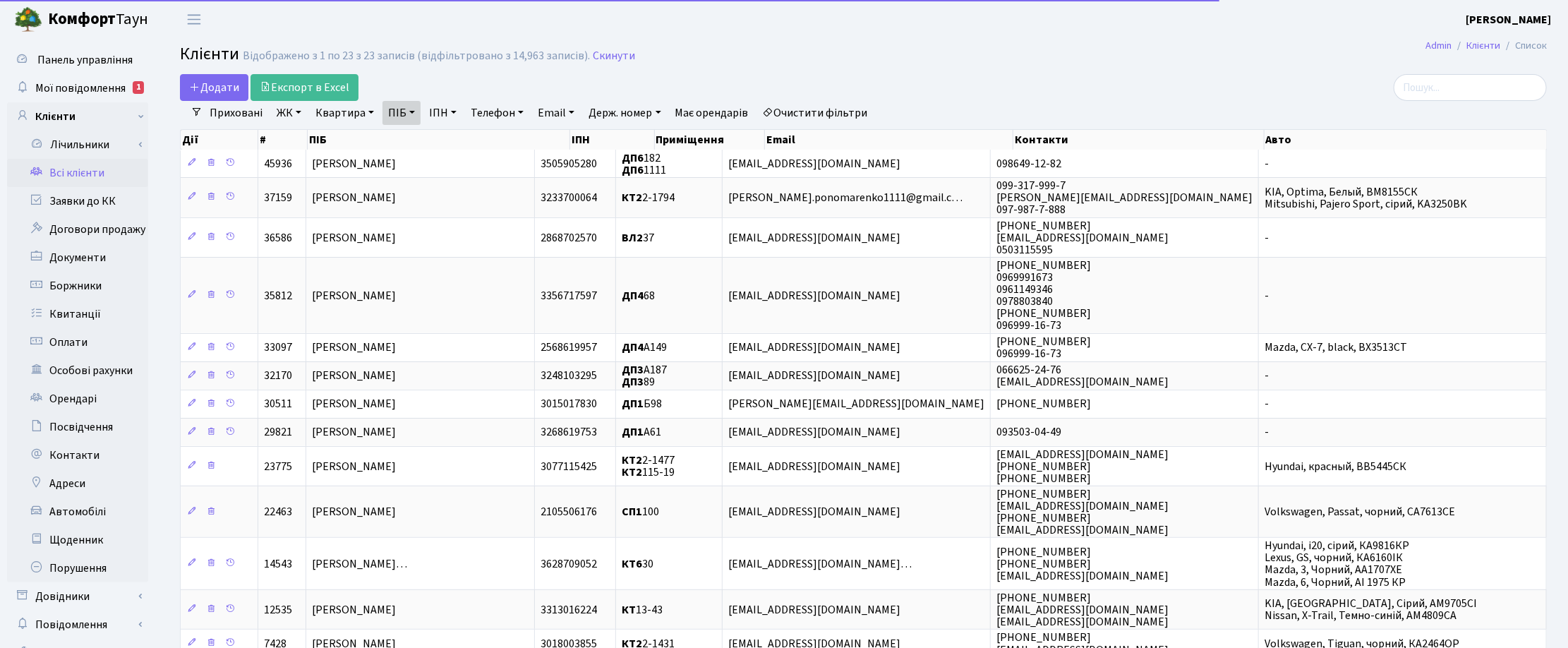
click at [407, 110] on link "ПІБ" at bounding box center [402, 113] width 38 height 24
click at [475, 141] on icon at bounding box center [479, 140] width 11 height 11
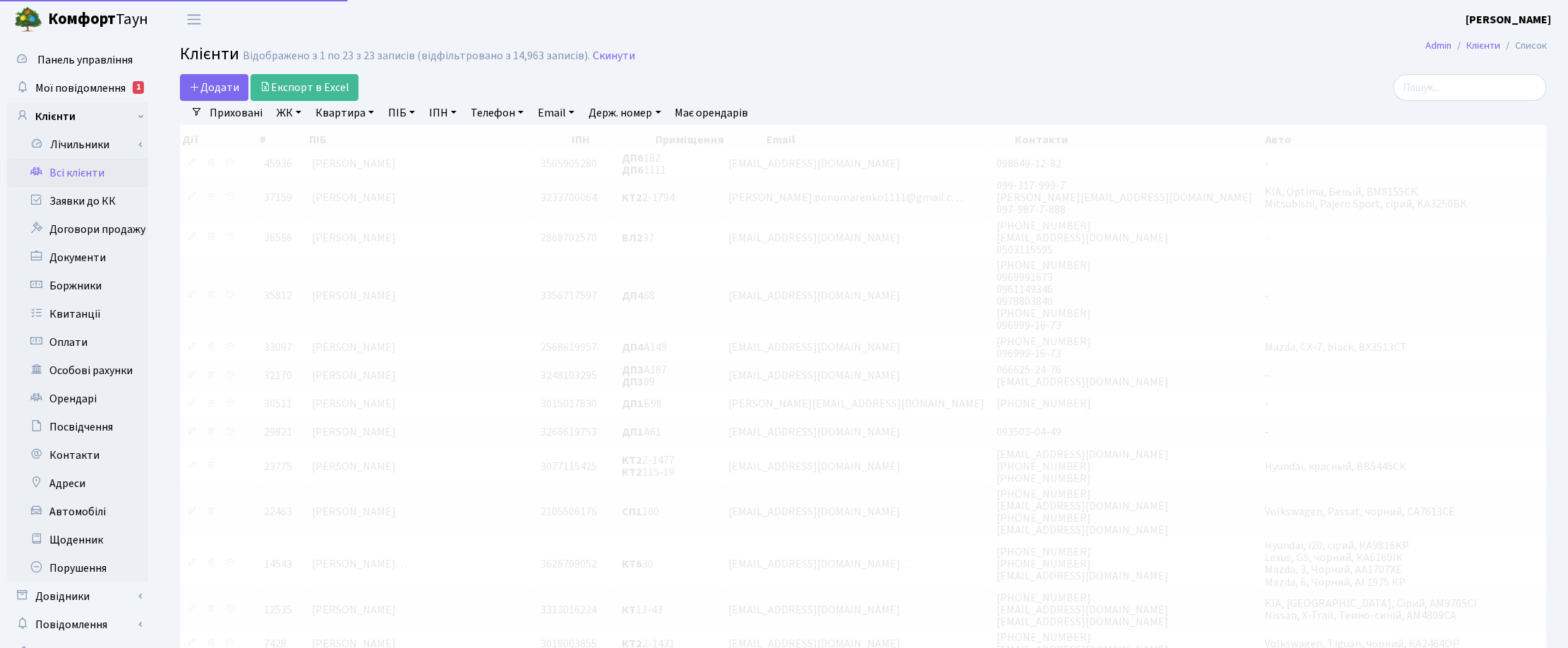
click at [357, 108] on link "Квартира" at bounding box center [344, 113] width 70 height 24
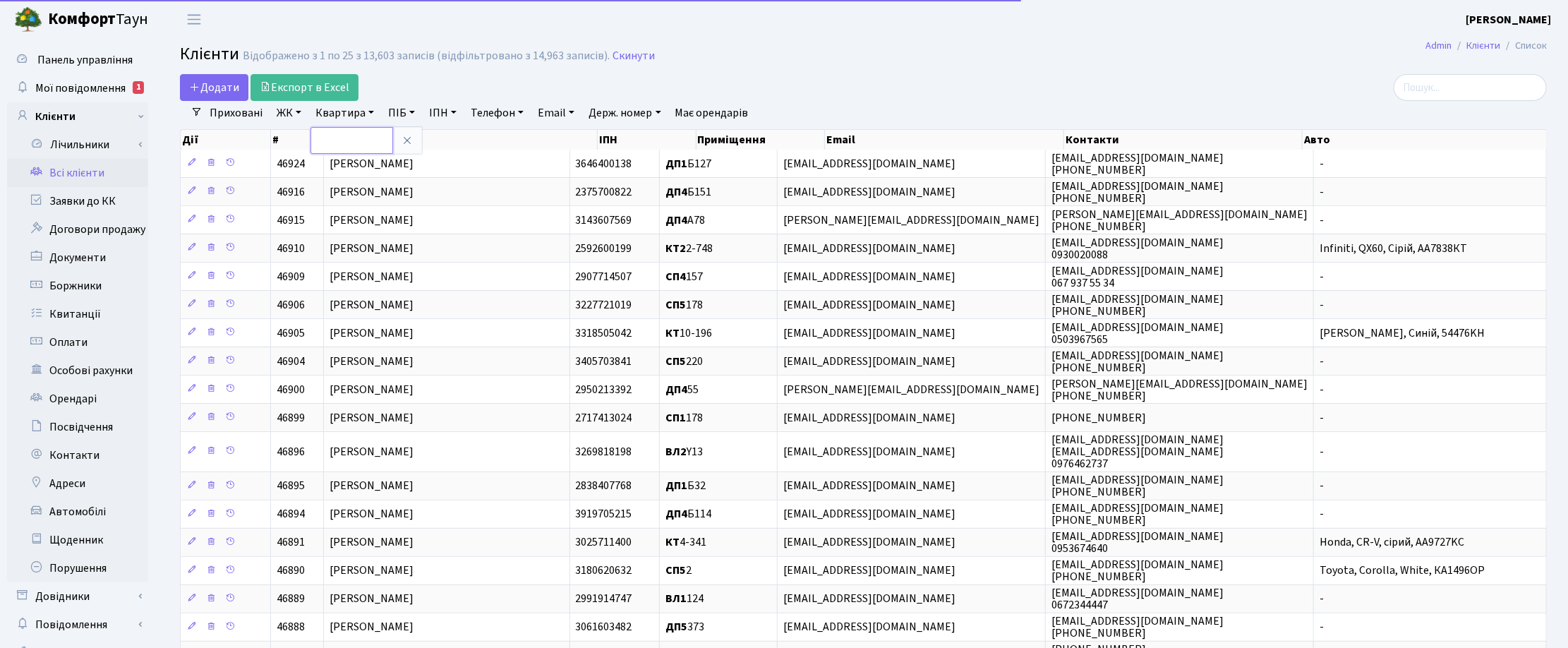
click at [357, 132] on input "text" at bounding box center [352, 141] width 83 height 27
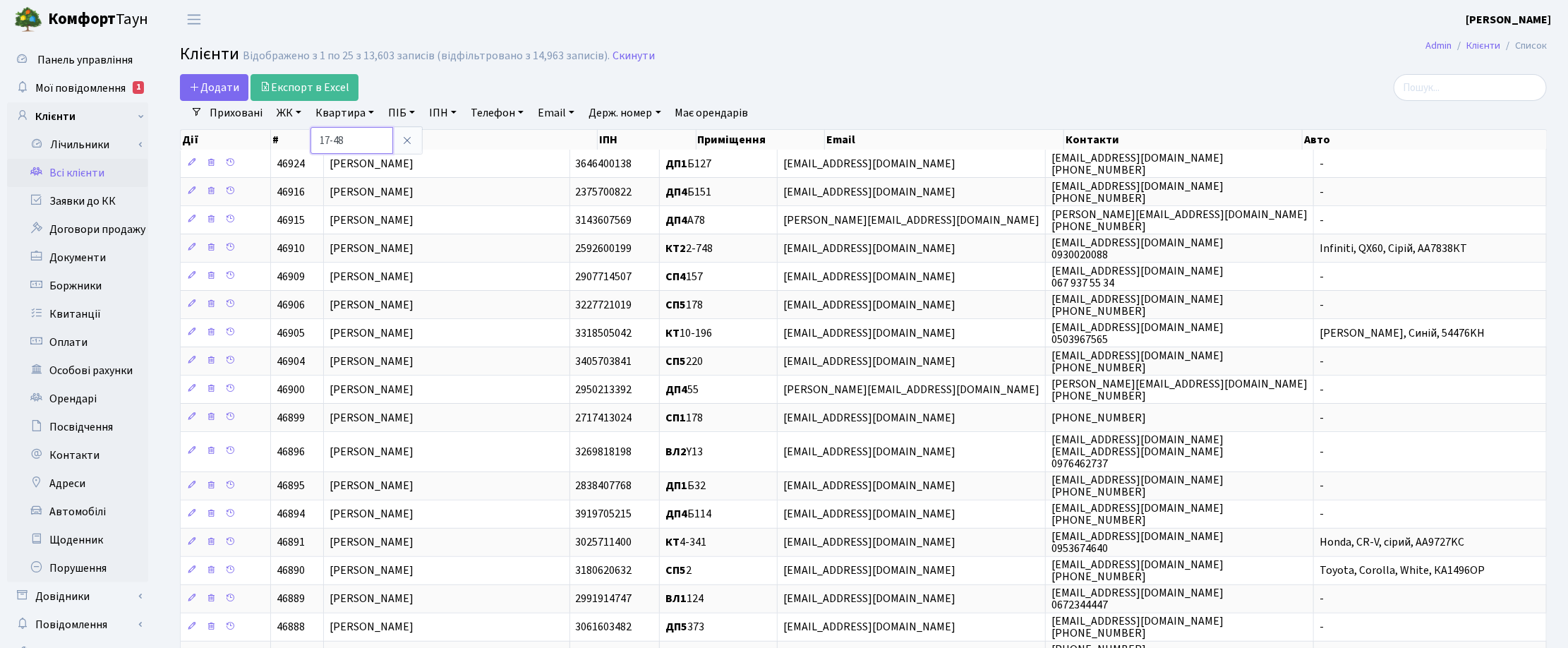
type input "17-48"
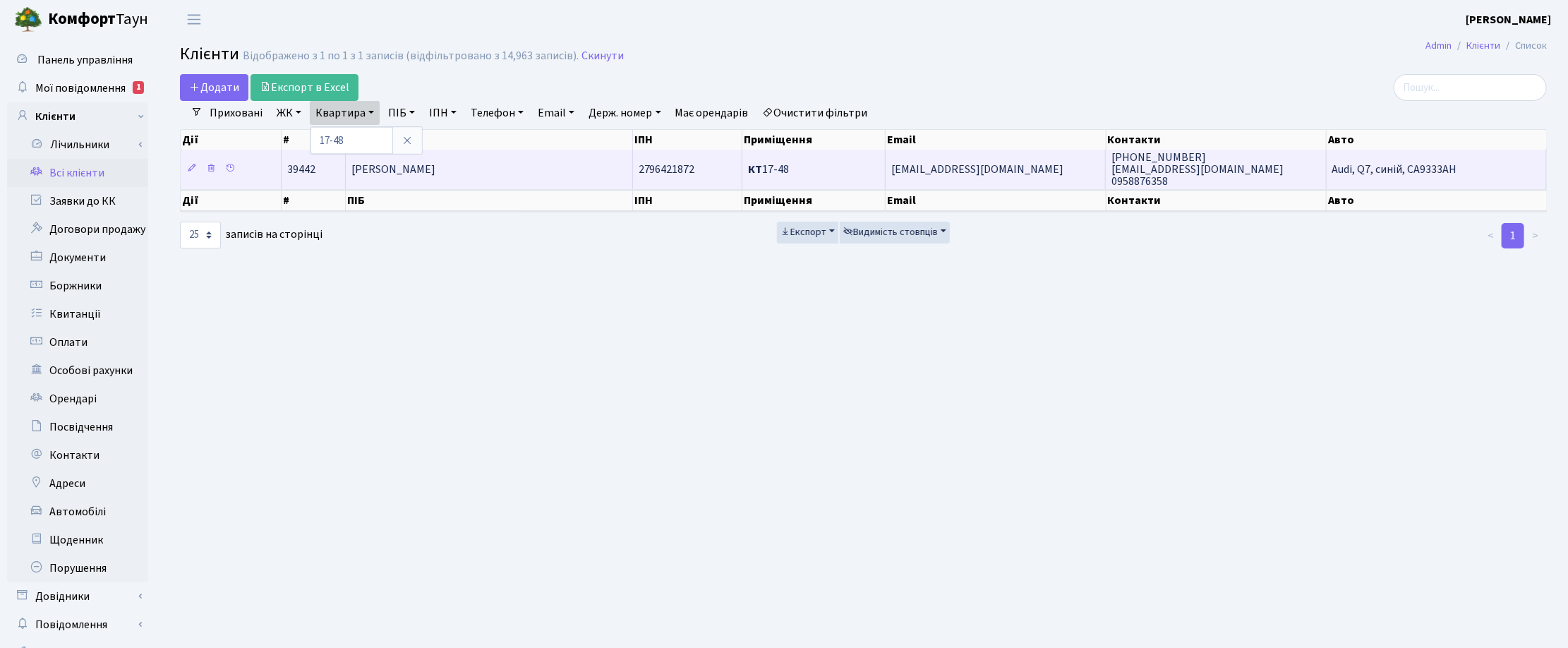
click at [435, 167] on span "Гурський Валентин Анатолійович" at bounding box center [393, 169] width 84 height 16
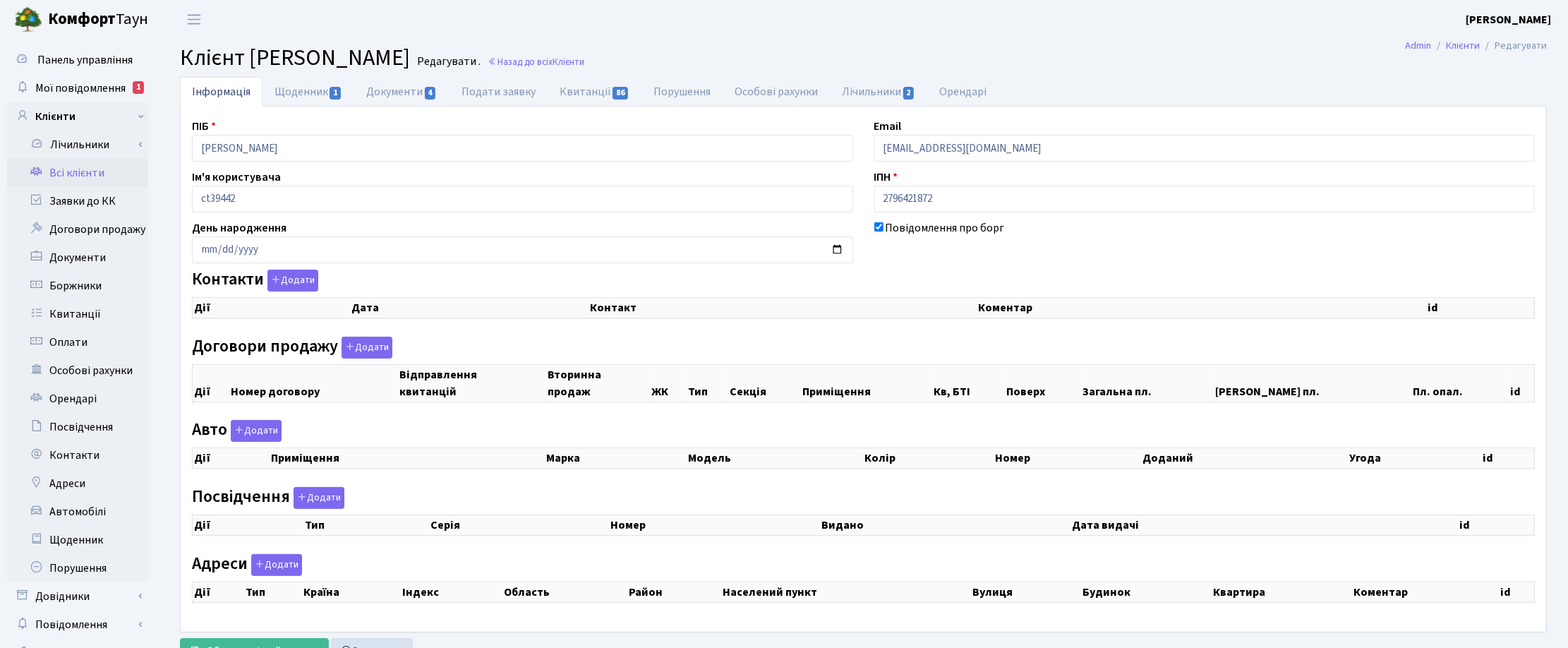
checkbox input "true"
select select "25"
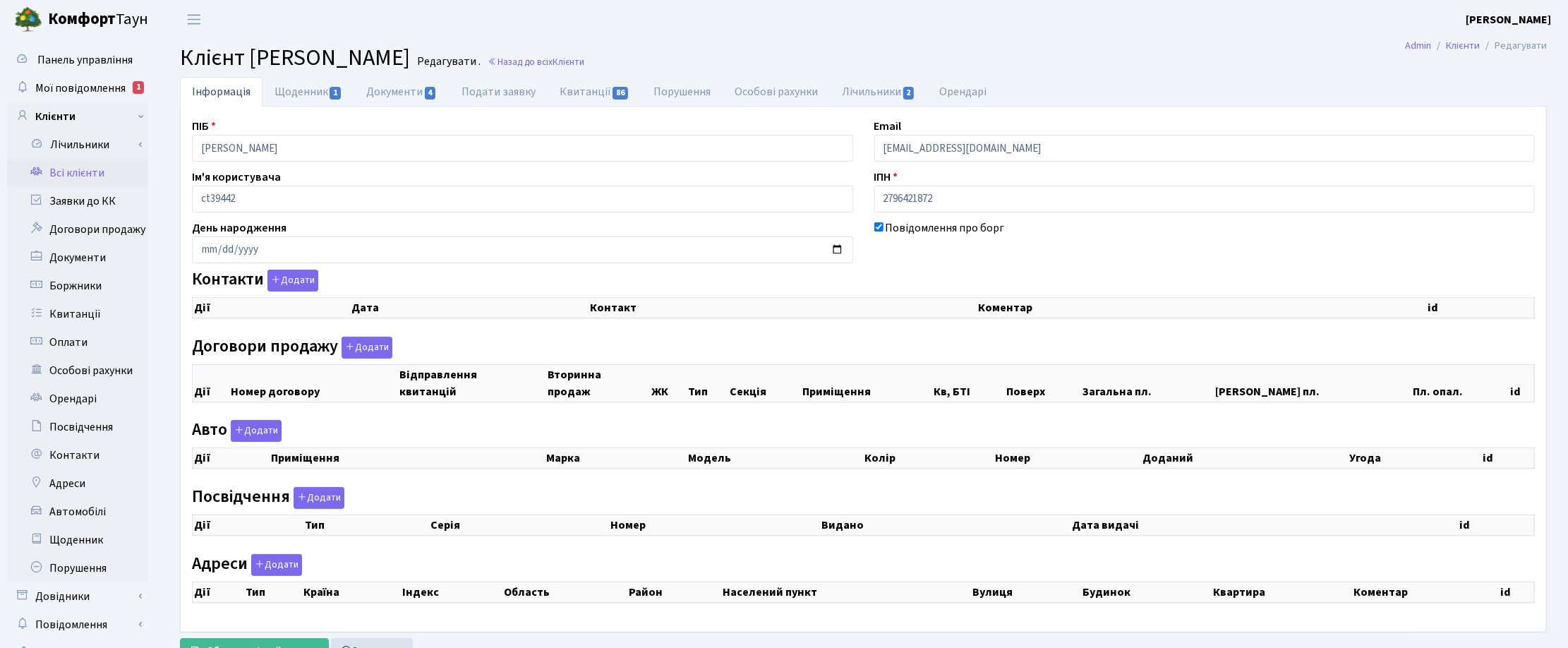
select select "25"
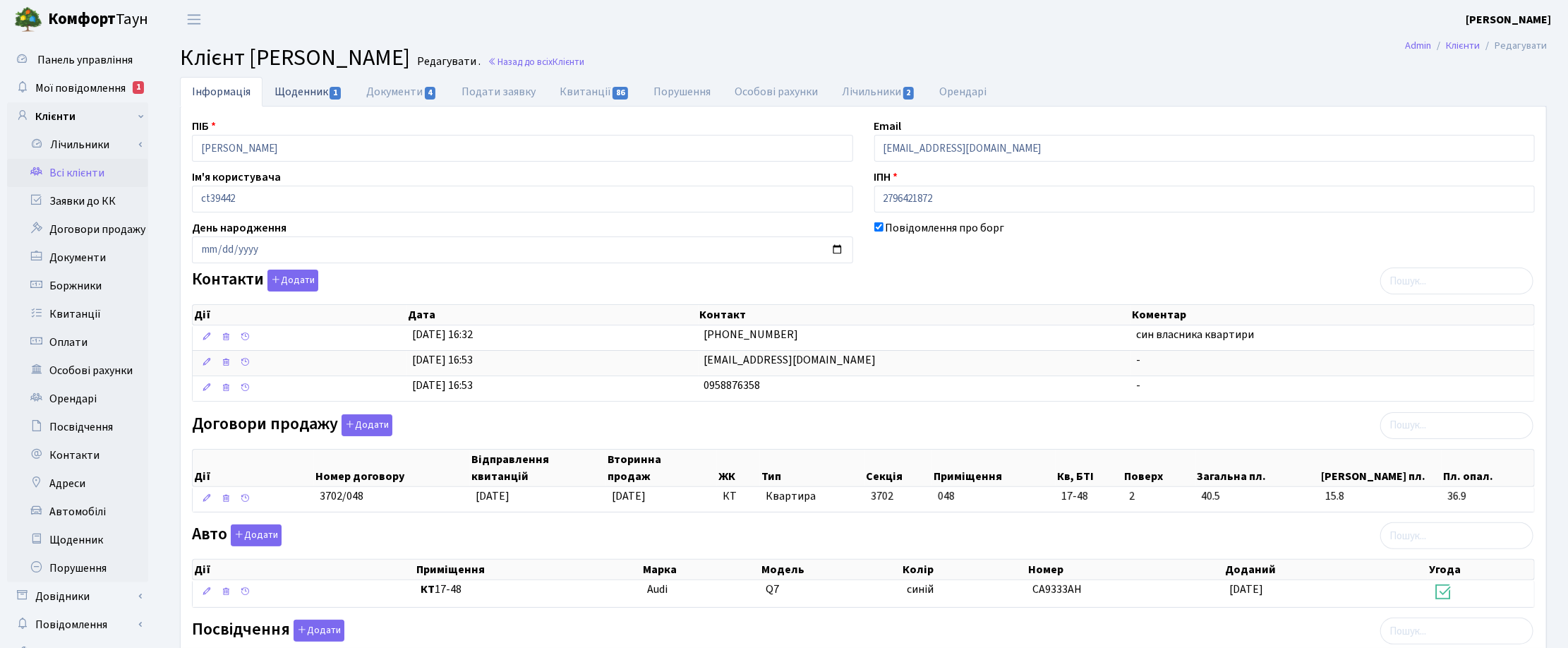
click at [302, 93] on link "Щоденник 1" at bounding box center [308, 91] width 92 height 29
select select "25"
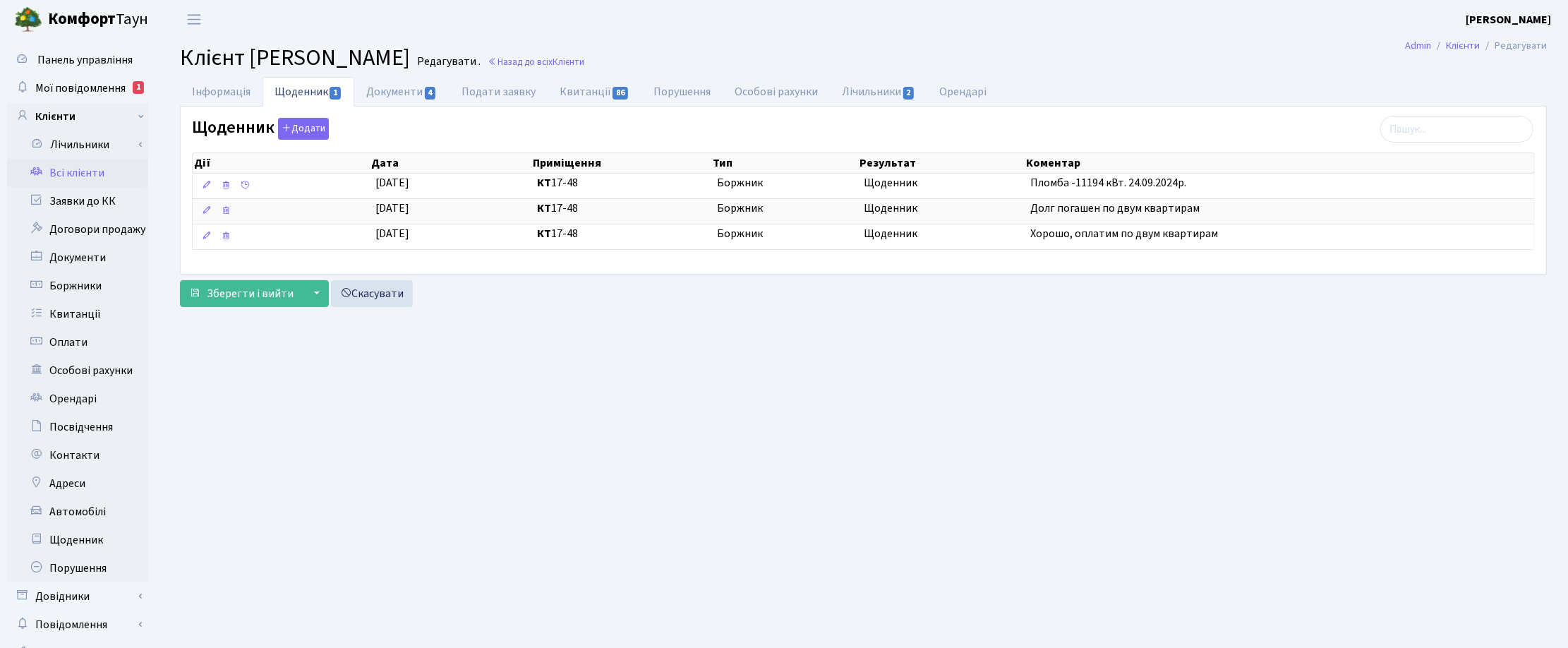
click at [354, 92] on link "Щоденник 1" at bounding box center [308, 91] width 92 height 29
click at [374, 93] on link "Документи 4" at bounding box center [402, 91] width 95 height 29
select select "25"
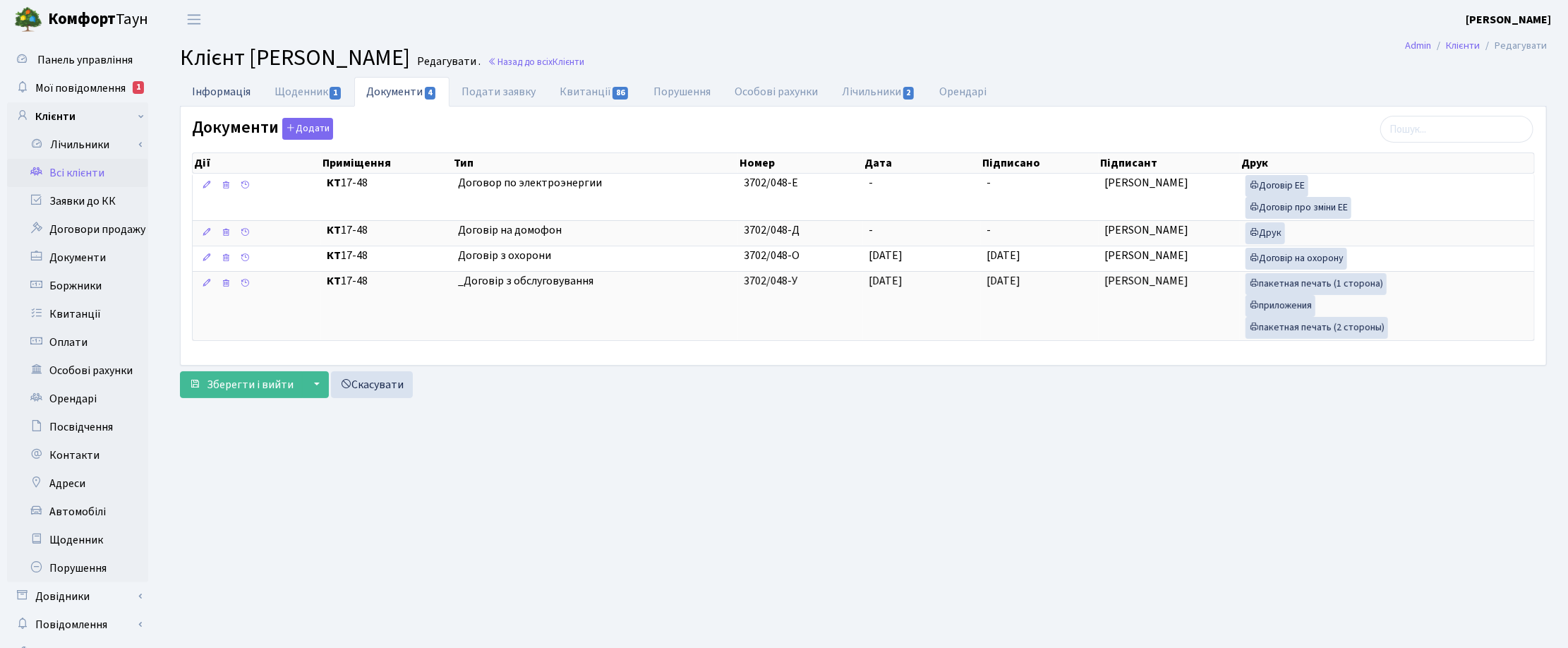
click at [217, 88] on link "Інформація" at bounding box center [221, 91] width 83 height 29
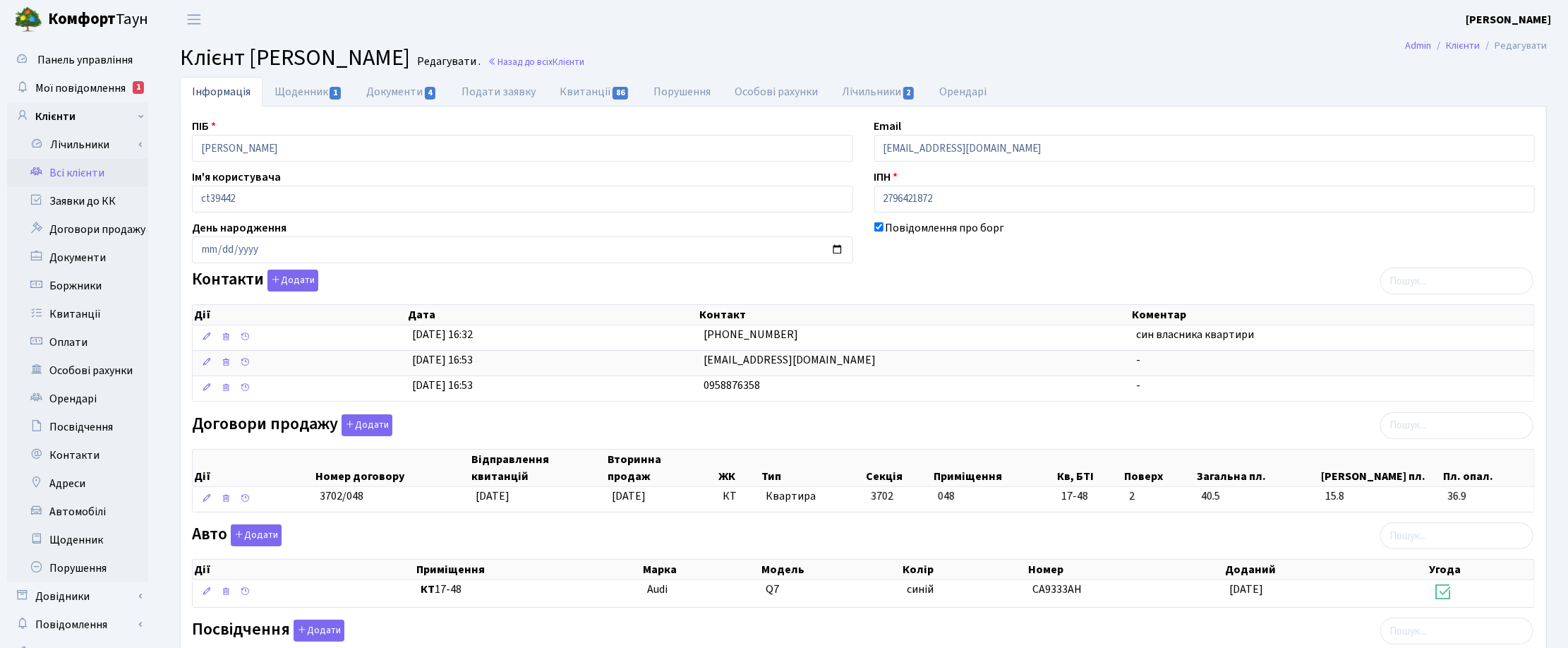
click at [1278, 38] on header "Комфорт Таун Корчун І. С. Мій обліковий запис Вийти" at bounding box center [784, 20] width 1568 height 39
drag, startPoint x: 118, startPoint y: 83, endPoint x: 129, endPoint y: 85, distance: 11.2
click at [118, 83] on span "Мої повідомлення" at bounding box center [80, 88] width 90 height 16
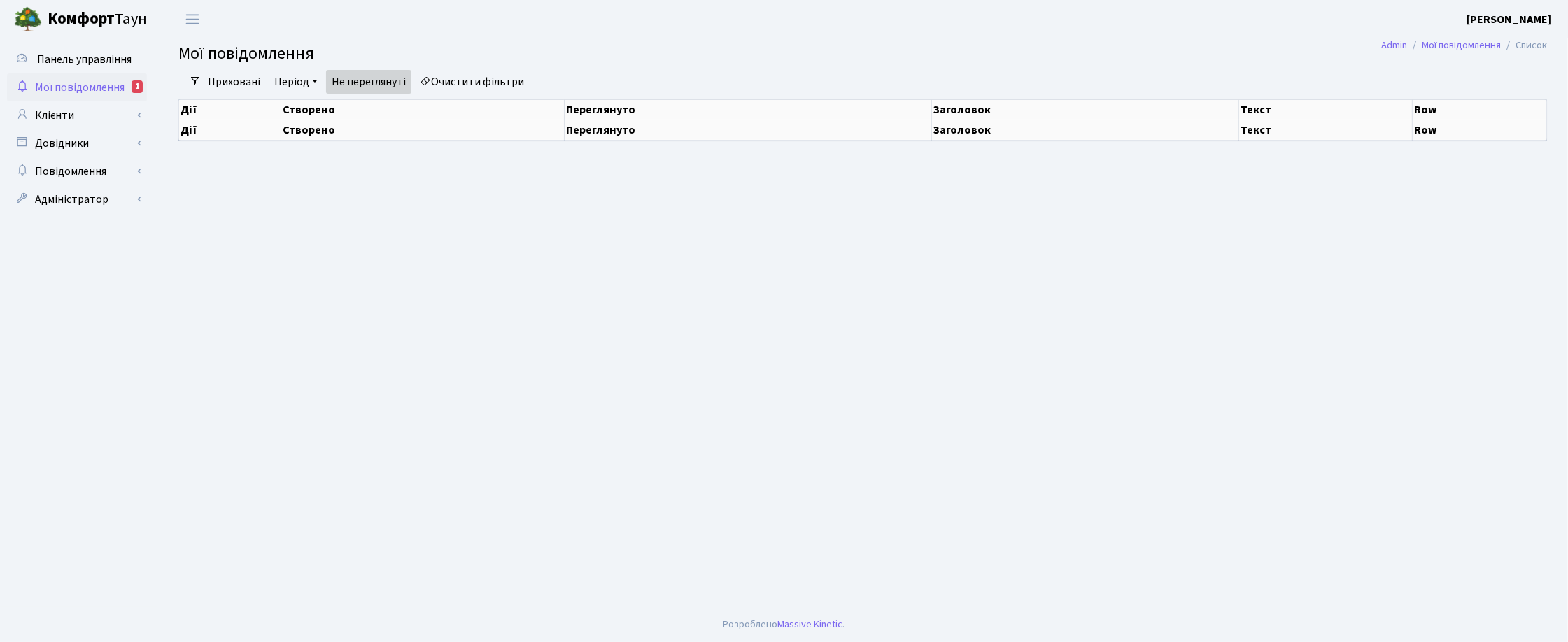
select select "25"
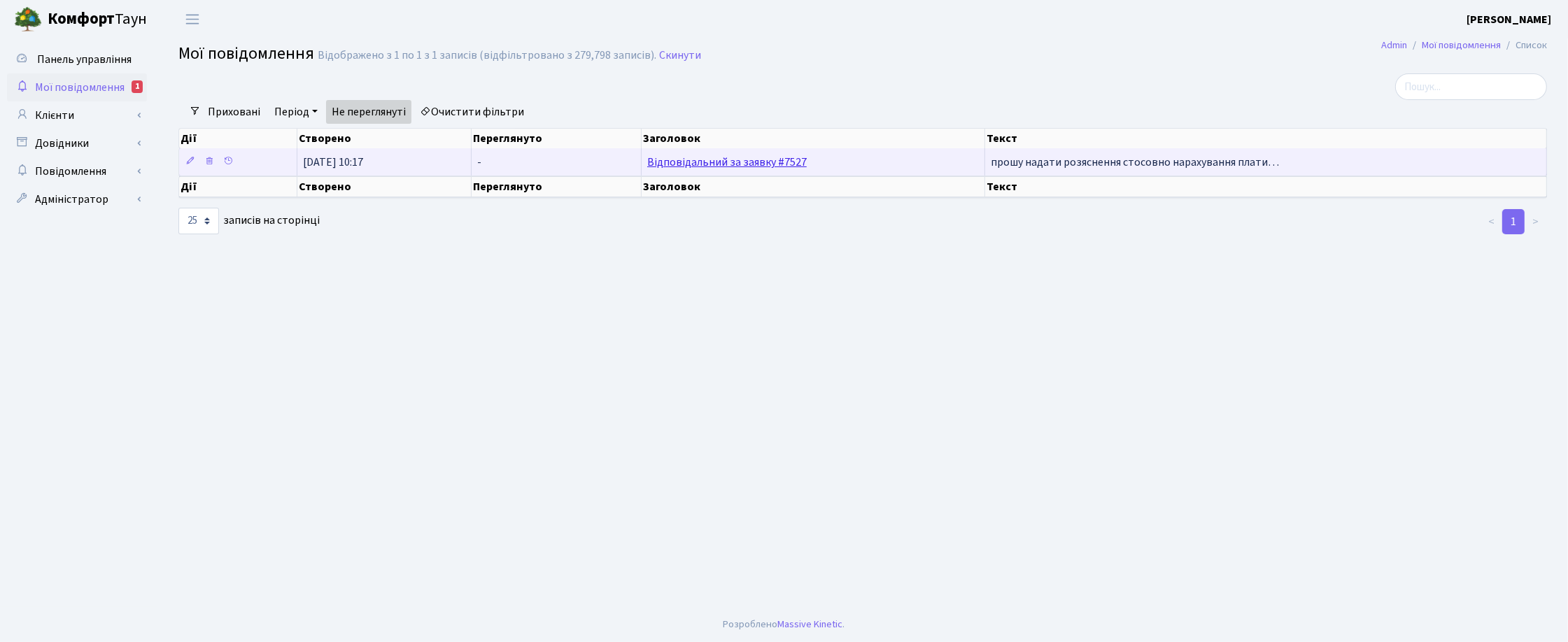
click at [705, 163] on link "Відповідальний за заявку #7527" at bounding box center [727, 162] width 160 height 16
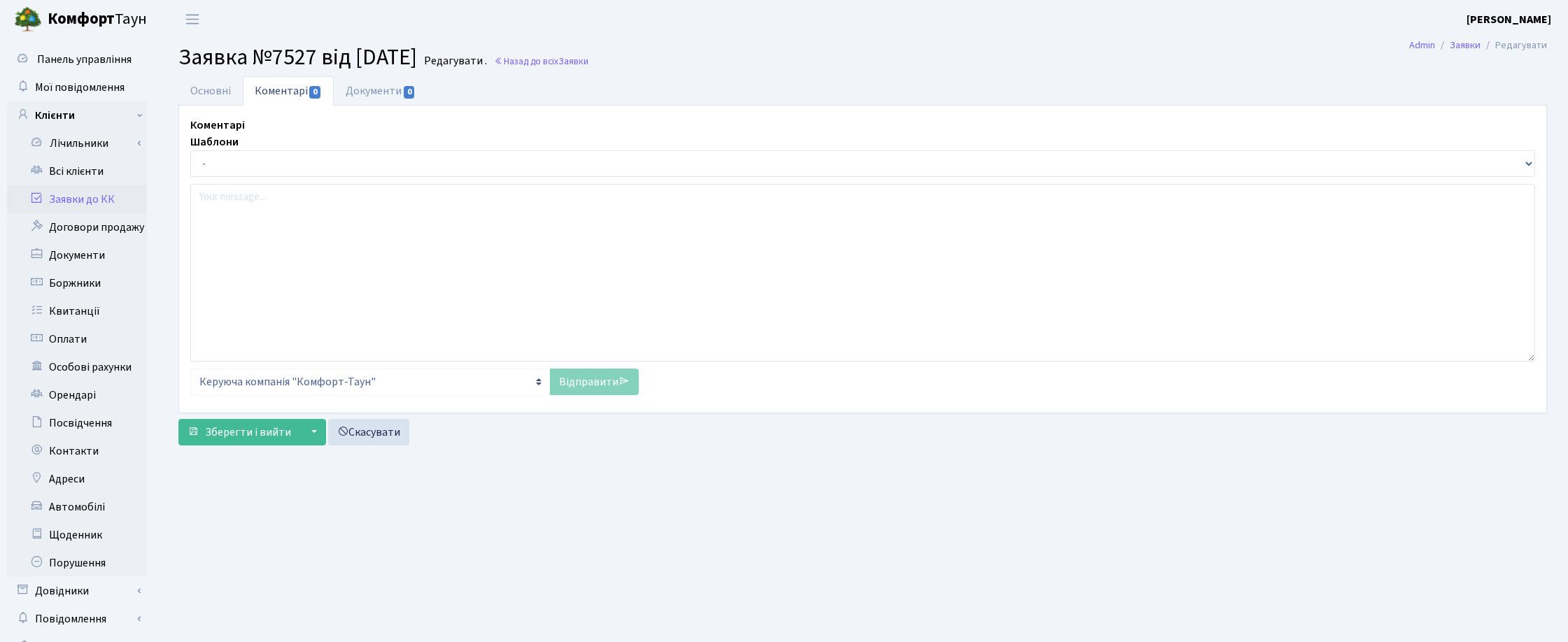
select select "2058"
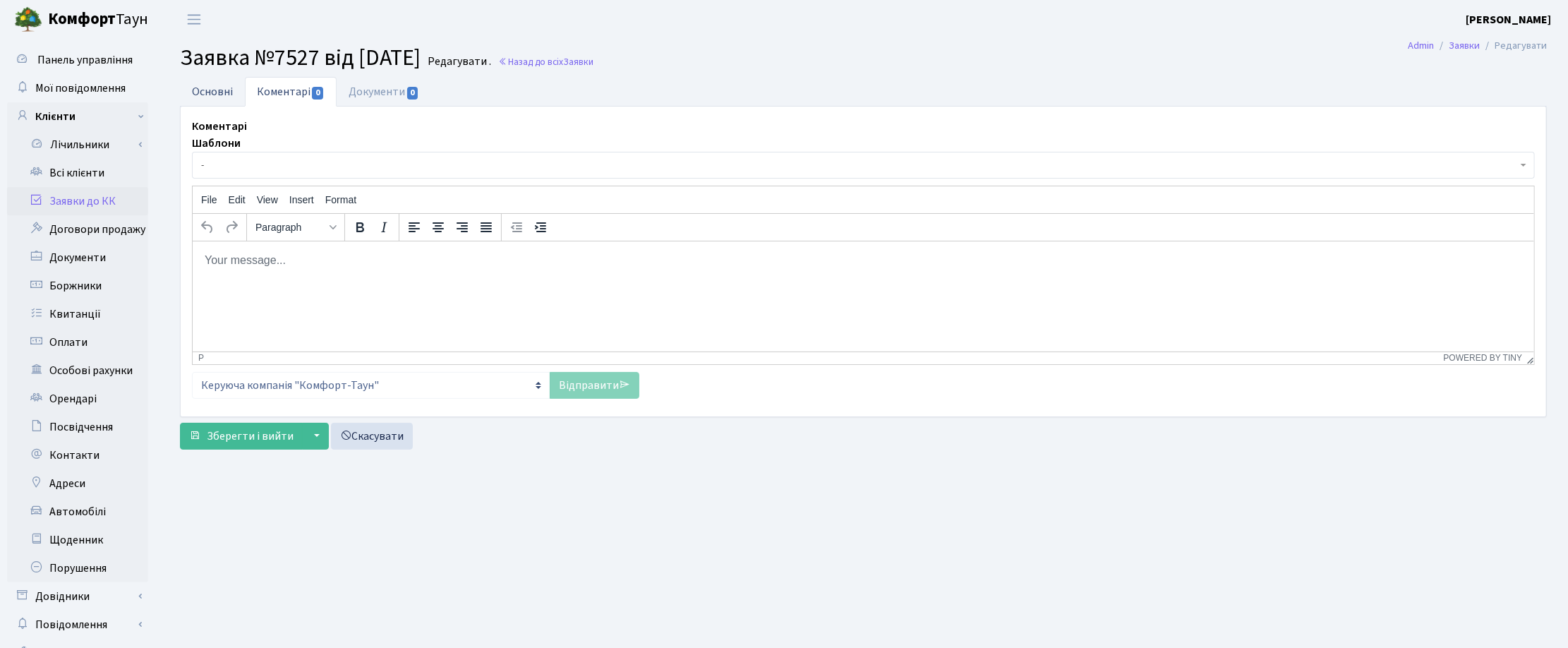
click at [205, 93] on link "Основні" at bounding box center [212, 91] width 65 height 29
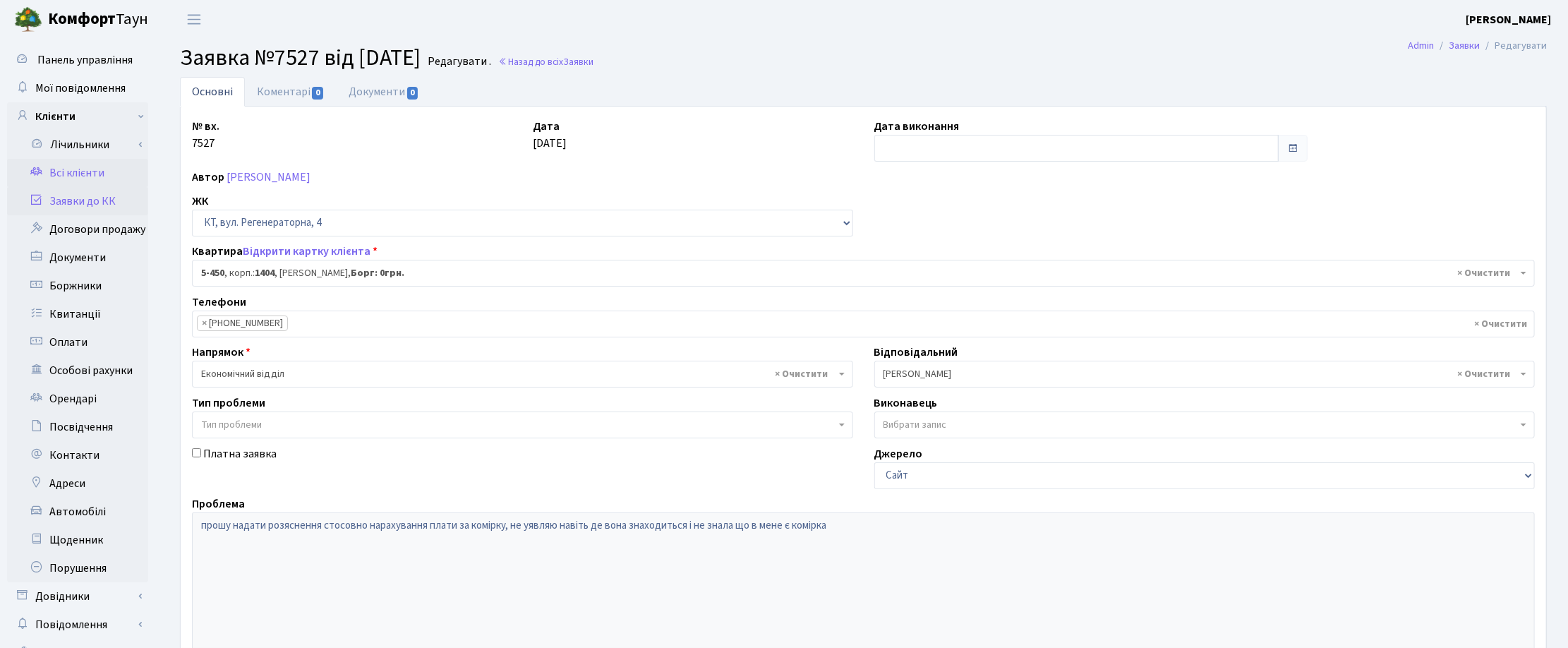
click at [68, 177] on link "Всі клієнти" at bounding box center [77, 173] width 141 height 29
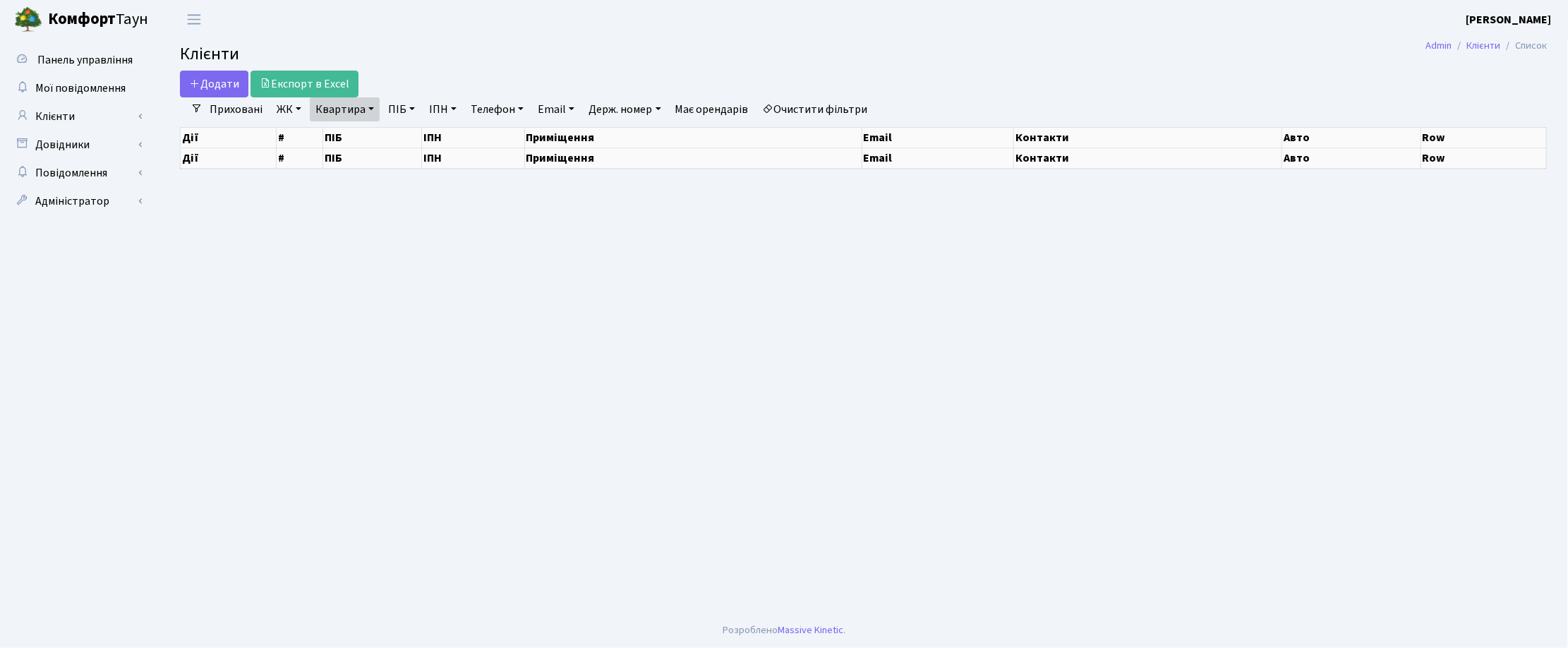
select select "25"
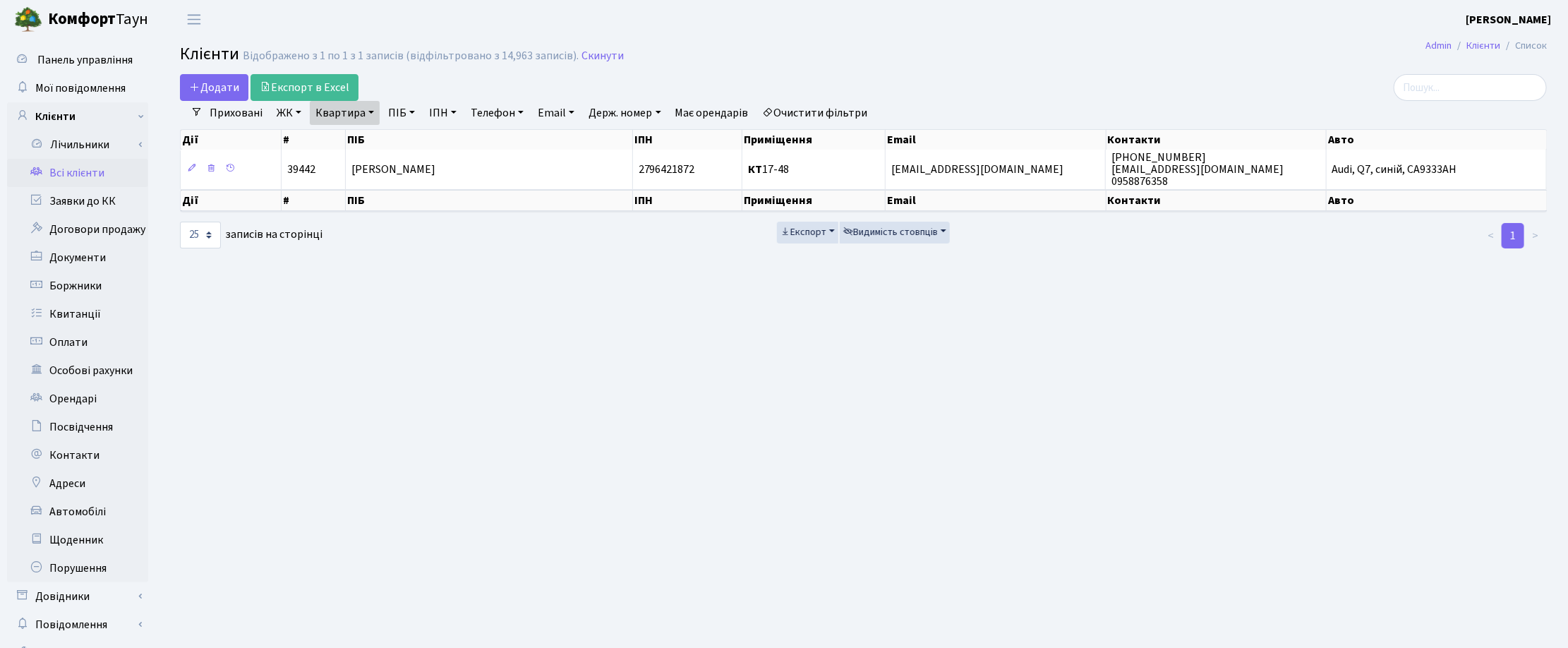
click at [365, 108] on link "Квартира" at bounding box center [344, 113] width 70 height 24
click at [665, 361] on main "Admin Клієнти Список Клієнти Відображено з 1 по 1 з 1 записів (відфільтровано з…" at bounding box center [863, 357] width 1409 height 635
click at [545, 382] on main "Admin Клієнти Список Клієнти Відображено з 1 по 1 з 1 записів (відфільтровано з…" at bounding box center [863, 357] width 1409 height 635
drag, startPoint x: 886, startPoint y: 403, endPoint x: 1127, endPoint y: 145, distance: 353.1
click at [886, 401] on main "Admin Клієнти Список Клієнти Відображено з 1 по 1 з 1 записів (відфільтровано з…" at bounding box center [863, 357] width 1409 height 635
